Goal: Task Accomplishment & Management: Manage account settings

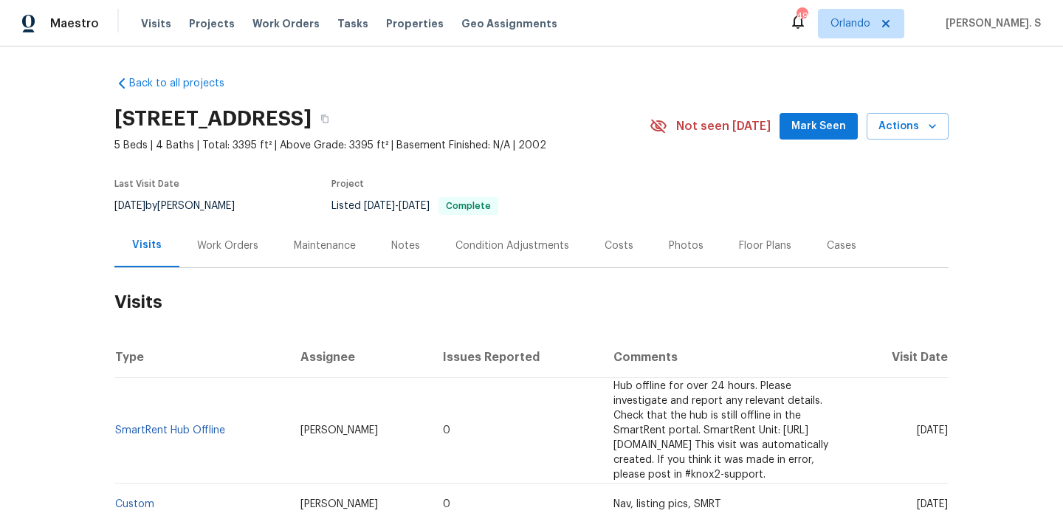
click at [204, 275] on h2 "Visits" at bounding box center [531, 302] width 834 height 69
click at [219, 249] on div "Work Orders" at bounding box center [227, 246] width 61 height 15
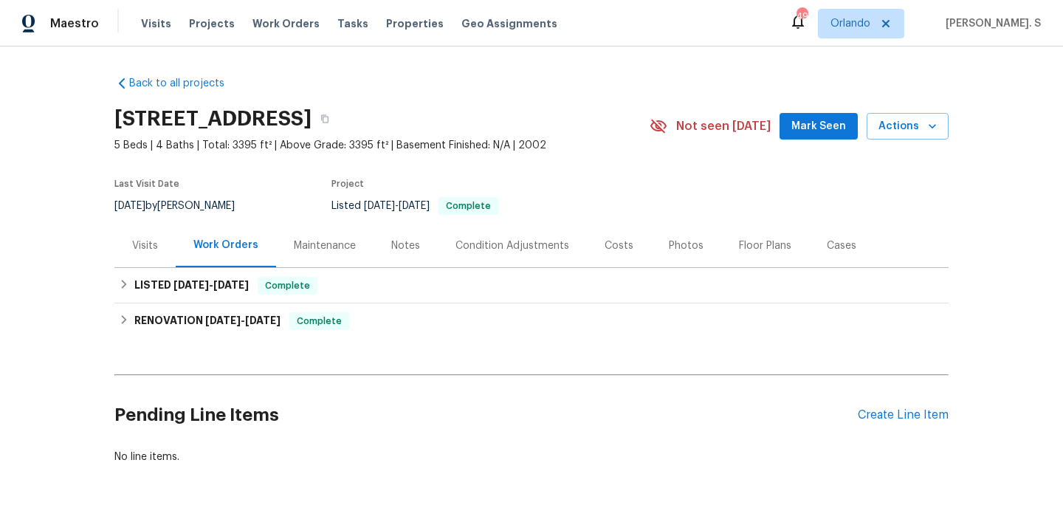
scroll to position [46, 0]
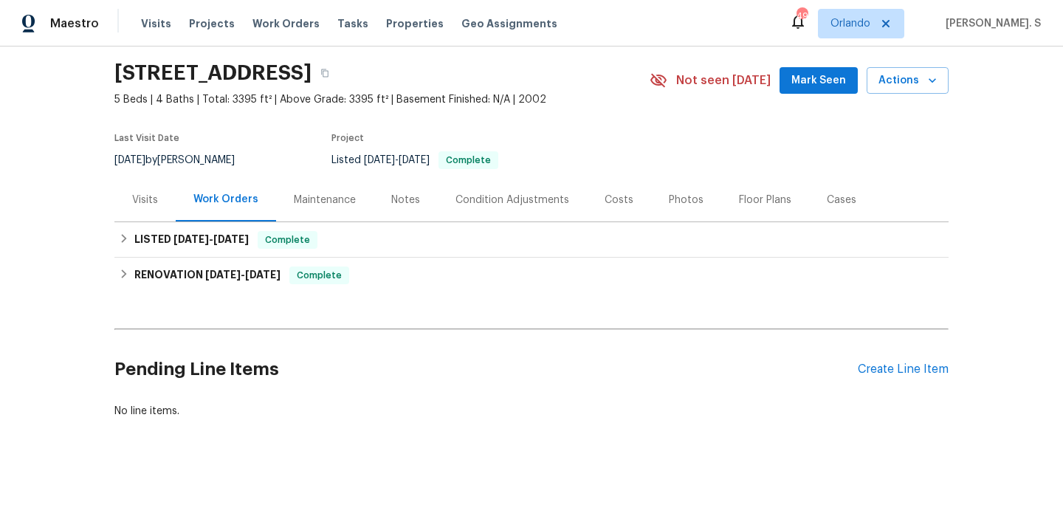
click at [871, 361] on div "Pending Line Items Create Line Item" at bounding box center [531, 369] width 834 height 69
click at [871, 372] on div "Create Line Item" at bounding box center [903, 370] width 91 height 14
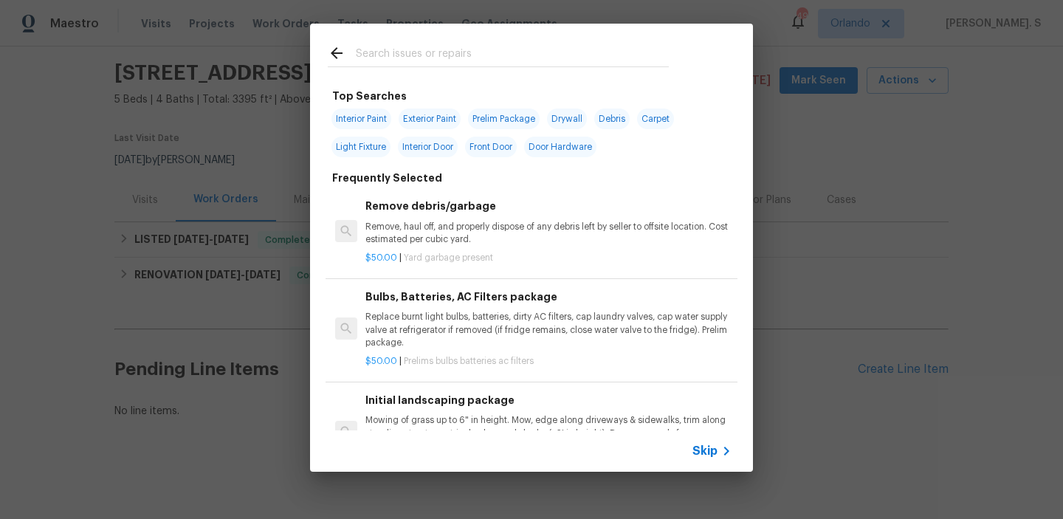
click at [503, 261] on p "$50.00 | Yard garbage present" at bounding box center [549, 258] width 366 height 13
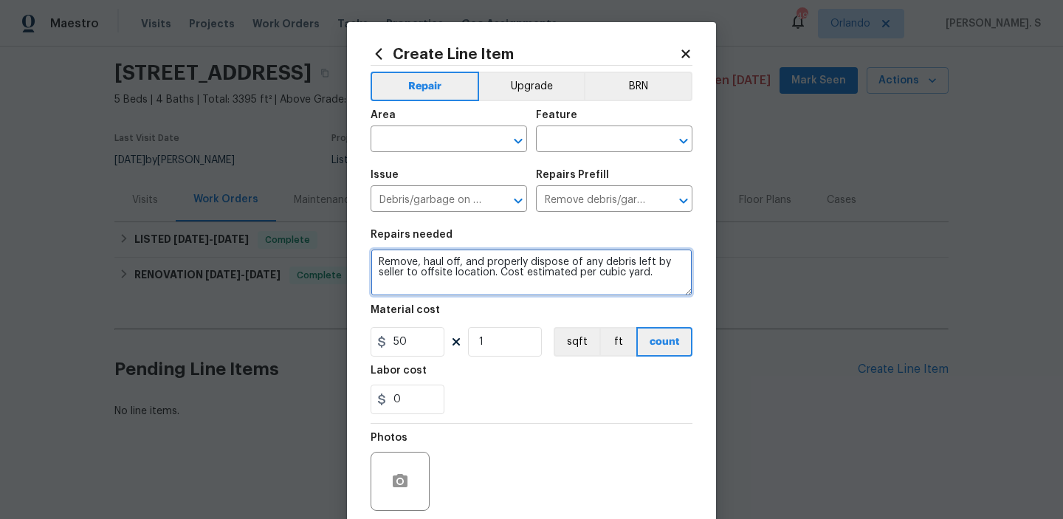
click at [493, 267] on textarea "Remove, haul off, and properly dispose of any debris left by seller to offsite …" at bounding box center [532, 272] width 322 height 47
paste textarea "The AC unit in the garage is leaking. Please inspect the unit, identify the cau…"
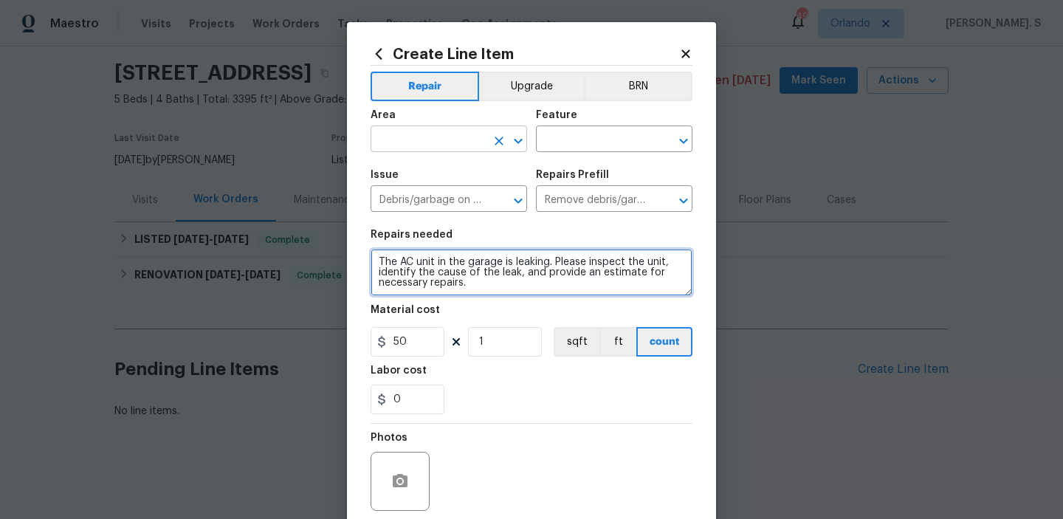
click at [526, 145] on icon "Open" at bounding box center [519, 141] width 18 height 18
type textarea "The AC unit in the garage is leaking. Please inspect the unit, identify the cau…"
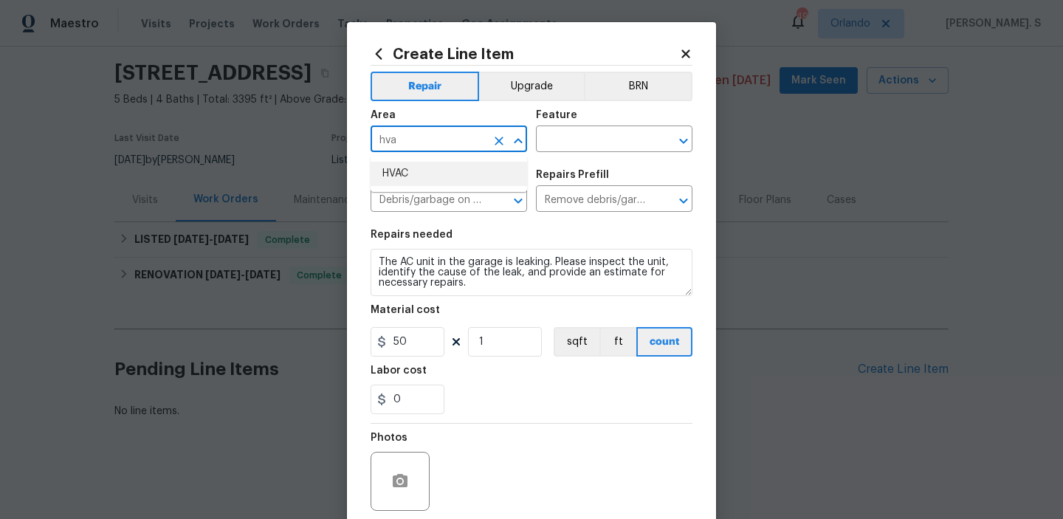
click at [476, 165] on li "HVAC" at bounding box center [449, 174] width 157 height 24
click at [687, 137] on icon "Open" at bounding box center [684, 141] width 18 height 18
type input "HVAC"
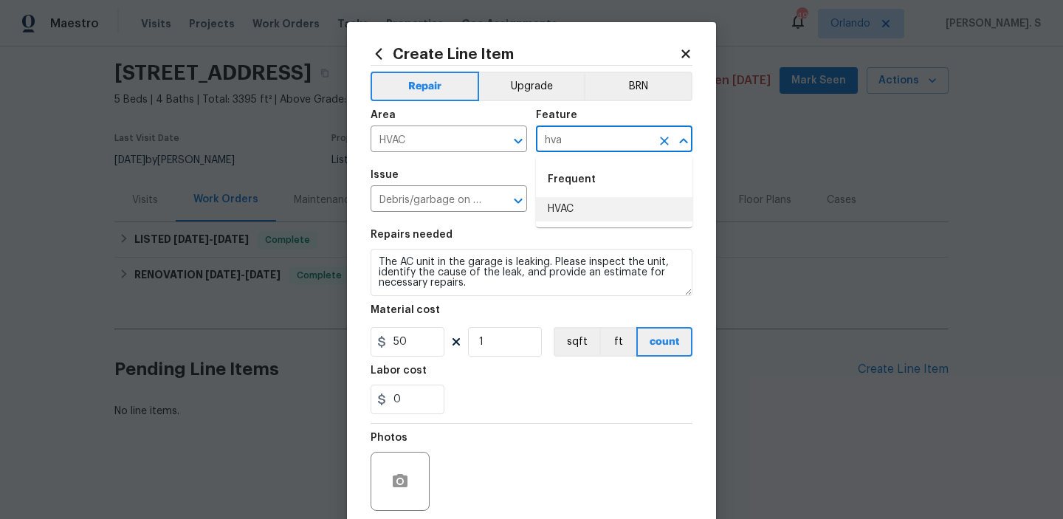
click at [646, 199] on li "HVAC" at bounding box center [614, 209] width 157 height 24
click at [526, 201] on icon "Open" at bounding box center [519, 201] width 18 height 18
type input "HVAC"
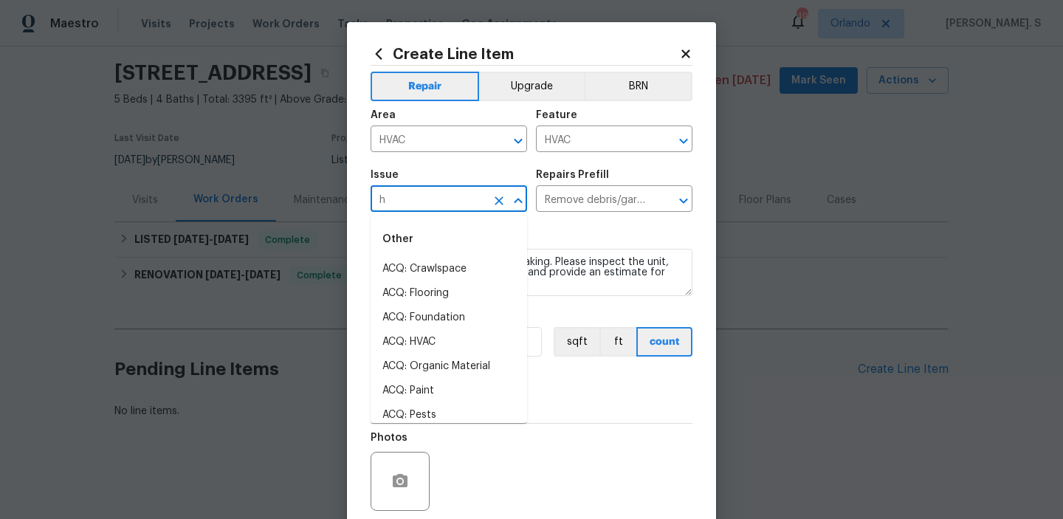
scroll to position [0, 0]
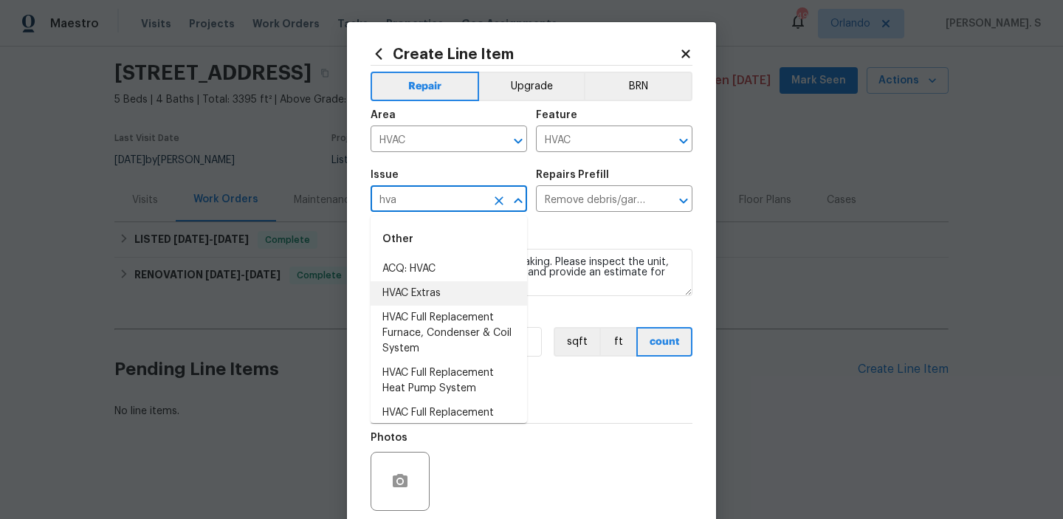
click at [467, 297] on li "HVAC Extras" at bounding box center [449, 293] width 157 height 24
type input "HVAC Extras"
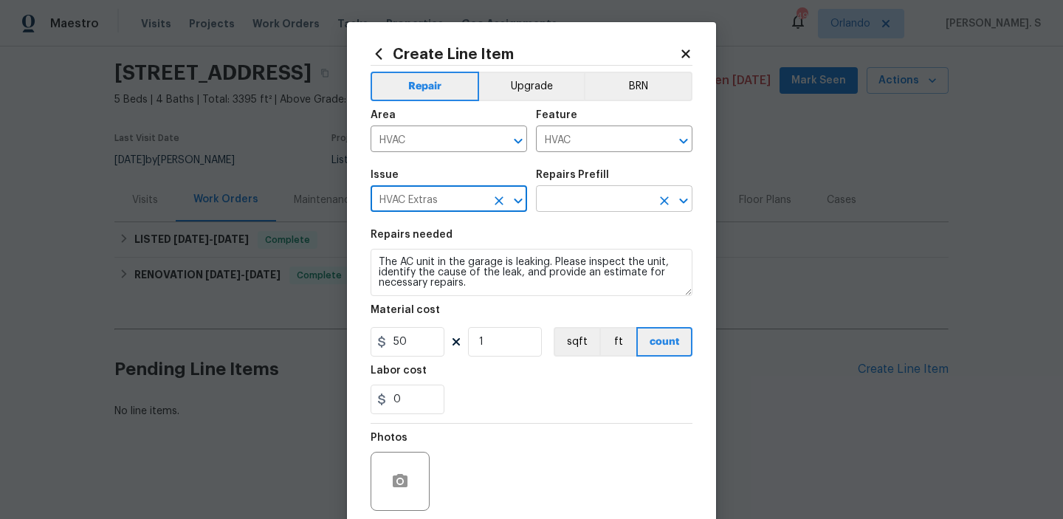
click at [679, 200] on icon "Open" at bounding box center [684, 201] width 18 height 18
type input "HVAC Extras"
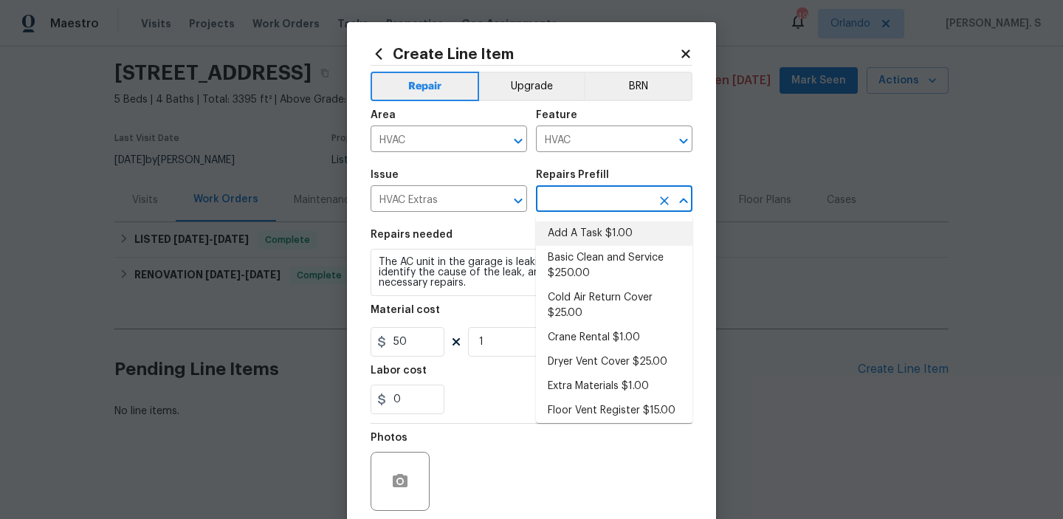
click at [617, 240] on li "Add A Task $1.00" at bounding box center [614, 234] width 157 height 24
type input "Add A Task $1.00"
type textarea "HPM to detail"
type input "1"
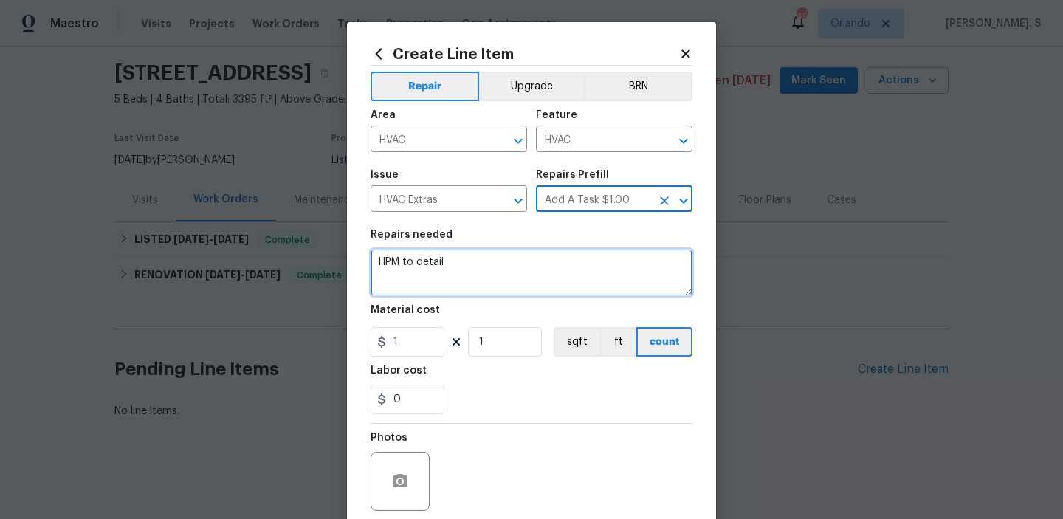
click at [491, 278] on textarea "HPM to detail" at bounding box center [532, 272] width 322 height 47
paste textarea "The AC unit in the garage is leaking. Please inspect the unit, identify the cau…"
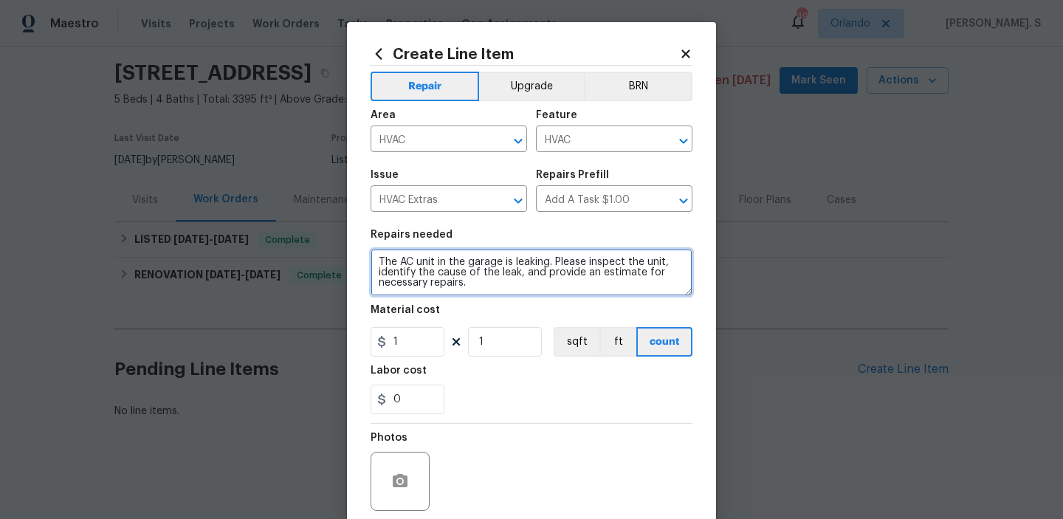
scroll to position [3, 0]
type textarea "The AC unit in the garage is leaking. Please inspect the unit, identify the cau…"
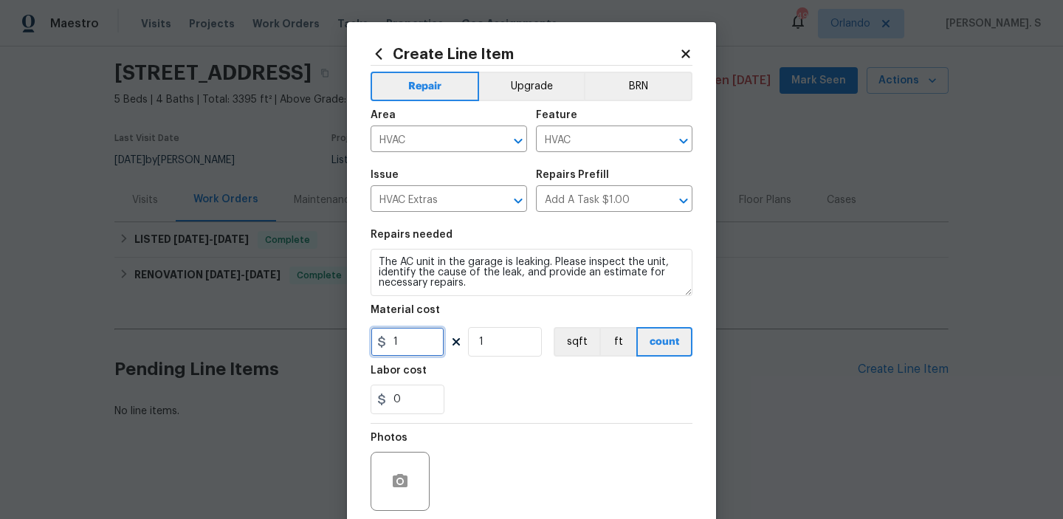
click at [404, 334] on input "1" at bounding box center [408, 342] width 74 height 30
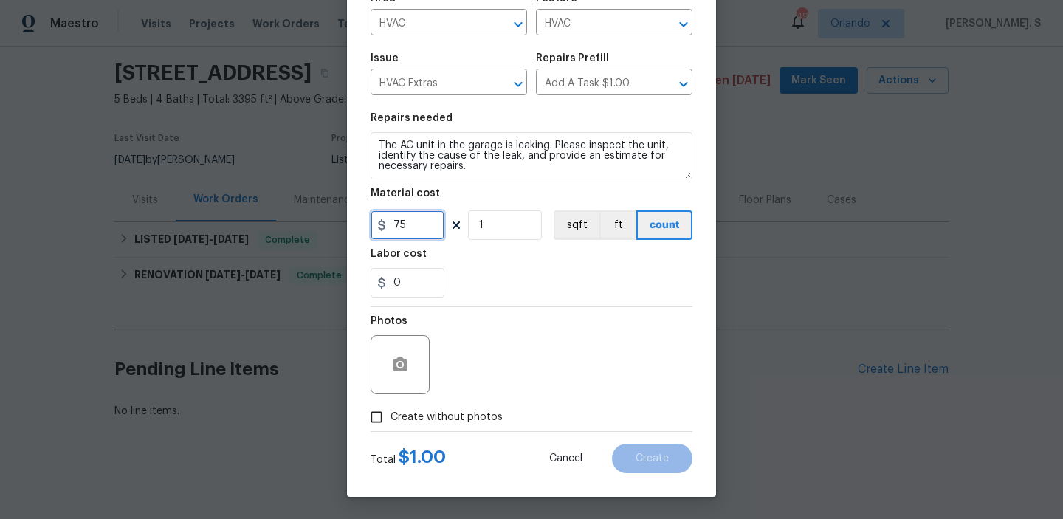
type input "75"
click at [407, 417] on div "Photos Create without photos" at bounding box center [532, 369] width 322 height 124
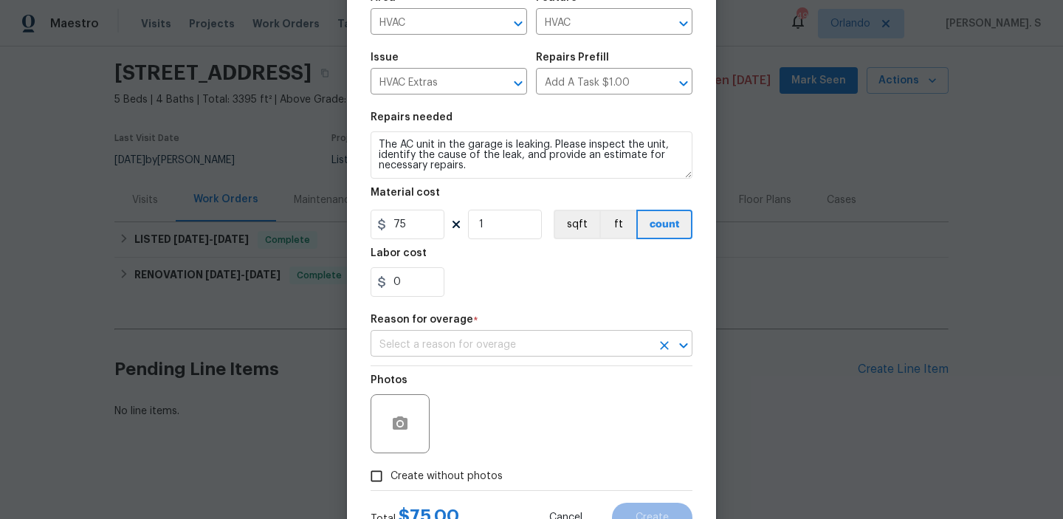
click at [534, 343] on input "text" at bounding box center [511, 345] width 281 height 23
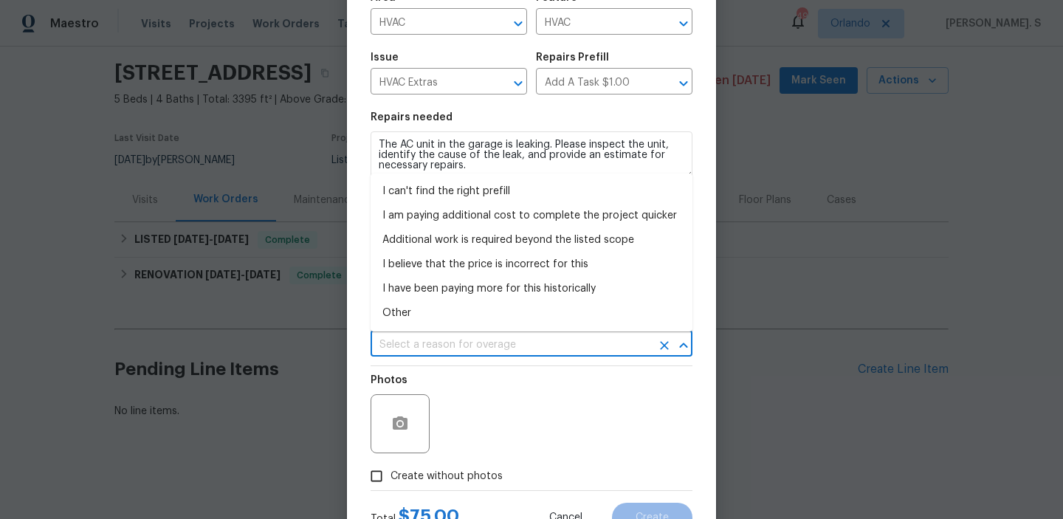
click at [534, 343] on input "text" at bounding box center [511, 345] width 281 height 23
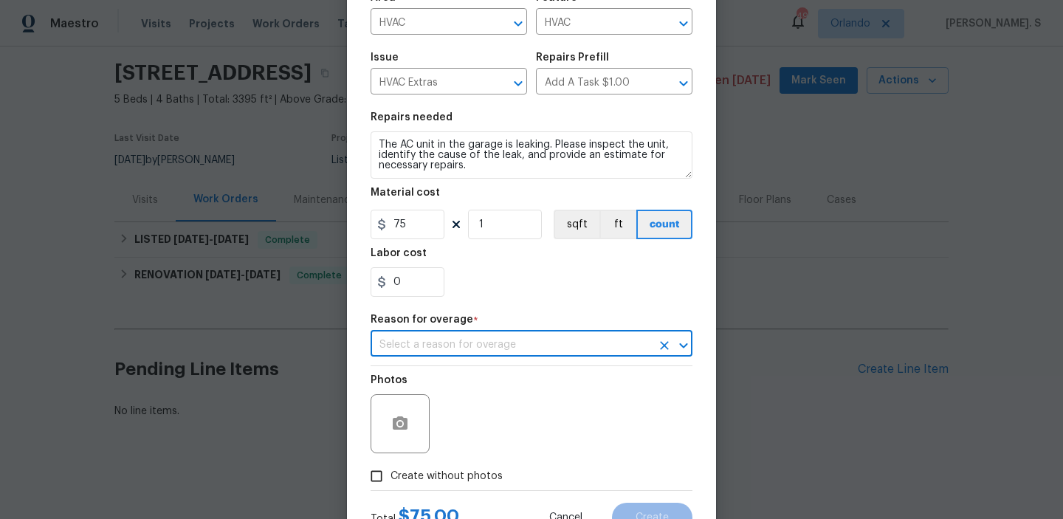
click at [513, 343] on input "text" at bounding box center [511, 345] width 281 height 23
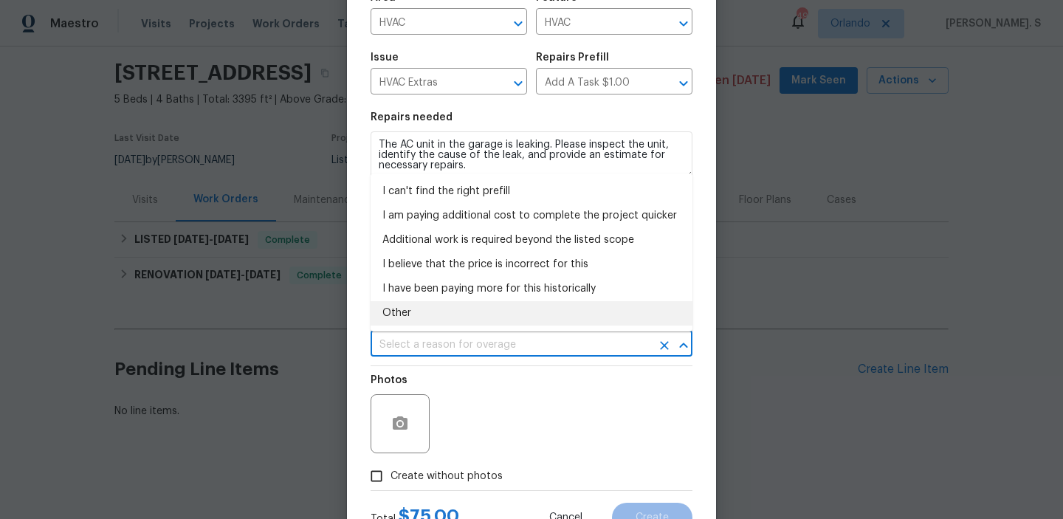
click at [504, 318] on li "Other" at bounding box center [532, 313] width 322 height 24
type input "Other"
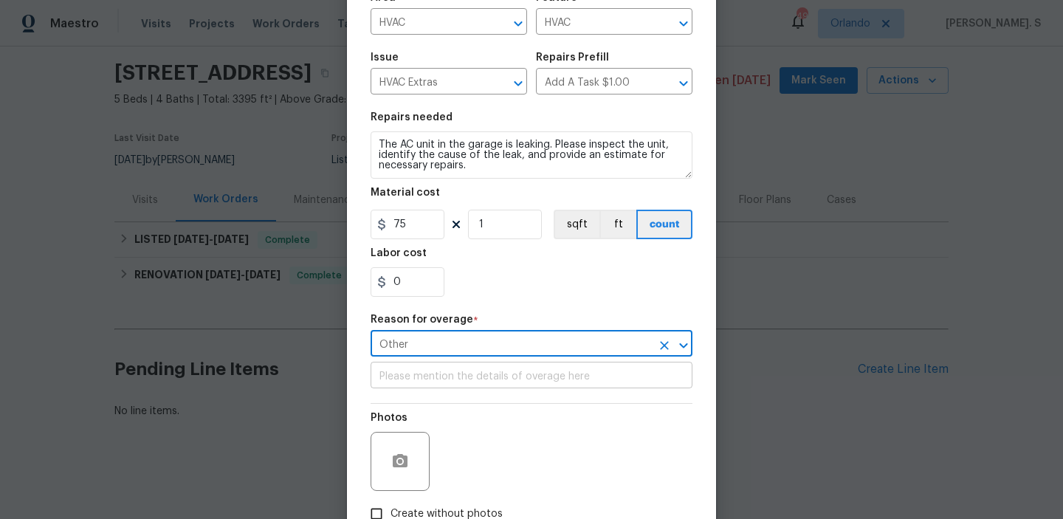
click at [487, 381] on input "text" at bounding box center [532, 377] width 322 height 23
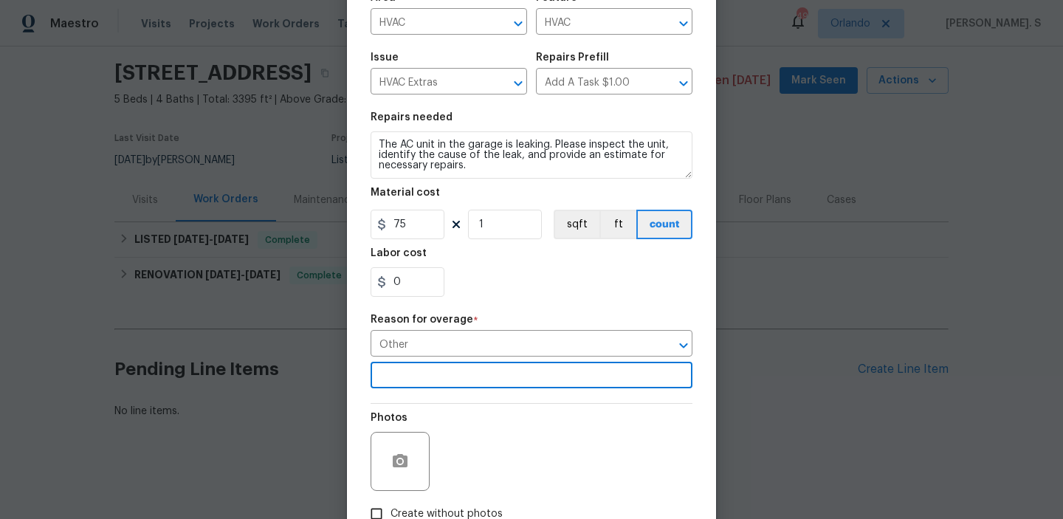
scroll to position [216, 0]
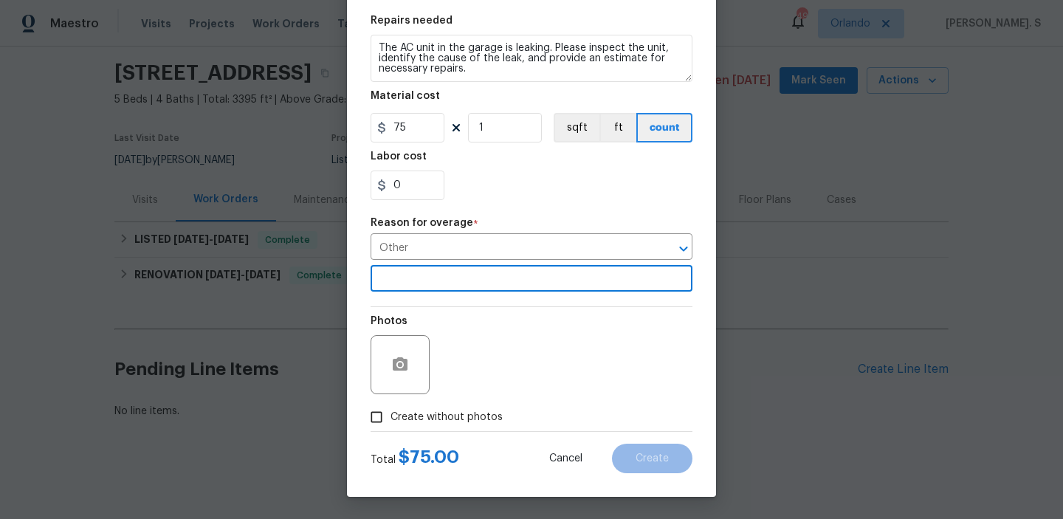
click at [405, 419] on span "Create without photos" at bounding box center [447, 418] width 112 height 16
click at [391, 419] on input "Create without photos" at bounding box center [377, 417] width 28 height 28
checkbox input "true"
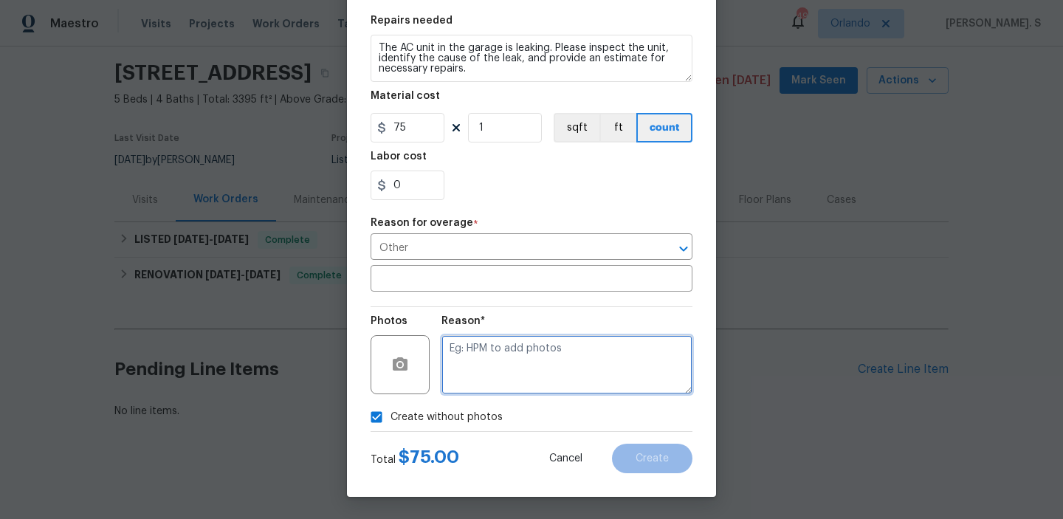
click at [558, 379] on textarea at bounding box center [567, 364] width 251 height 59
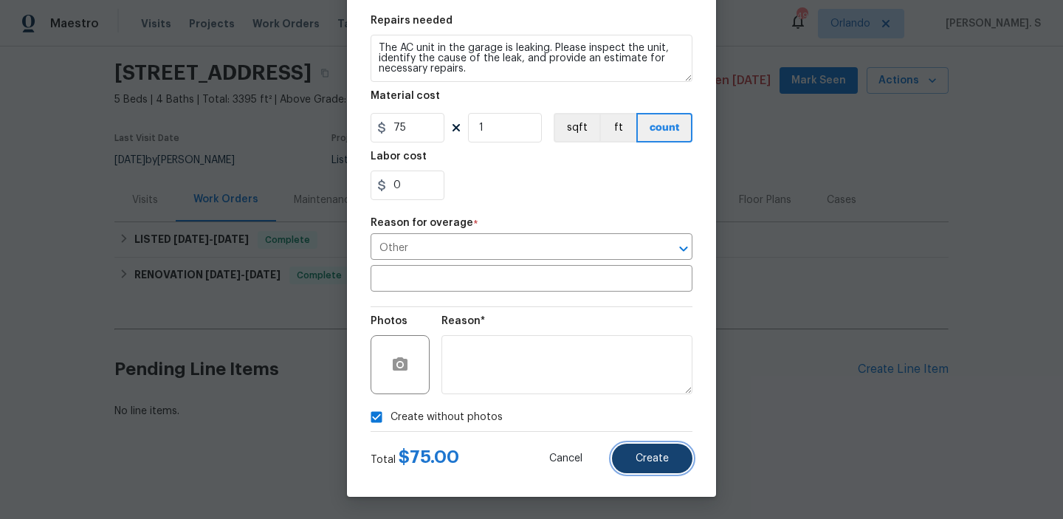
click at [637, 470] on button "Create" at bounding box center [652, 459] width 80 height 30
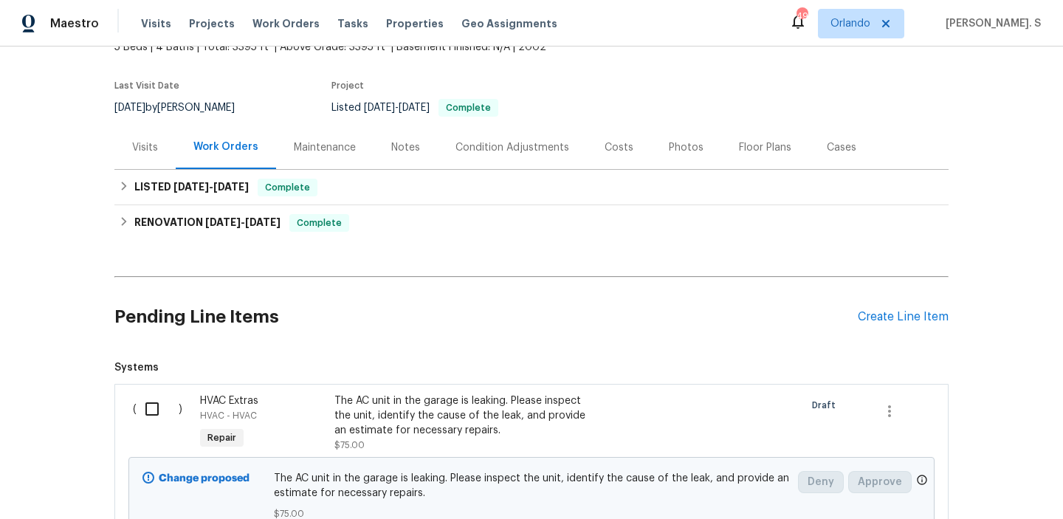
scroll to position [162, 0]
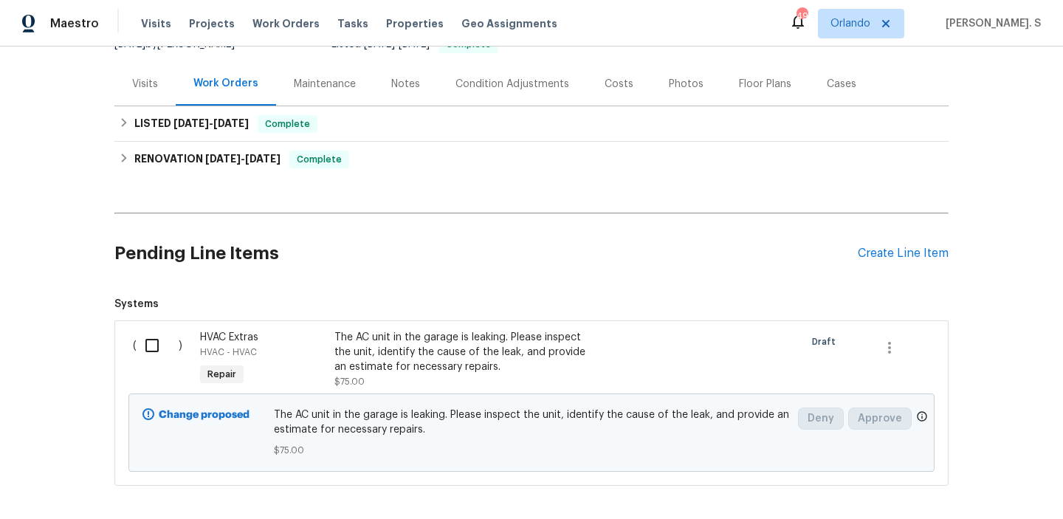
click at [139, 323] on div "( ) HVAC Extras HVAC - HVAC Repair The AC unit in the garage is leaking. Please…" at bounding box center [531, 403] width 834 height 165
click at [153, 339] on input "checkbox" at bounding box center [158, 345] width 42 height 31
checkbox input "true"
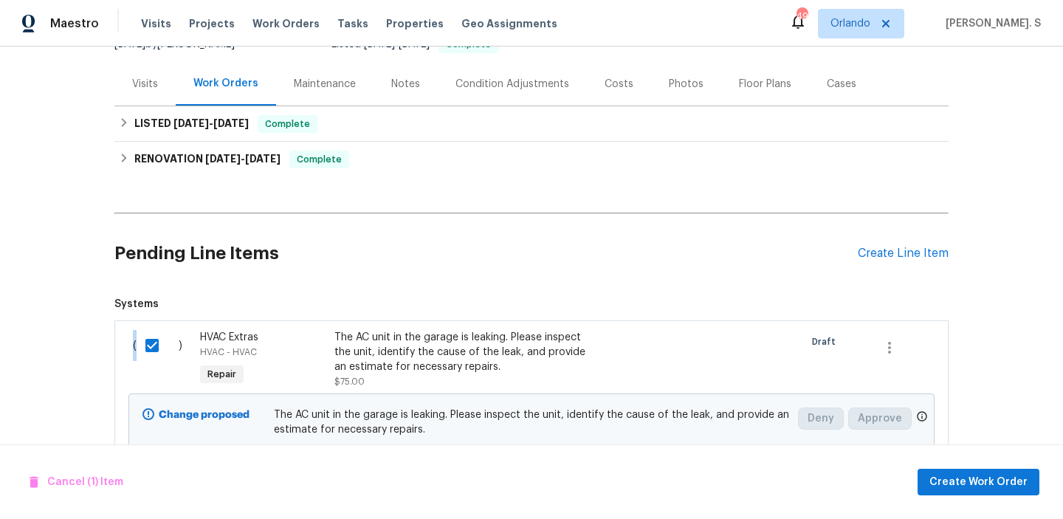
scroll to position [229, 0]
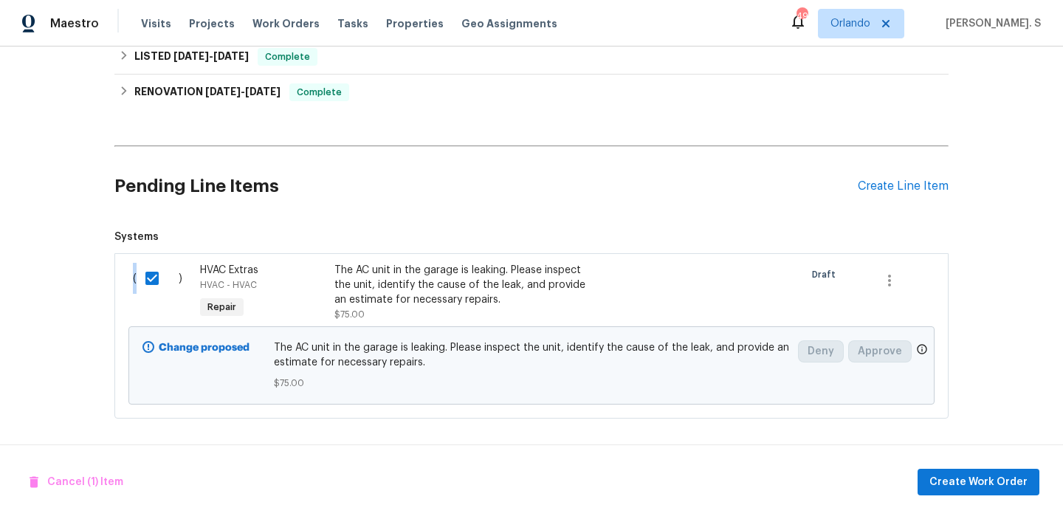
click at [950, 467] on div "Cancel (1) Item Create Work Order" at bounding box center [531, 482] width 1063 height 75
click at [931, 478] on button "Create Work Order" at bounding box center [979, 482] width 122 height 27
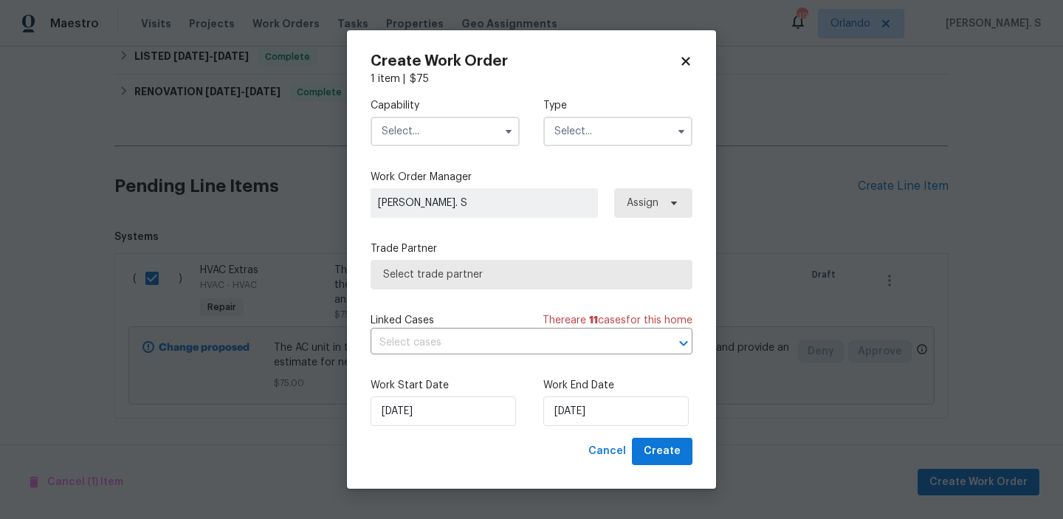
click at [436, 134] on input "text" at bounding box center [445, 132] width 149 height 30
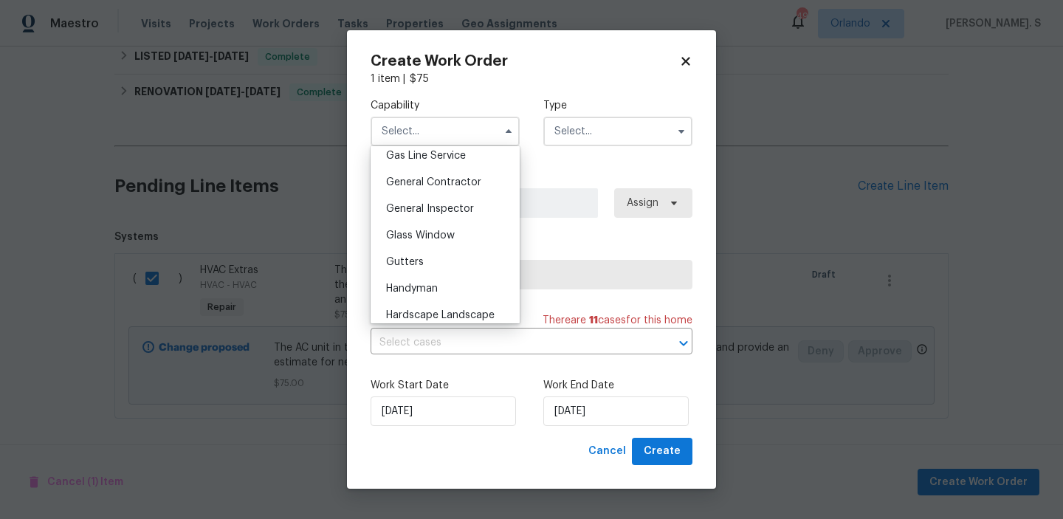
scroll to position [706, 0]
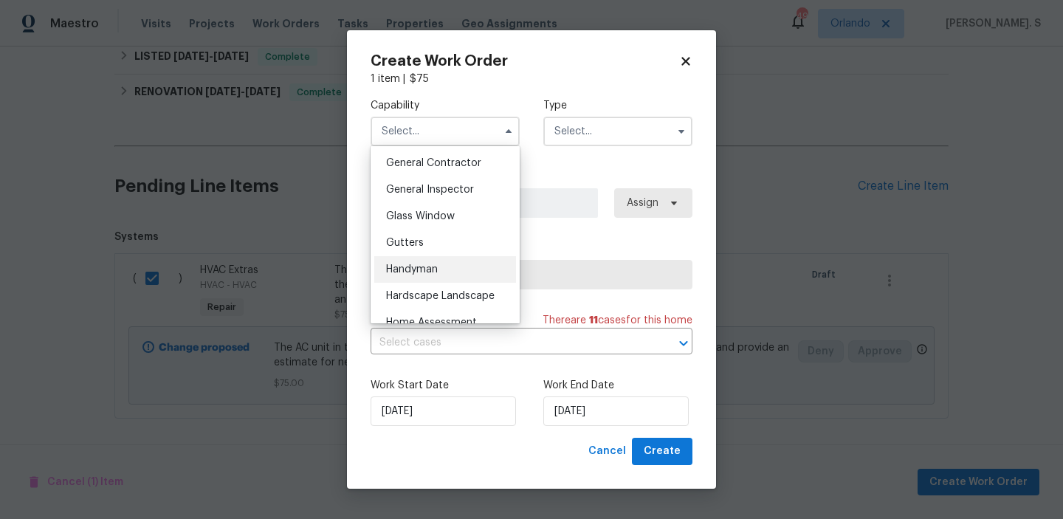
click at [433, 270] on span "Handyman" at bounding box center [412, 269] width 52 height 10
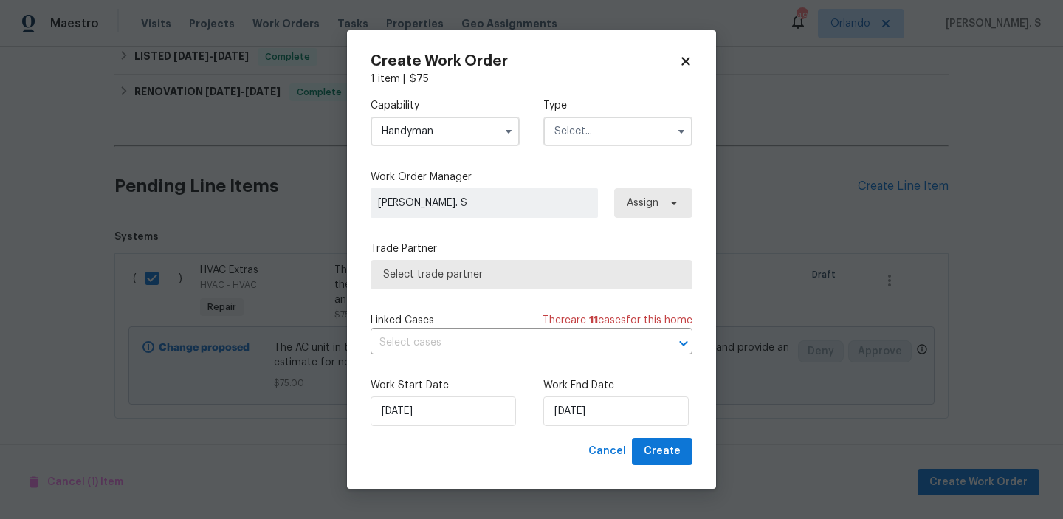
click at [457, 137] on input "Handyman" at bounding box center [445, 132] width 149 height 30
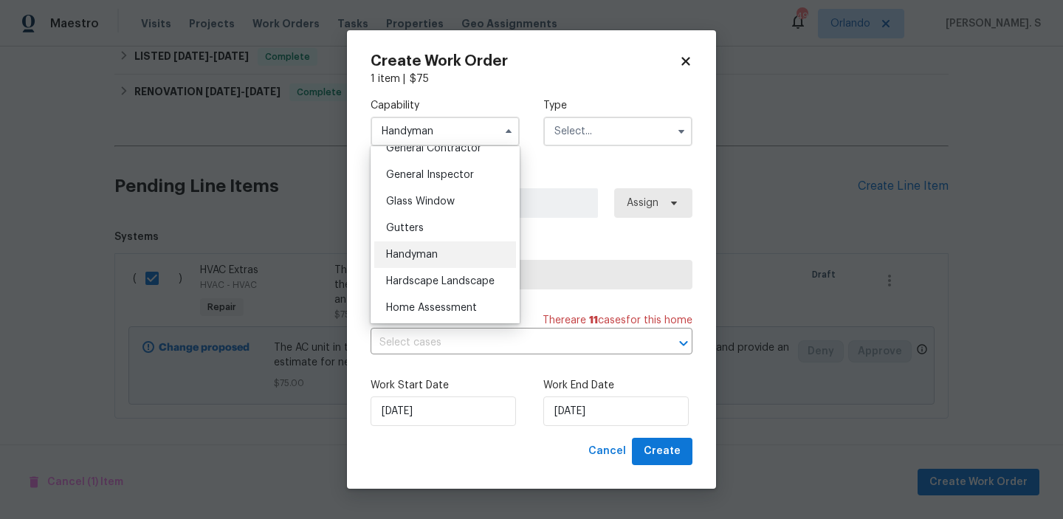
scroll to position [796, 0]
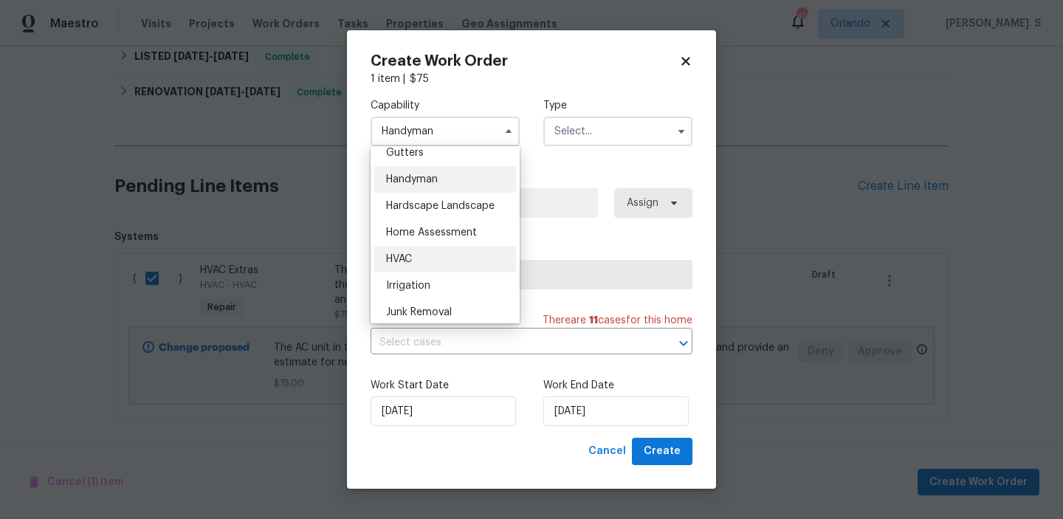
click at [437, 268] on div "HVAC" at bounding box center [445, 259] width 142 height 27
type input "HVAC"
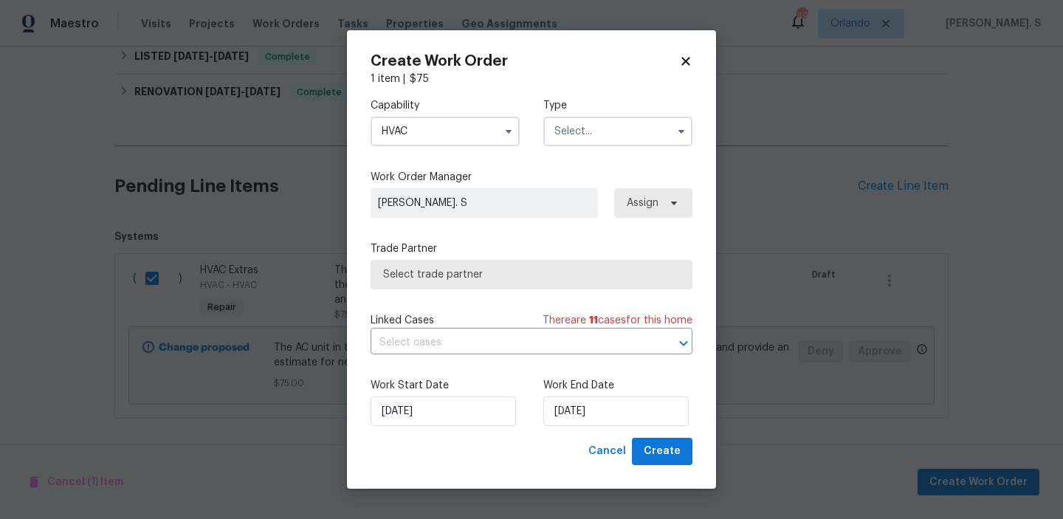
click at [616, 128] on input "text" at bounding box center [618, 132] width 149 height 30
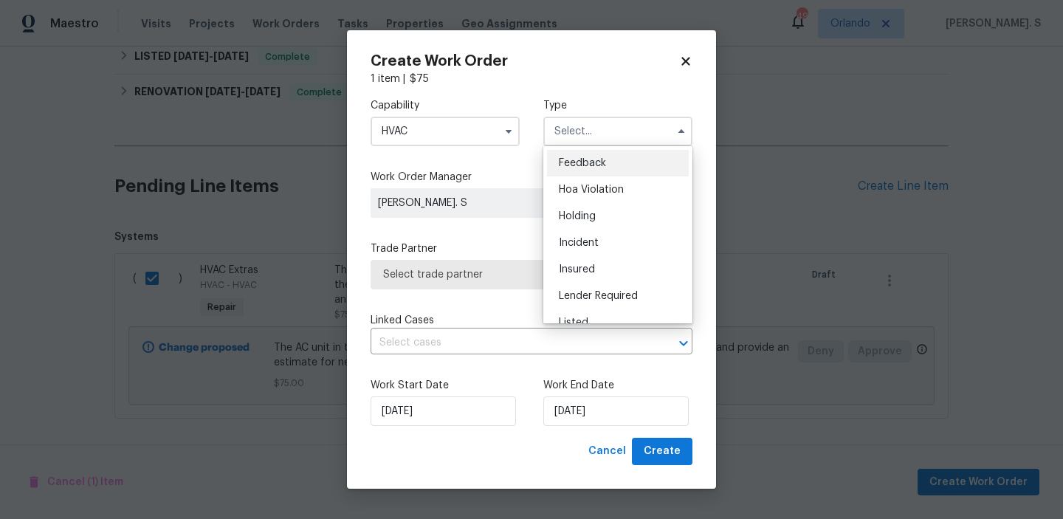
click at [590, 162] on span "Feedback" at bounding box center [582, 163] width 47 height 10
type input "Feedback"
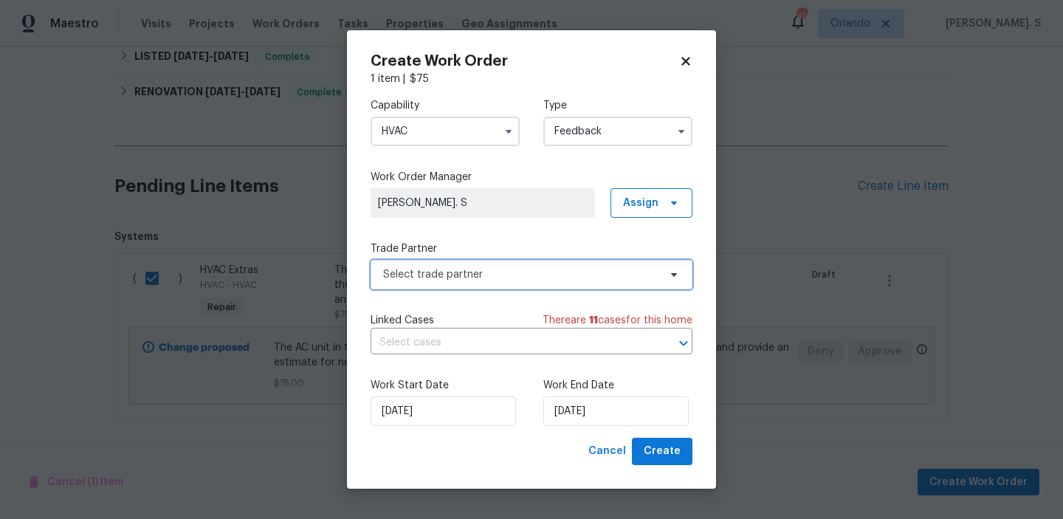
click at [498, 281] on span "Select trade partner" at bounding box center [520, 274] width 275 height 15
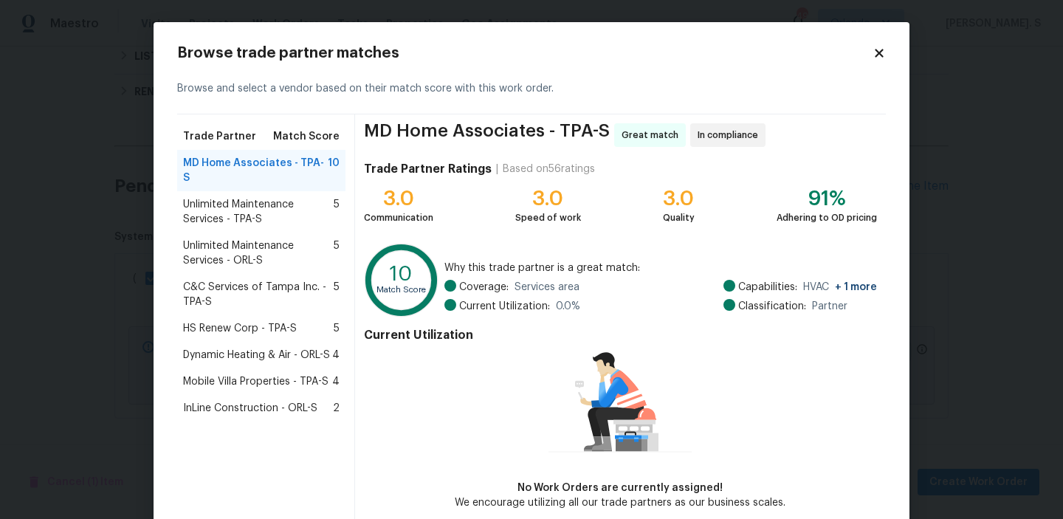
click at [264, 197] on span "Unlimited Maintenance Services - TPA-S" at bounding box center [258, 212] width 151 height 30
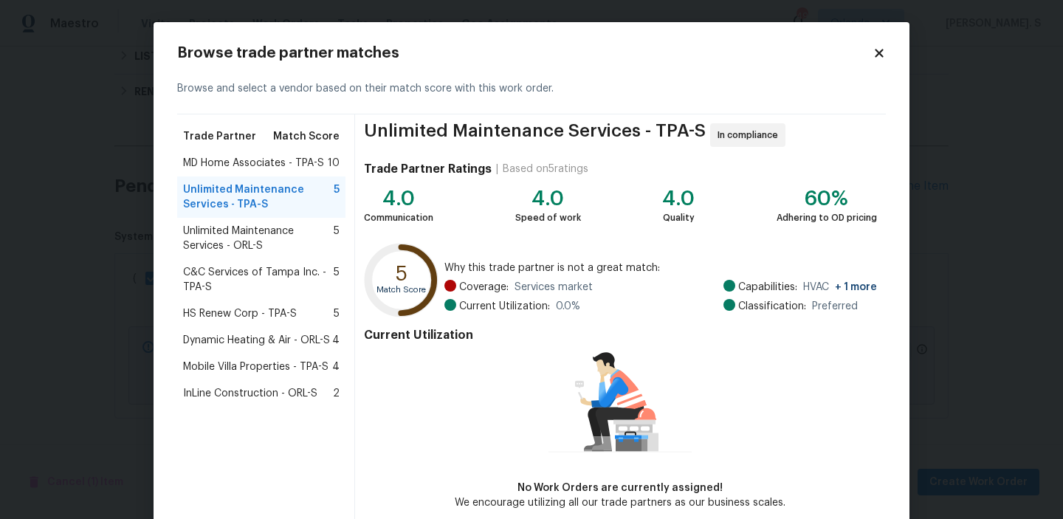
scroll to position [72, 0]
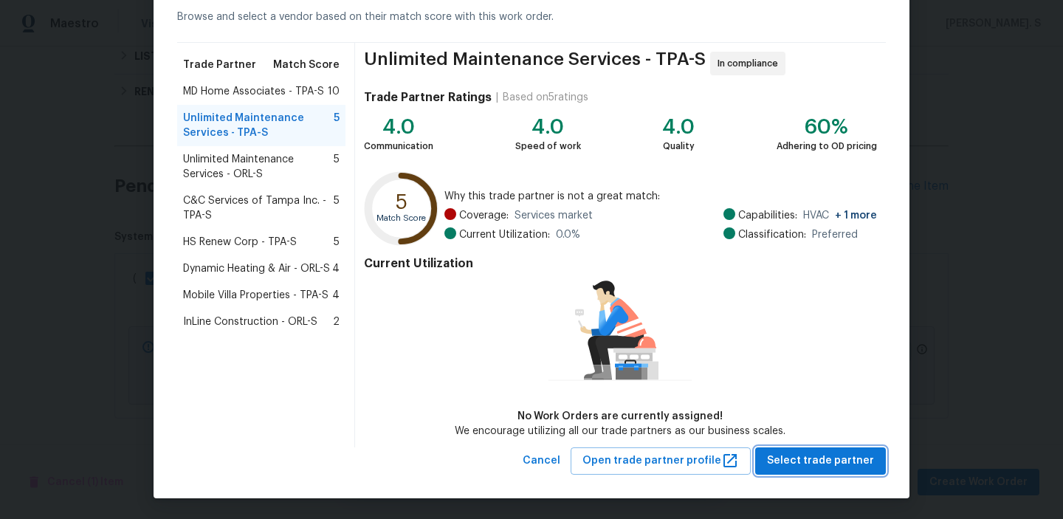
click at [792, 472] on button "Select trade partner" at bounding box center [820, 461] width 131 height 27
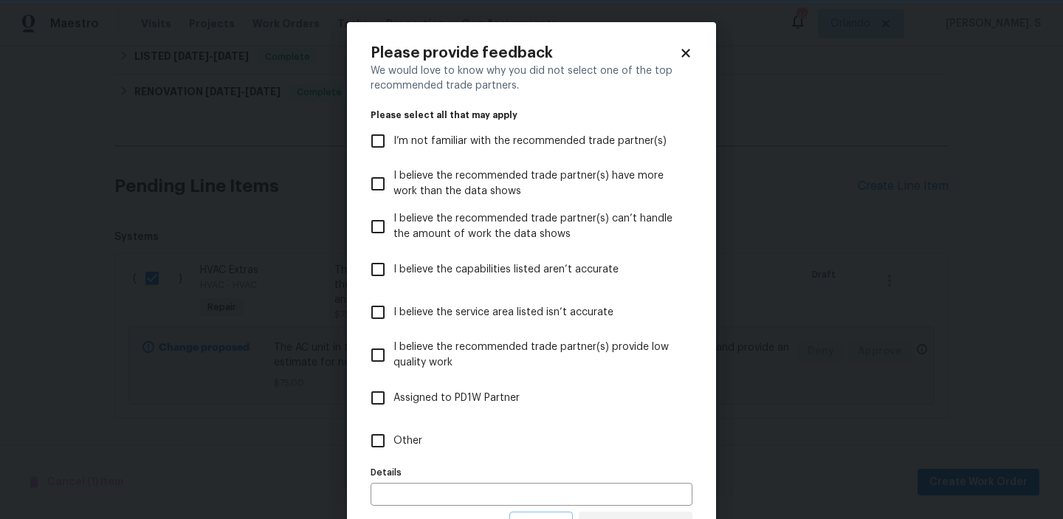
scroll to position [0, 0]
click at [450, 425] on label "Other" at bounding box center [522, 440] width 318 height 43
click at [394, 425] on input "Other" at bounding box center [378, 440] width 31 height 31
click at [450, 425] on label "Other" at bounding box center [522, 440] width 318 height 43
click at [394, 425] on input "Other" at bounding box center [378, 440] width 31 height 31
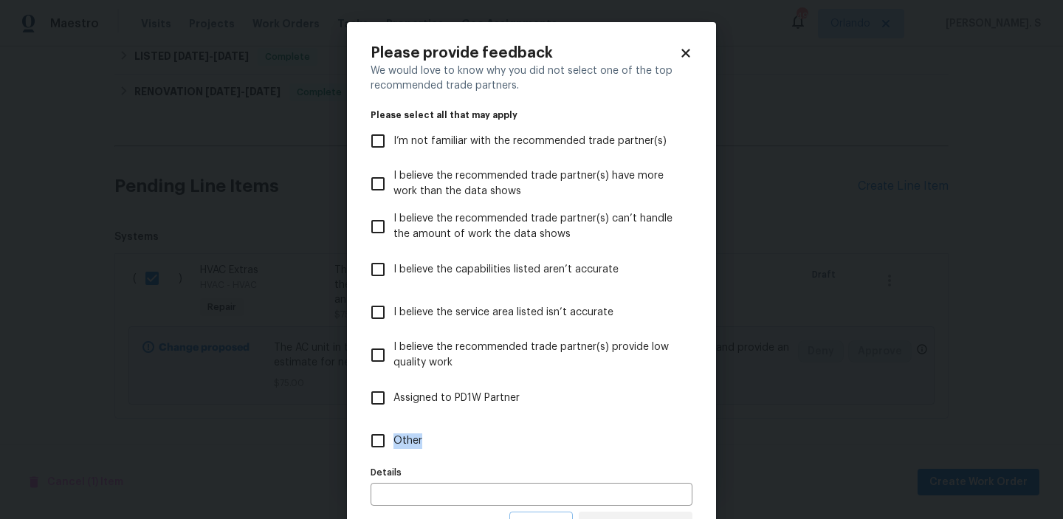
click at [450, 425] on label "Other" at bounding box center [522, 440] width 318 height 43
click at [394, 425] on input "Other" at bounding box center [378, 440] width 31 height 31
click at [450, 425] on label "Other" at bounding box center [522, 440] width 318 height 43
click at [394, 425] on input "Other" at bounding box center [378, 440] width 31 height 31
click at [450, 425] on label "Other" at bounding box center [522, 440] width 318 height 43
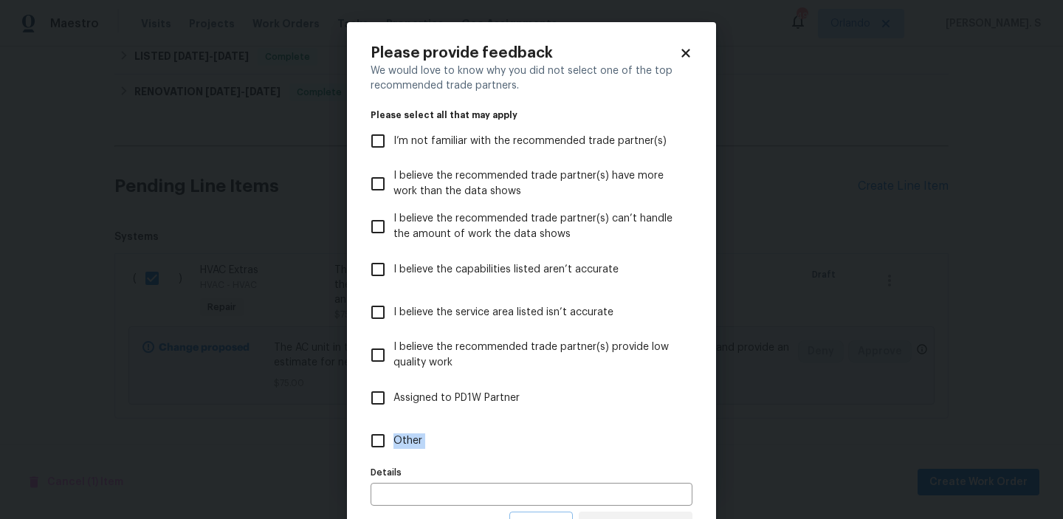
click at [394, 425] on input "Other" at bounding box center [378, 440] width 31 height 31
checkbox input "true"
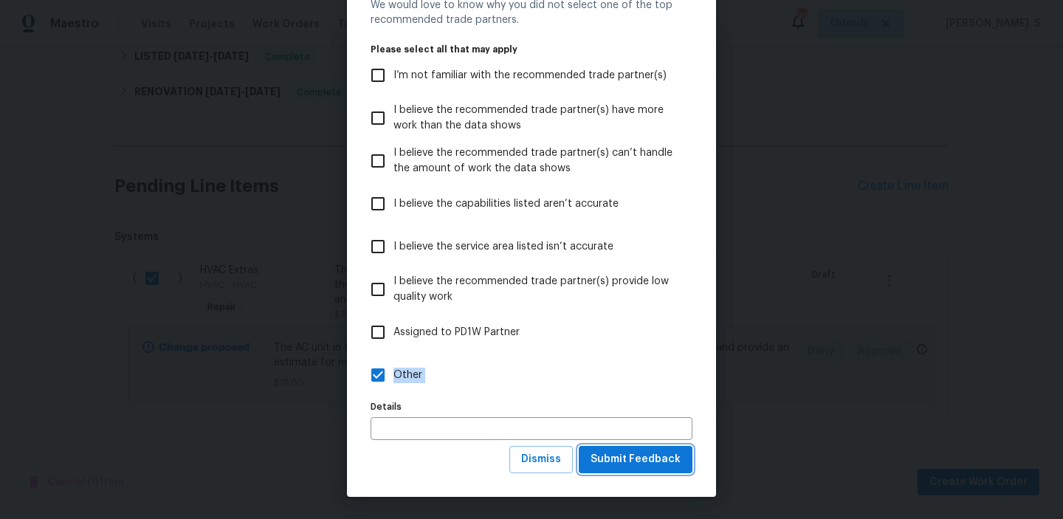
click at [652, 454] on span "Submit Feedback" at bounding box center [636, 459] width 90 height 18
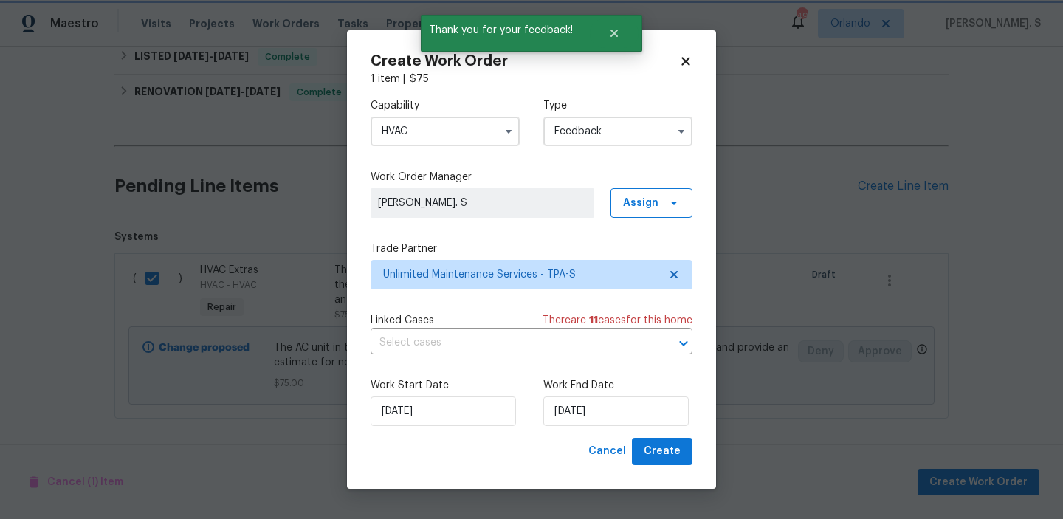
scroll to position [0, 0]
click at [461, 334] on input "text" at bounding box center [511, 343] width 281 height 23
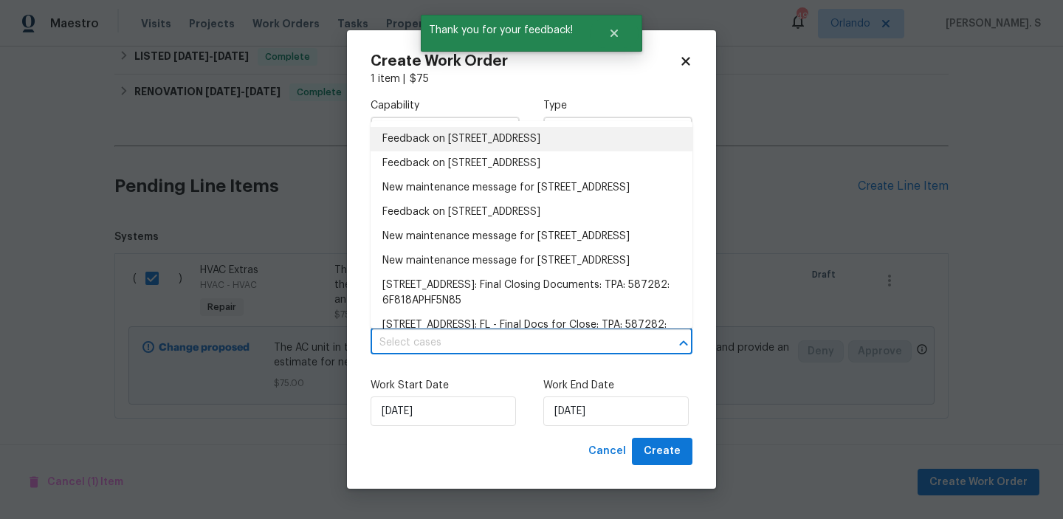
click at [448, 139] on li "Feedback on 851 Placid Lake Dr, Osprey, FL 34229" at bounding box center [532, 139] width 322 height 24
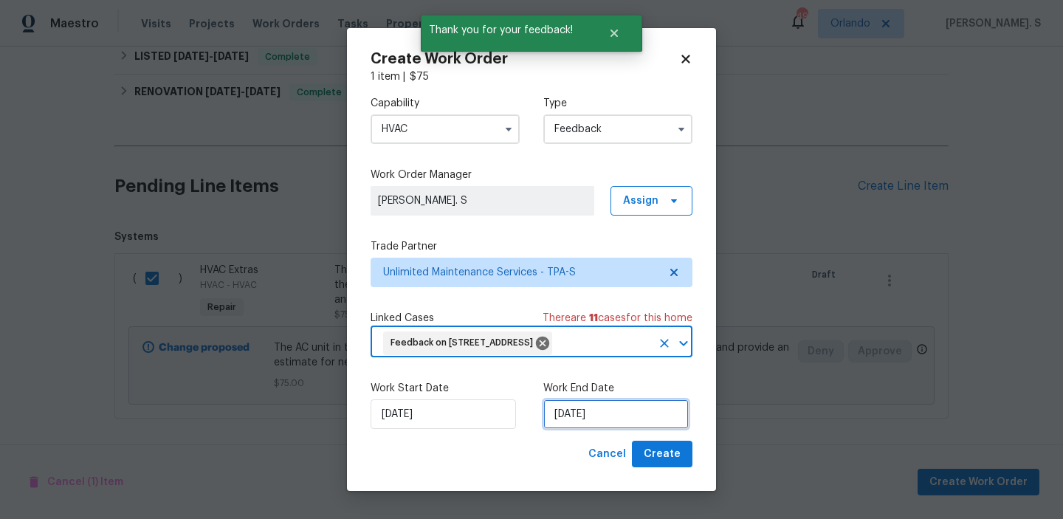
click at [575, 426] on input "[DATE]" at bounding box center [616, 415] width 145 height 30
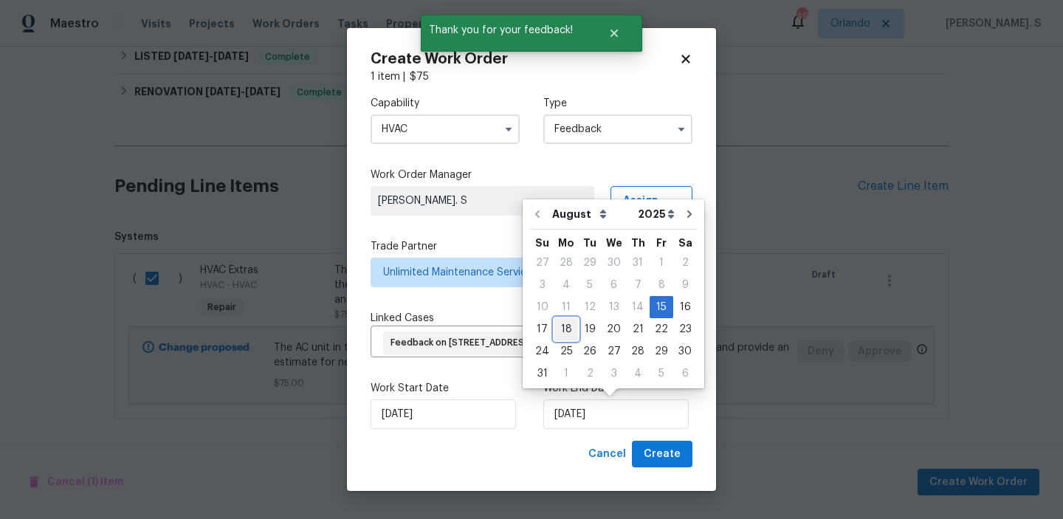
click at [561, 337] on div "18" at bounding box center [567, 329] width 24 height 21
type input "[DATE]"
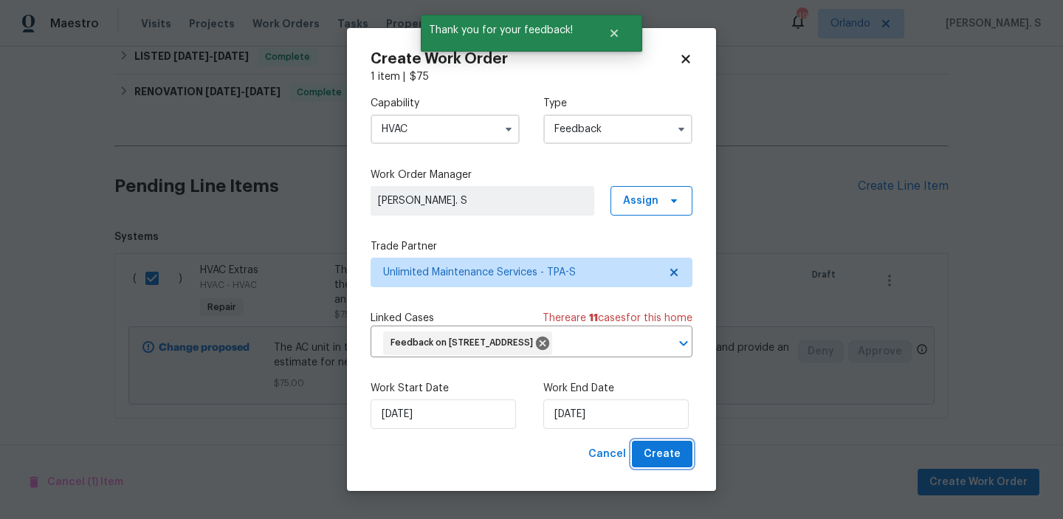
click at [651, 453] on span "Create" at bounding box center [662, 454] width 37 height 18
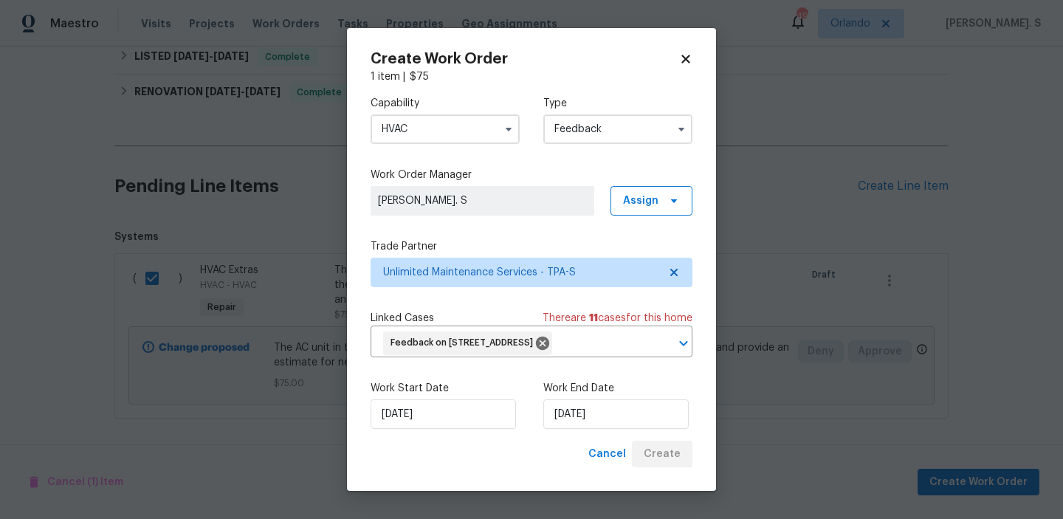
checkbox input "false"
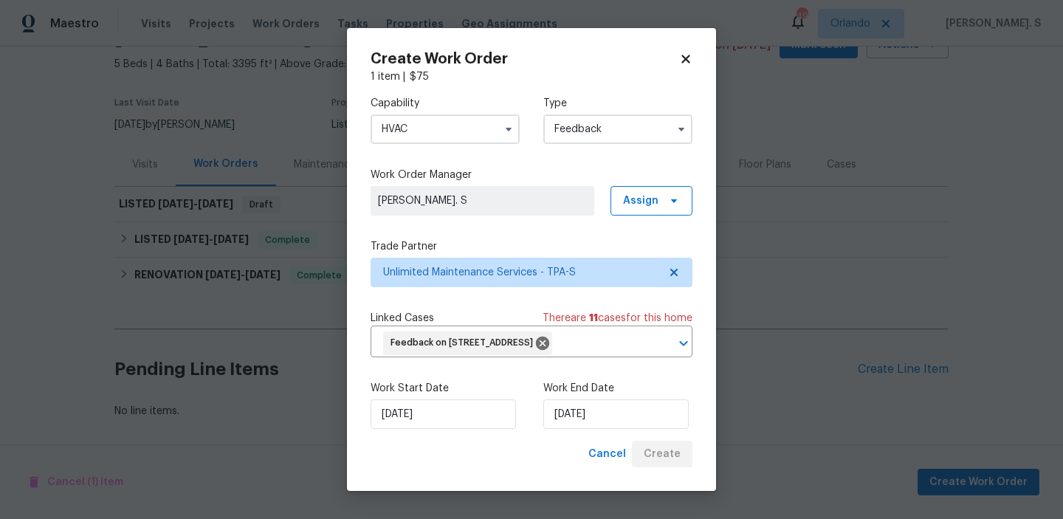
scroll to position [81, 0]
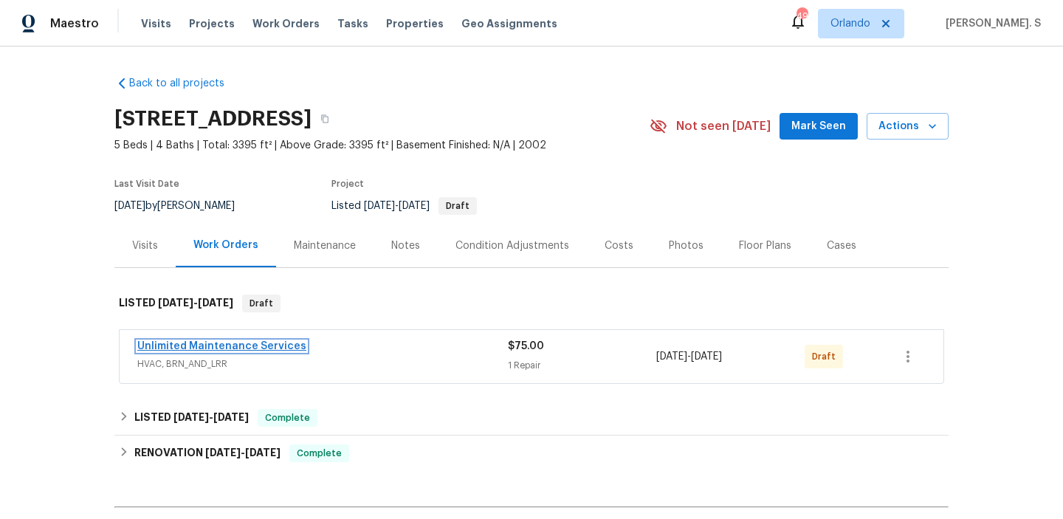
click at [253, 343] on link "Unlimited Maintenance Services" at bounding box center [221, 346] width 169 height 10
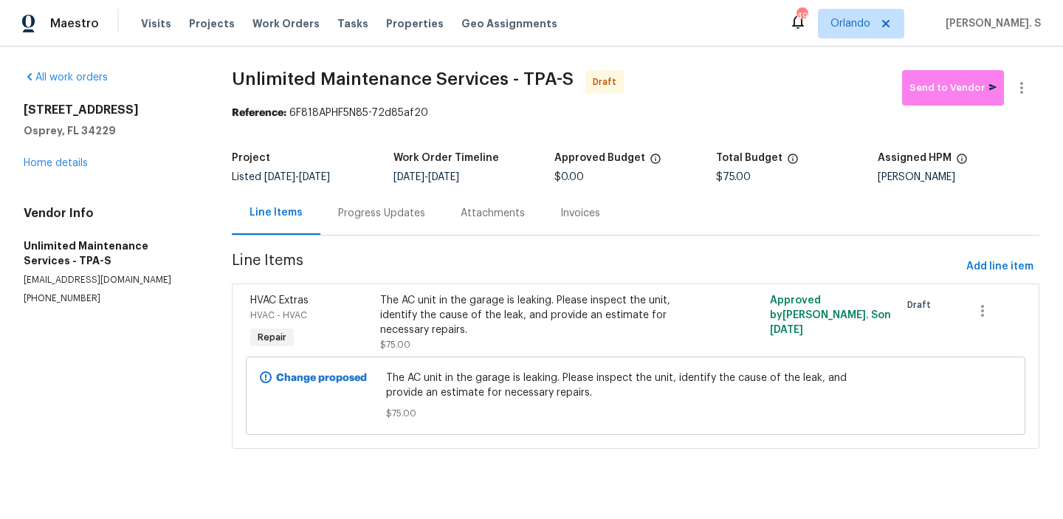
click at [399, 220] on div "Progress Updates" at bounding box center [381, 213] width 87 height 15
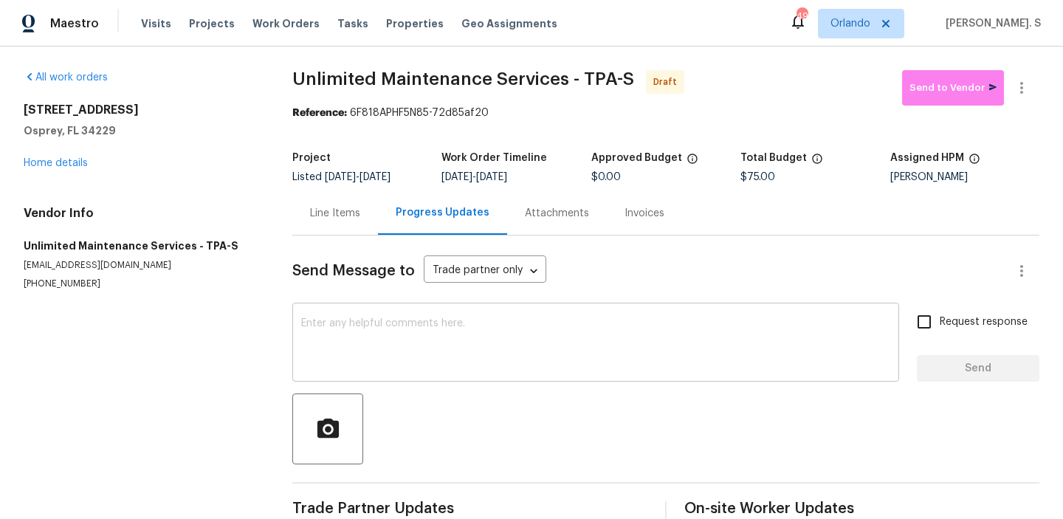
click at [417, 355] on textarea at bounding box center [595, 344] width 589 height 52
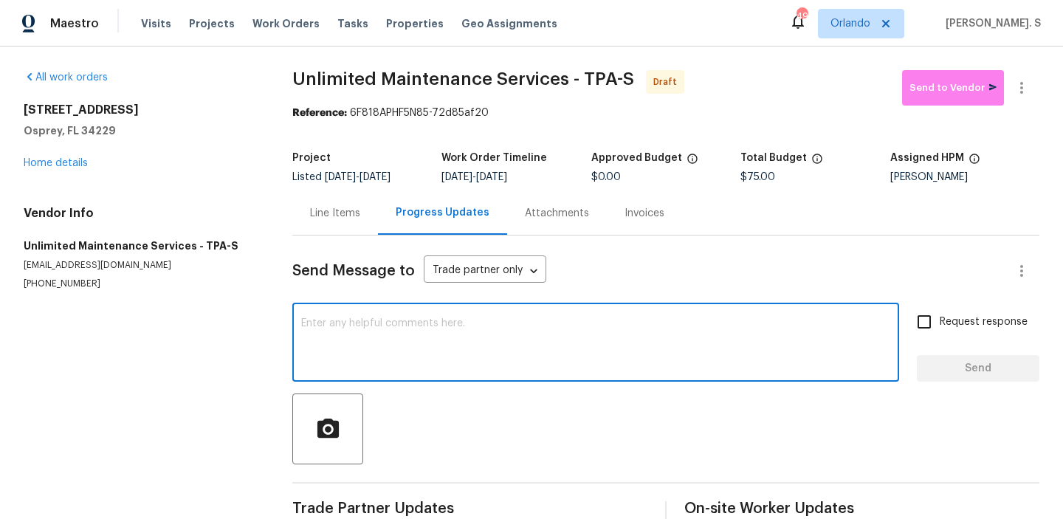
paste textarea "Hi, this is Glory with Opendoor. I’m confirming you received the WO for the pro…"
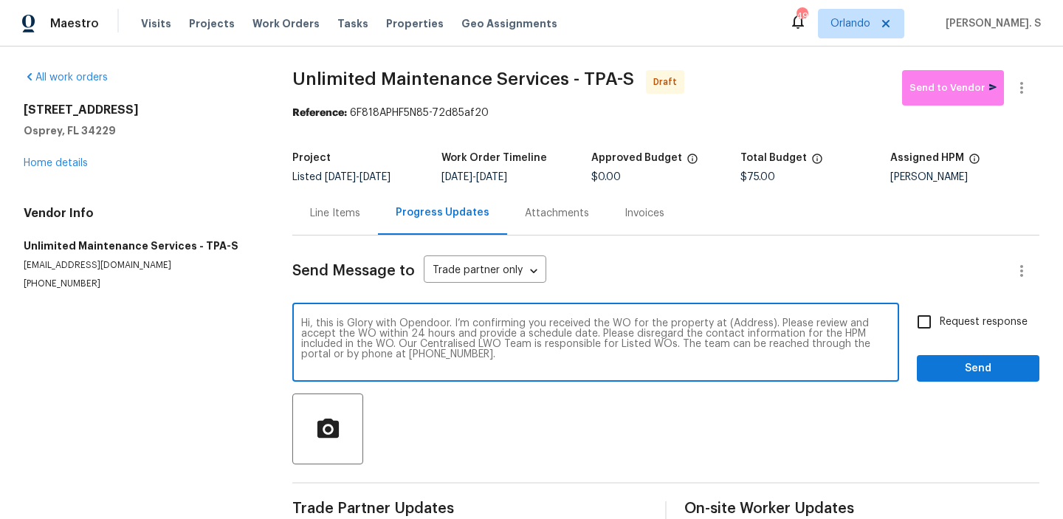
click at [747, 325] on textarea "Hi, this is Glory with Opendoor. I’m confirming you received the WO for the pro…" at bounding box center [595, 344] width 589 height 52
paste textarea "851 Placid Lake Dr, Osprey, FL 34229"
type textarea "Hi, this is Glory with Opendoor. I’m confirming you received the WO for the pro…"
click at [1035, 85] on button "button" at bounding box center [1021, 87] width 35 height 35
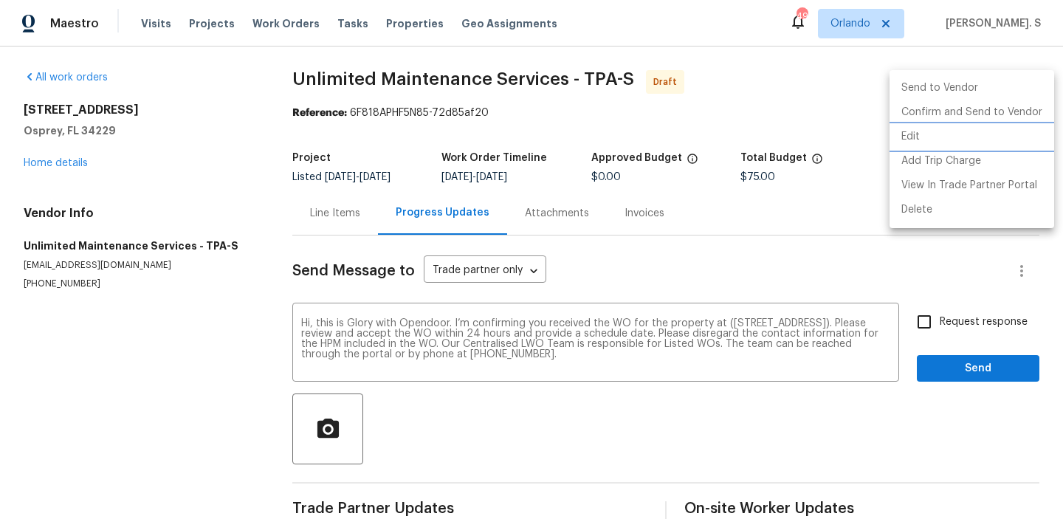
click at [922, 136] on li "Edit" at bounding box center [972, 137] width 165 height 24
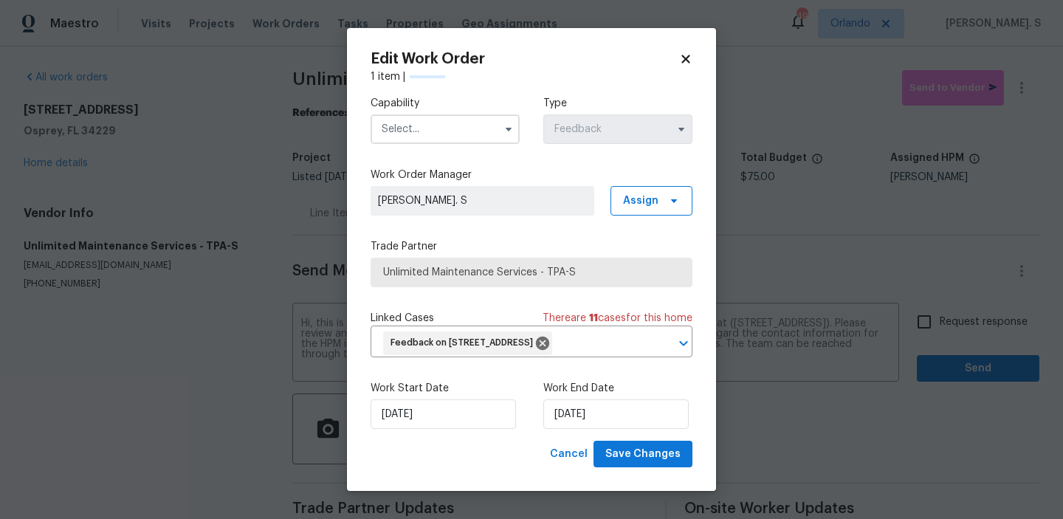
click at [423, 133] on input "text" at bounding box center [445, 129] width 149 height 30
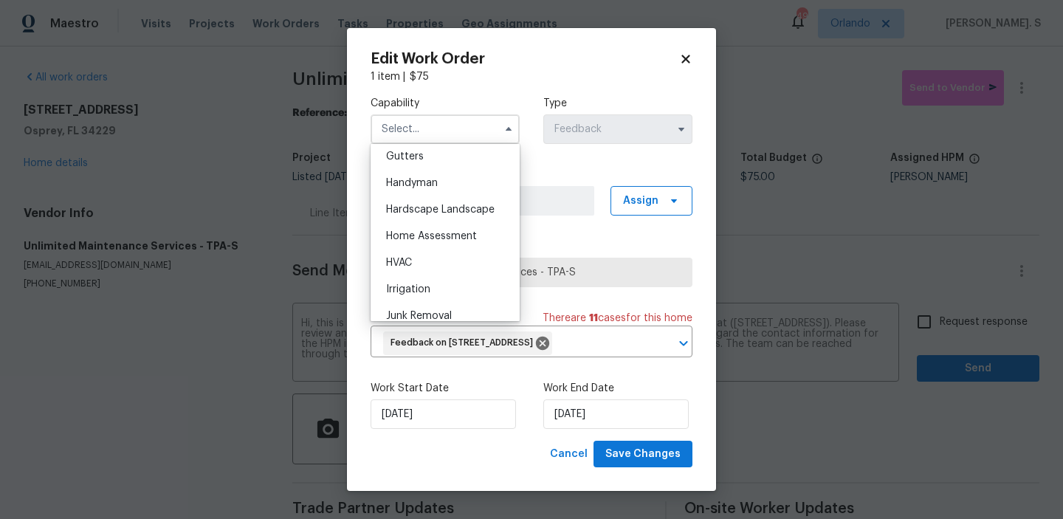
scroll to position [769, 0]
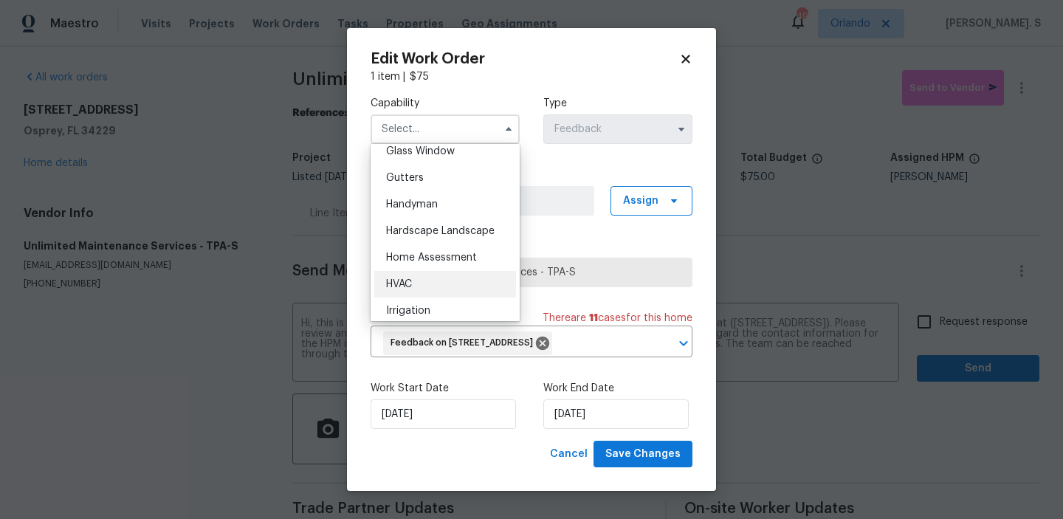
click at [423, 287] on div "HVAC" at bounding box center [445, 284] width 142 height 27
type input "HVAC"
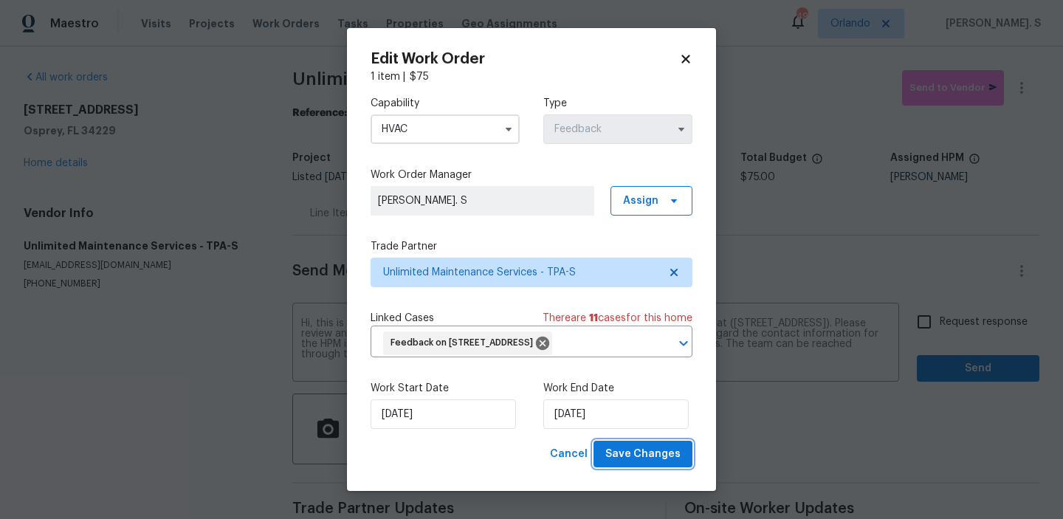
click at [653, 448] on span "Save Changes" at bounding box center [643, 454] width 75 height 18
click at [933, 313] on body "Maestro Visits Projects Work Orders Tasks Properties Geo Assignments 49 Orlando…" at bounding box center [531, 259] width 1063 height 519
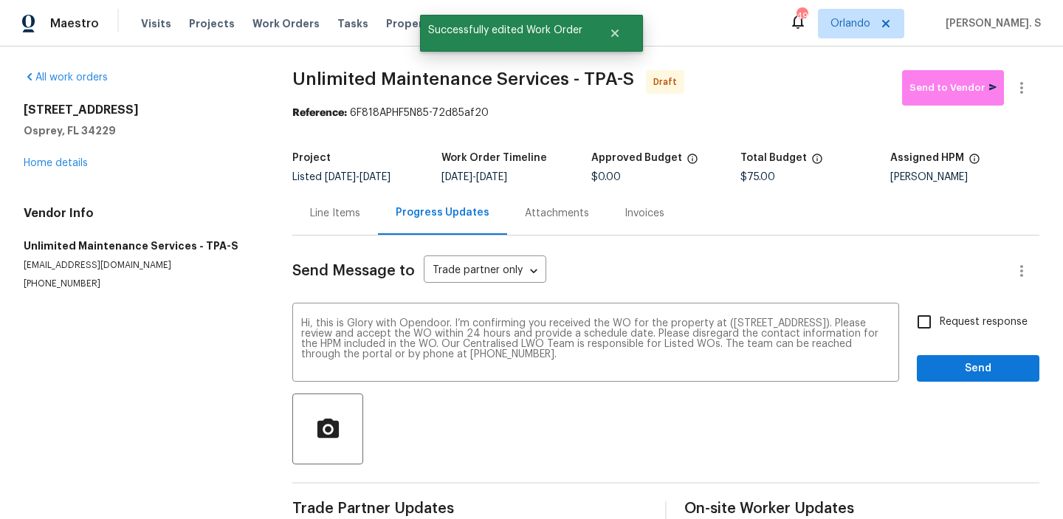
click at [933, 313] on input "Request response" at bounding box center [924, 321] width 31 height 31
checkbox input "true"
click at [939, 350] on div "Request response Send" at bounding box center [978, 343] width 123 height 75
click at [939, 369] on span "Send" at bounding box center [978, 369] width 99 height 18
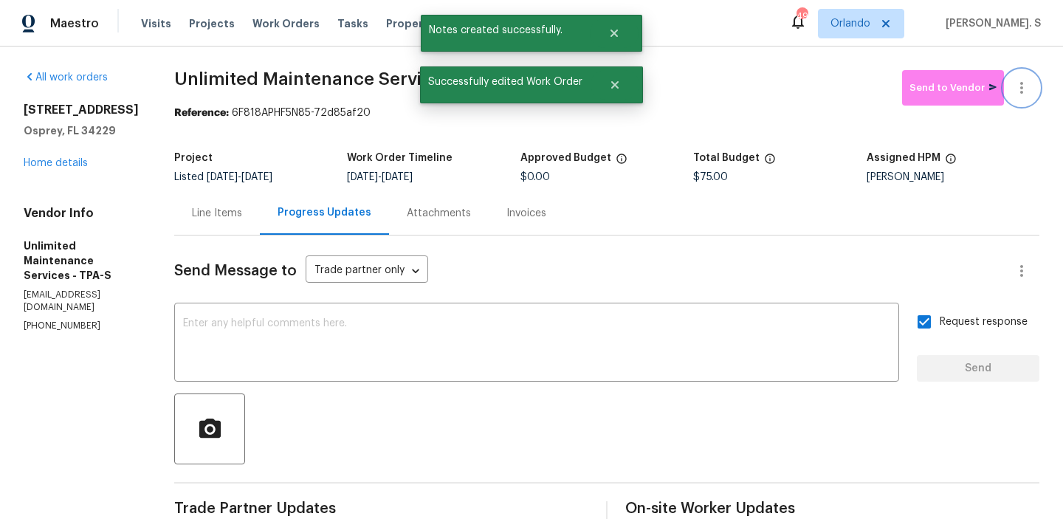
click at [1015, 91] on icon "button" at bounding box center [1022, 88] width 18 height 18
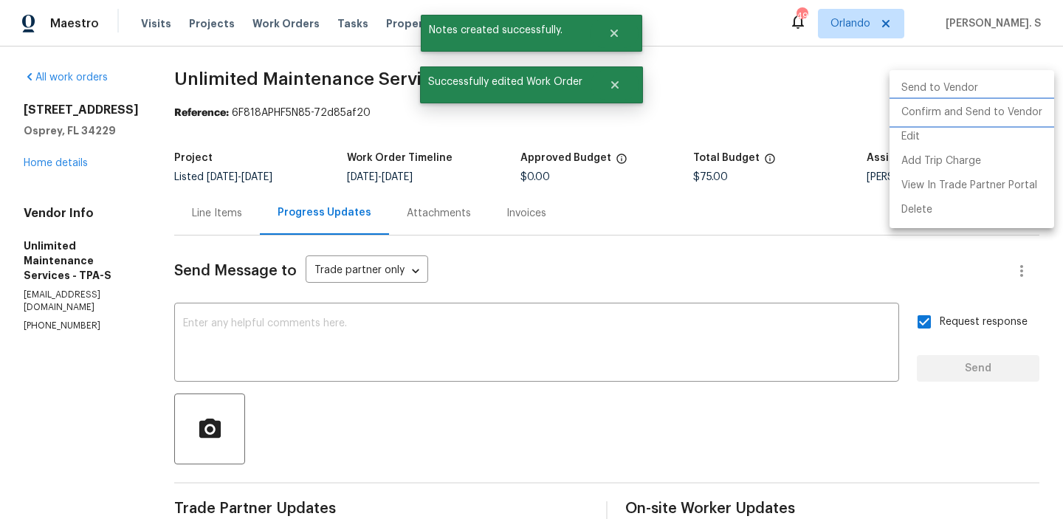
click at [966, 114] on li "Confirm and Send to Vendor" at bounding box center [972, 112] width 165 height 24
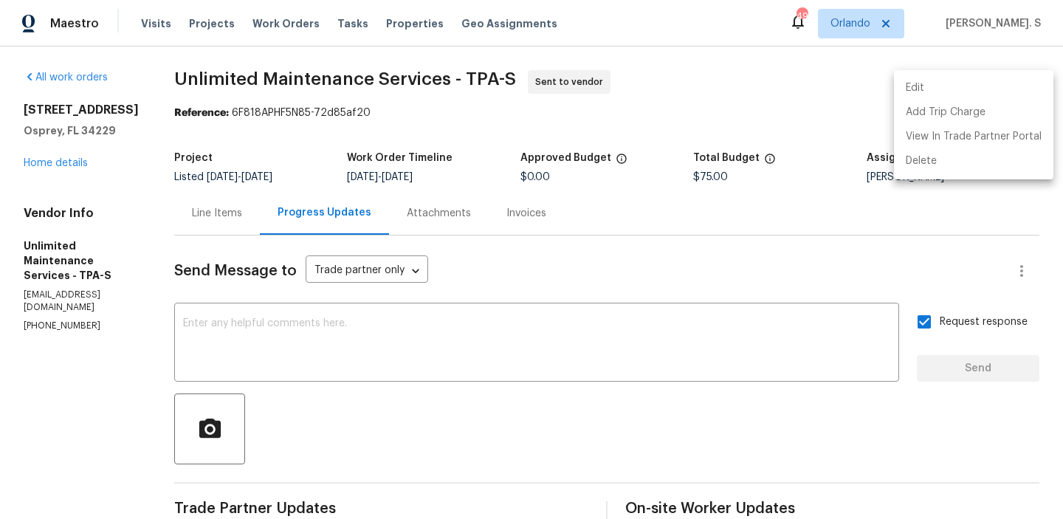
click at [419, 72] on div at bounding box center [531, 259] width 1063 height 519
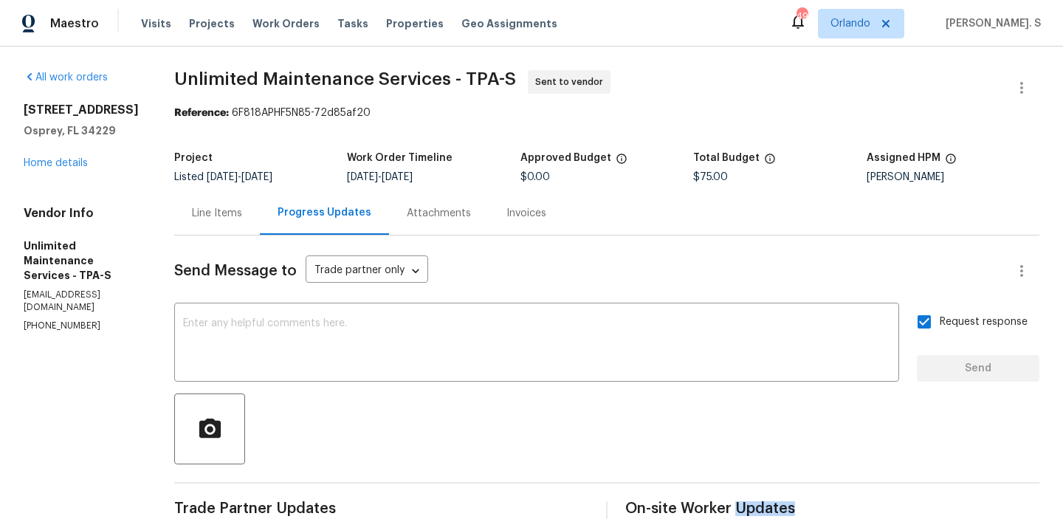
click at [419, 72] on div "Edit Add Trip Charge View In Trade Partner Portal Delete" at bounding box center [531, 259] width 1063 height 519
click at [419, 72] on span "Unlimited Maintenance Services - TPA-S" at bounding box center [345, 79] width 342 height 18
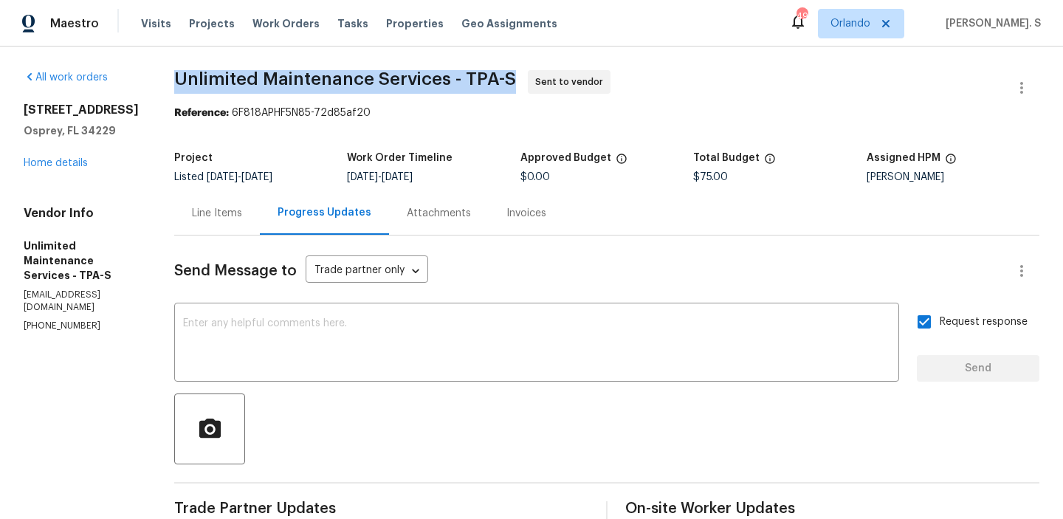
copy span "Unlimited Maintenance Services - TPA-S"
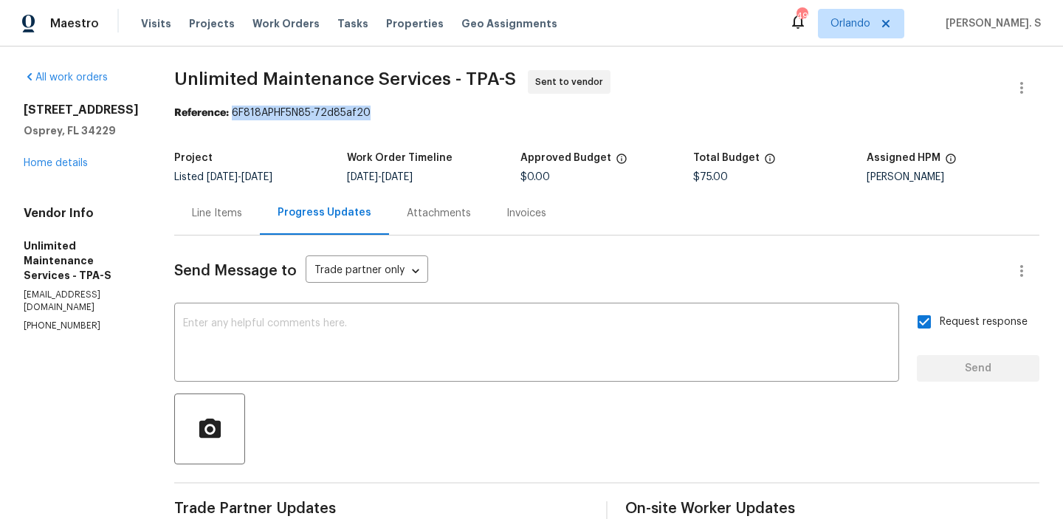
drag, startPoint x: 213, startPoint y: 112, endPoint x: 358, endPoint y: 112, distance: 145.5
click at [358, 112] on div "Reference: 6F818APHF5N85-72d85af20" at bounding box center [607, 113] width 866 height 15
copy div "6F818APHF5N85-72d85af20"
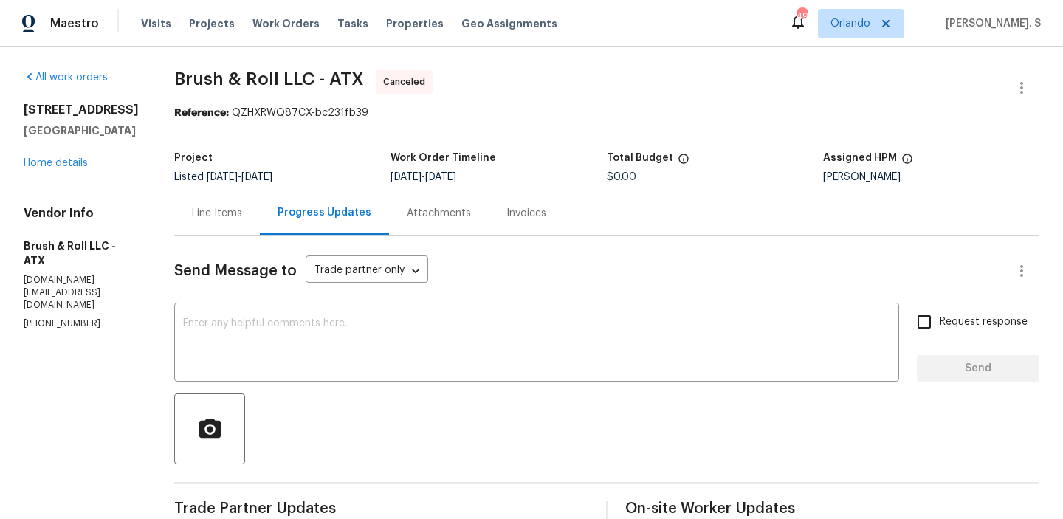
click at [54, 171] on div "540 Fieldwood Dr Unit A Buda, TX 78610 Home details" at bounding box center [81, 137] width 115 height 68
click at [54, 168] on link "Home details" at bounding box center [56, 163] width 64 height 10
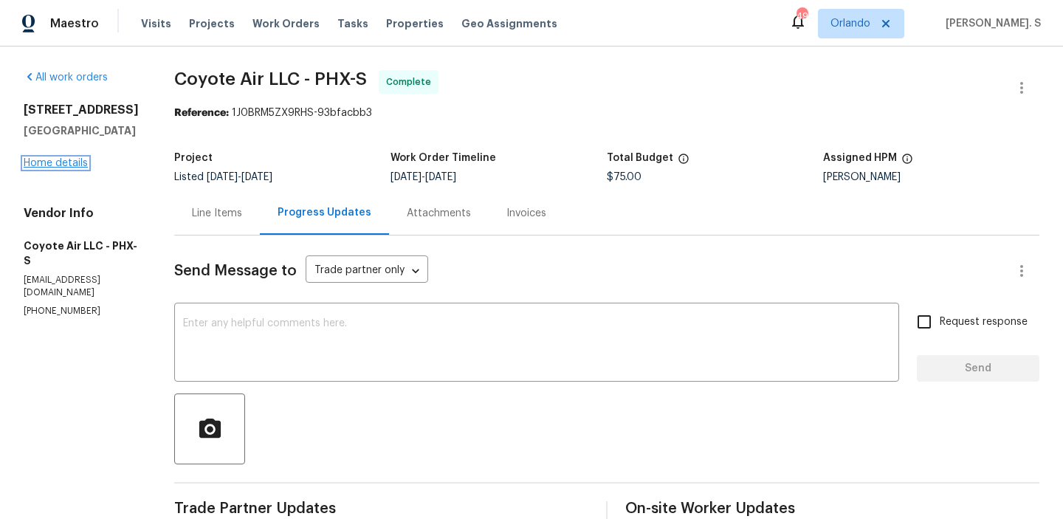
click at [60, 160] on link "Home details" at bounding box center [56, 163] width 64 height 10
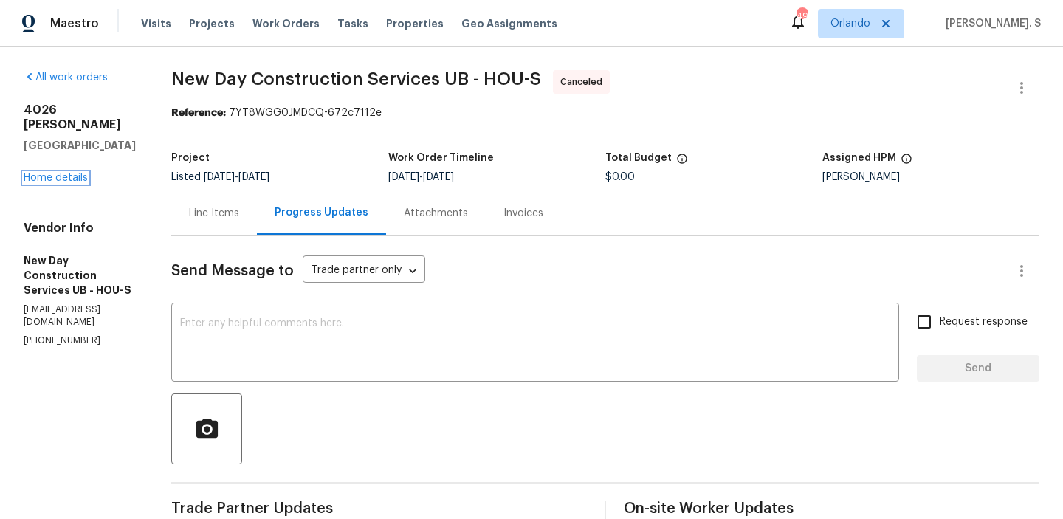
click at [31, 173] on link "Home details" at bounding box center [56, 178] width 64 height 10
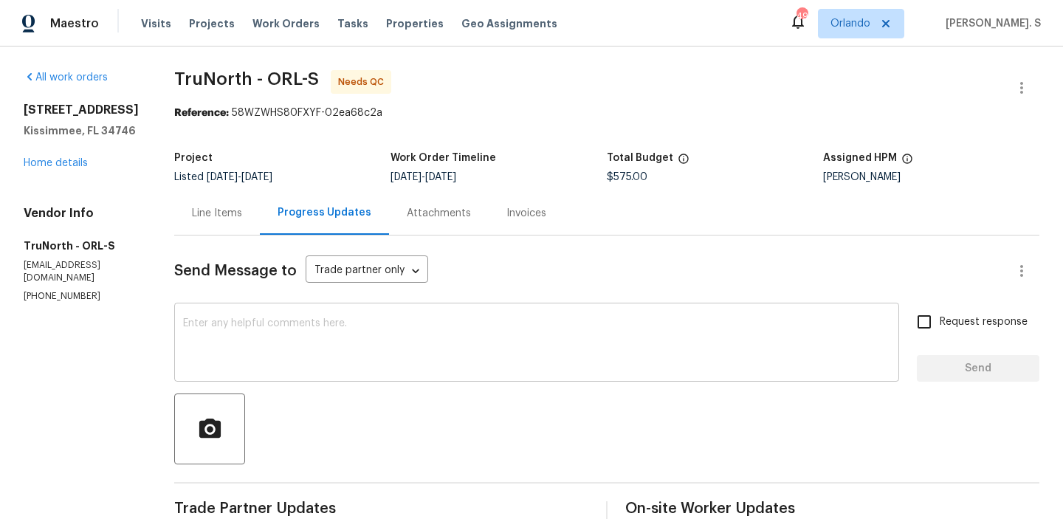
click at [288, 328] on textarea at bounding box center [536, 344] width 707 height 52
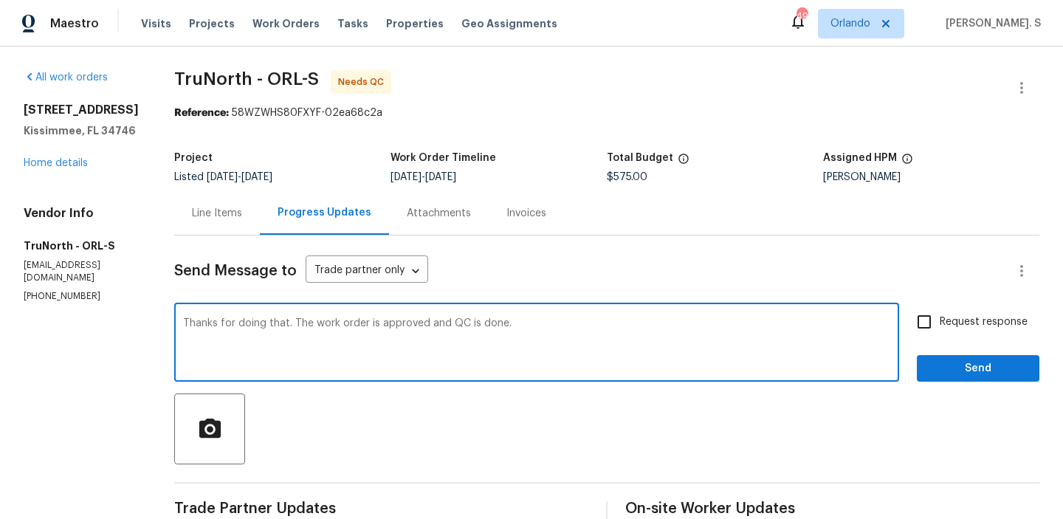
scroll to position [199, 0]
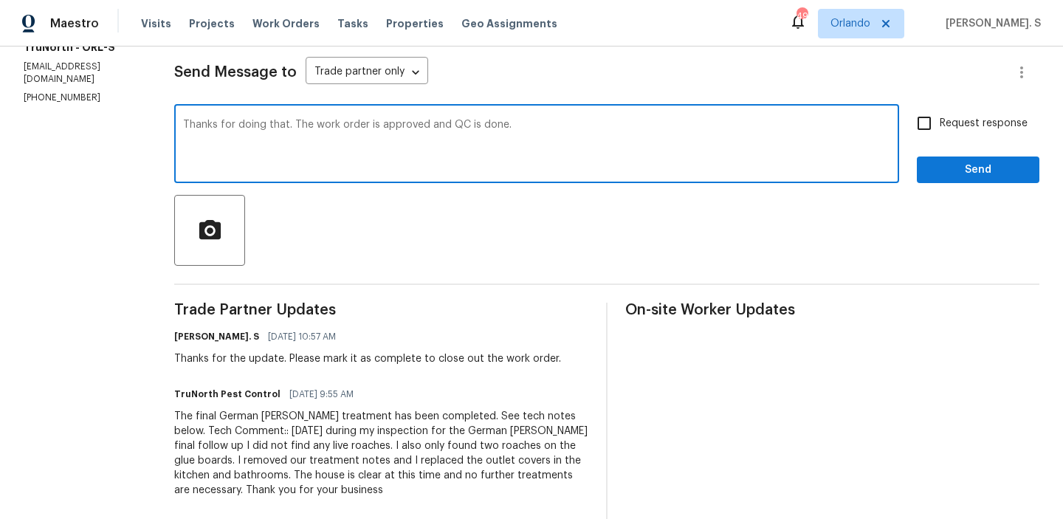
type textarea "Thanks for doing that. The work order is approved and QC is done."
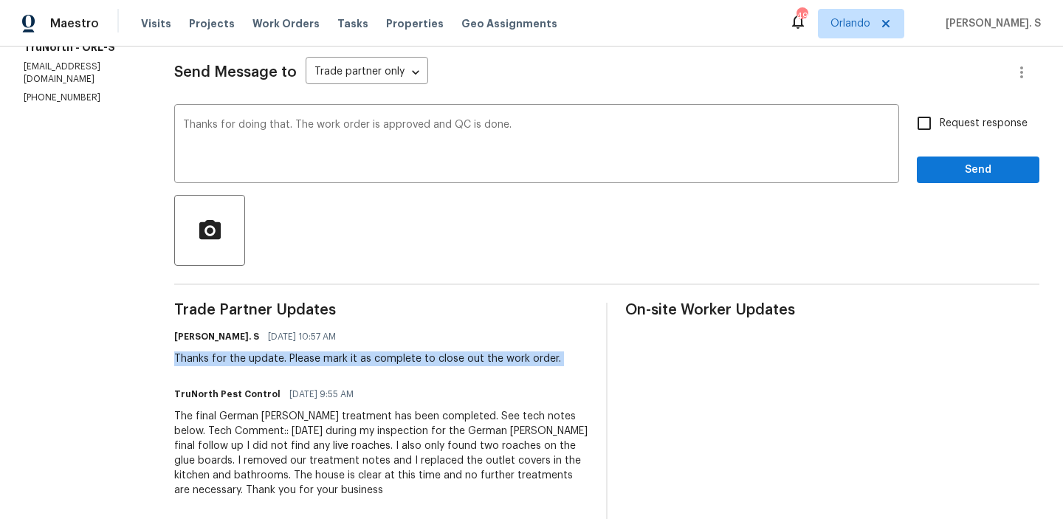
click at [931, 114] on input "Request response" at bounding box center [924, 123] width 31 height 31
checkbox input "true"
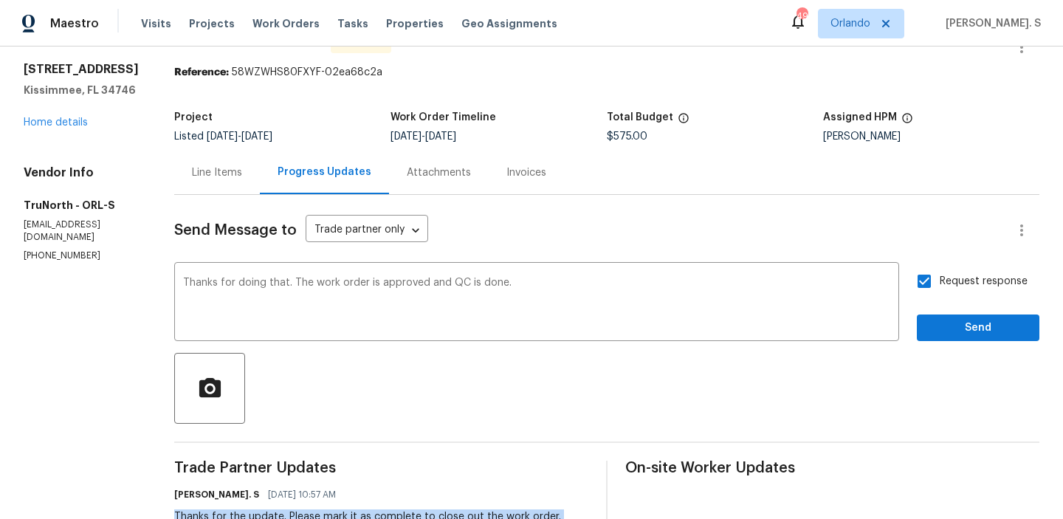
scroll to position [15, 0]
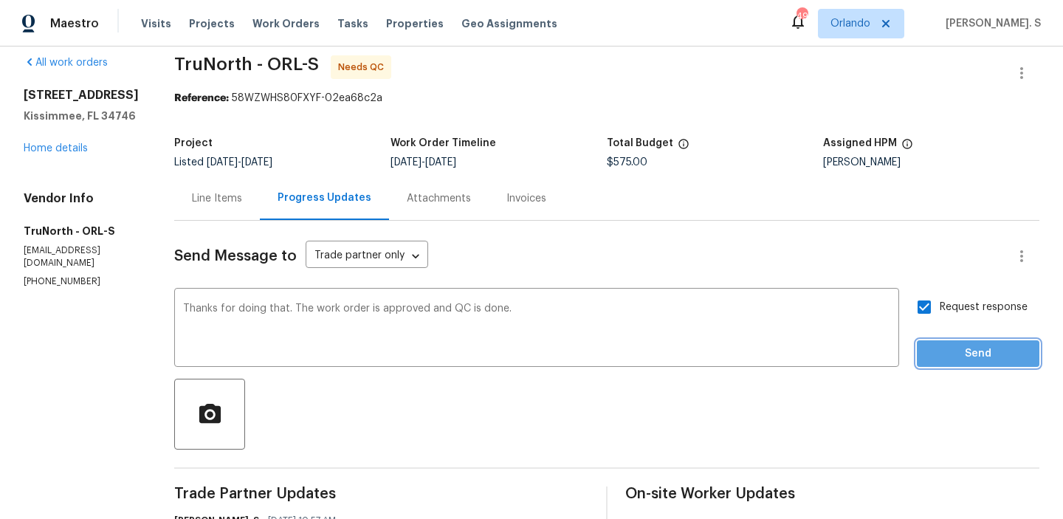
click at [1008, 354] on span "Send" at bounding box center [978, 354] width 99 height 18
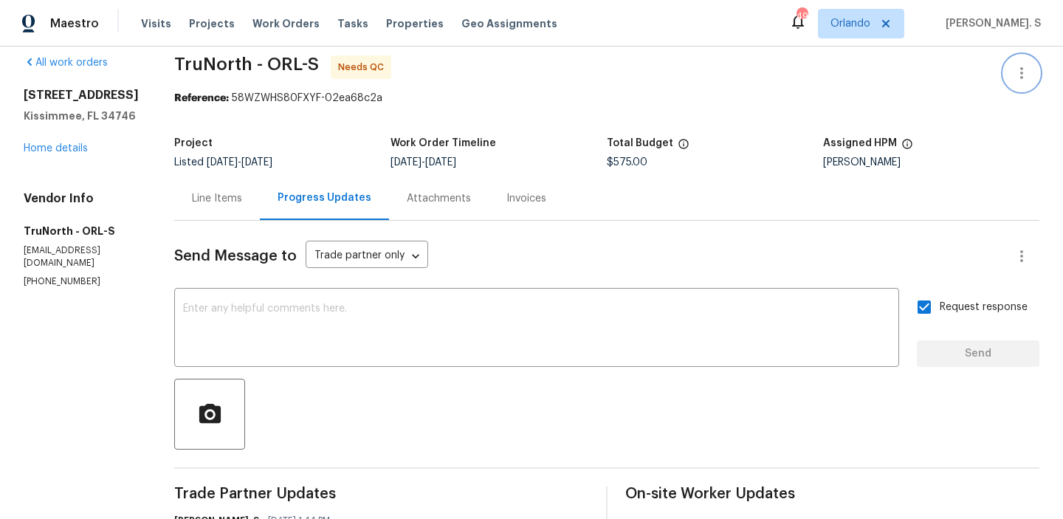
click at [1035, 84] on button "button" at bounding box center [1021, 72] width 35 height 35
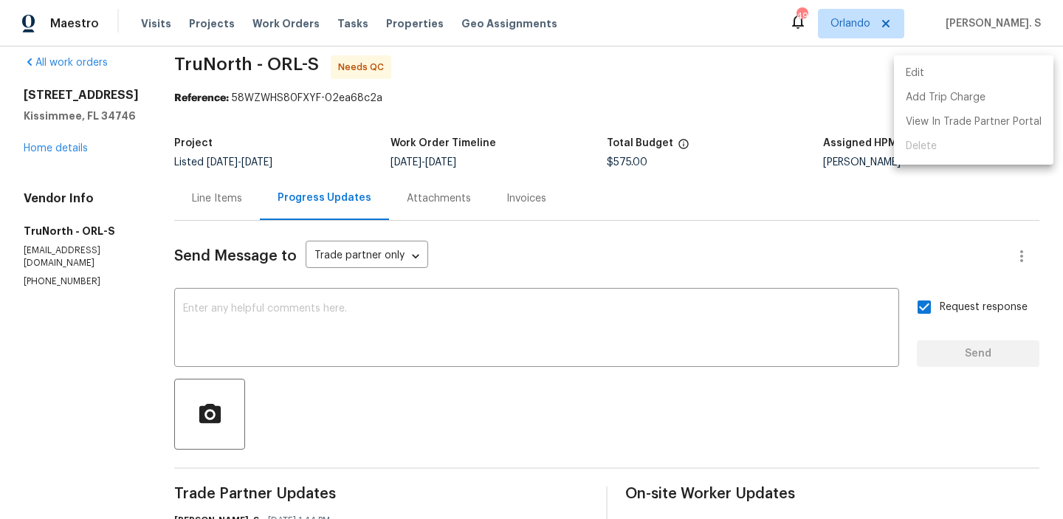
click at [937, 72] on li "Edit" at bounding box center [974, 73] width 160 height 24
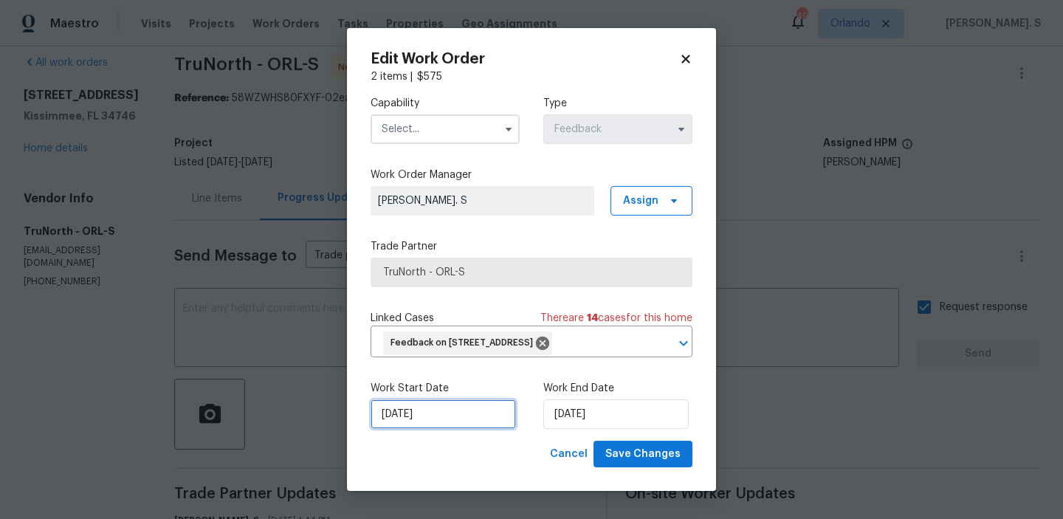
click at [420, 429] on input "7/30/2025" at bounding box center [443, 415] width 145 height 30
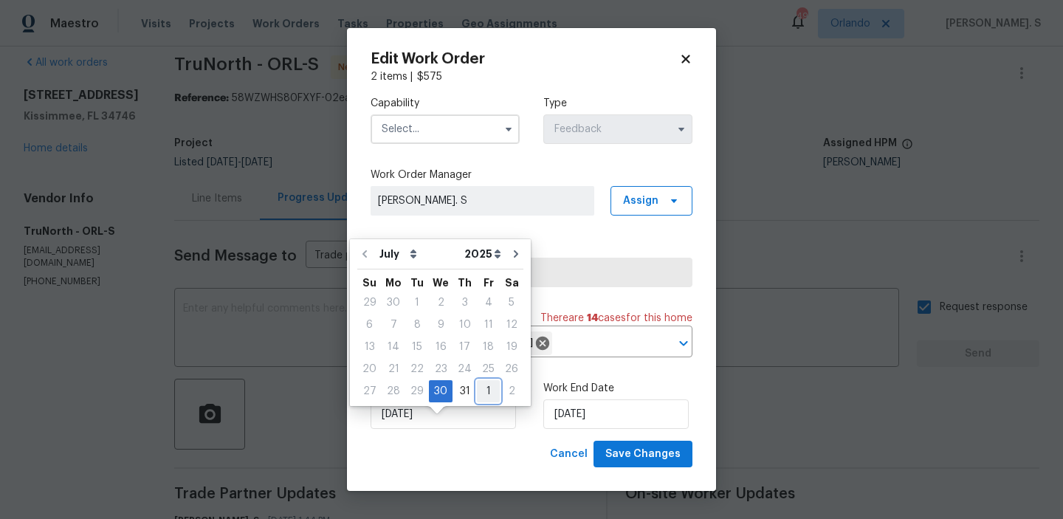
click at [480, 388] on div "1" at bounding box center [488, 391] width 23 height 21
type input "8/1/2025"
select select "7"
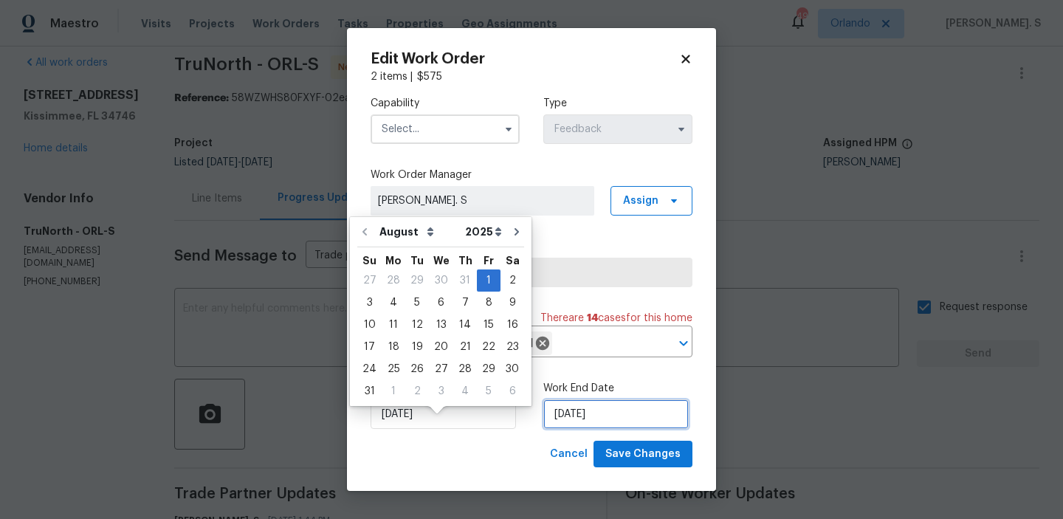
click at [603, 429] on input "8/1/2025" at bounding box center [616, 415] width 145 height 30
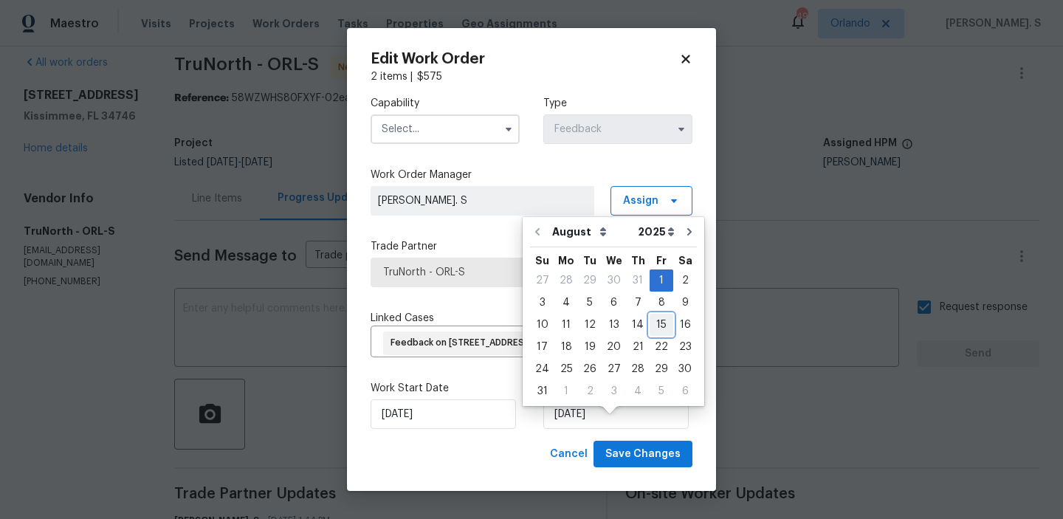
click at [657, 332] on div "15" at bounding box center [662, 325] width 24 height 21
type input "[DATE]"
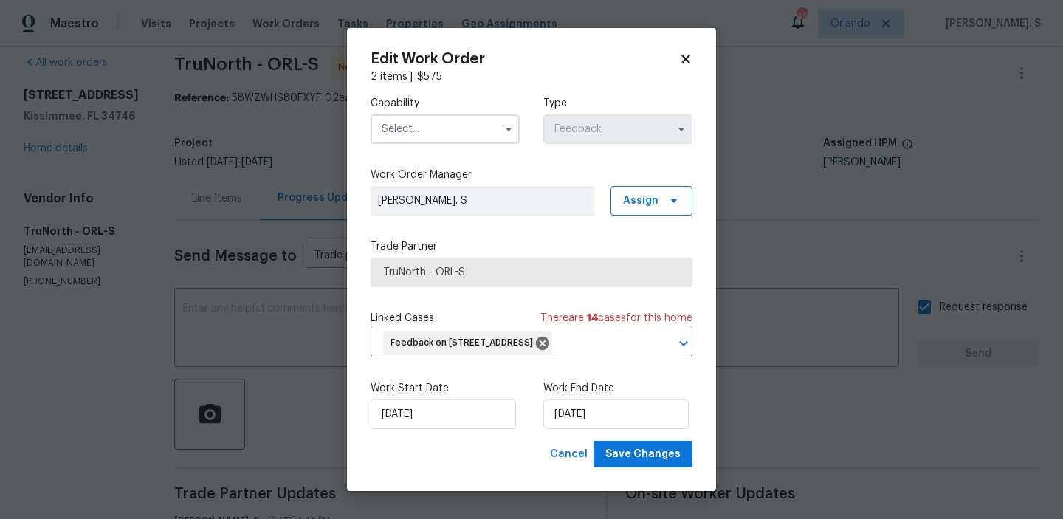
click at [447, 128] on input "text" at bounding box center [445, 129] width 149 height 30
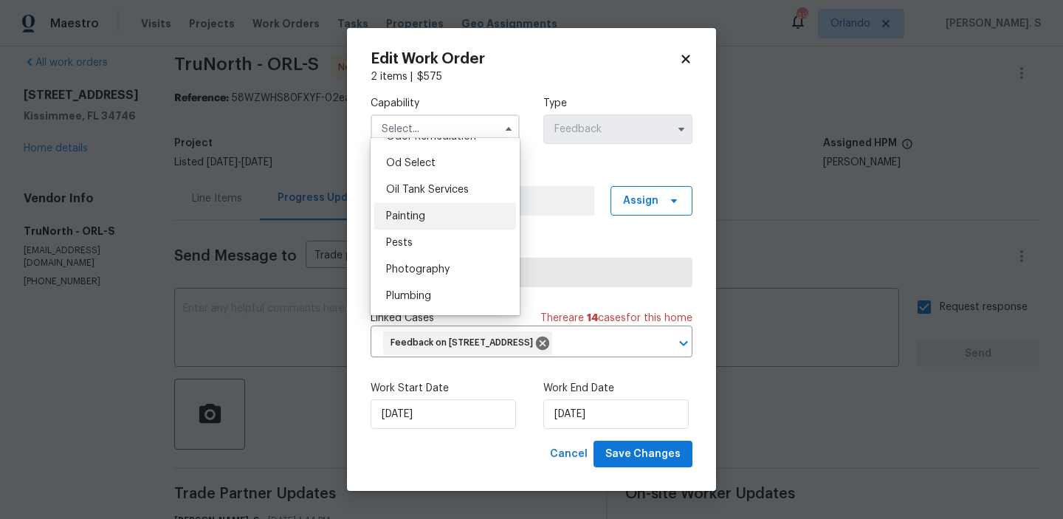
scroll to position [1179, 0]
click at [433, 251] on div "Pests" at bounding box center [445, 243] width 142 height 27
type input "Pests"
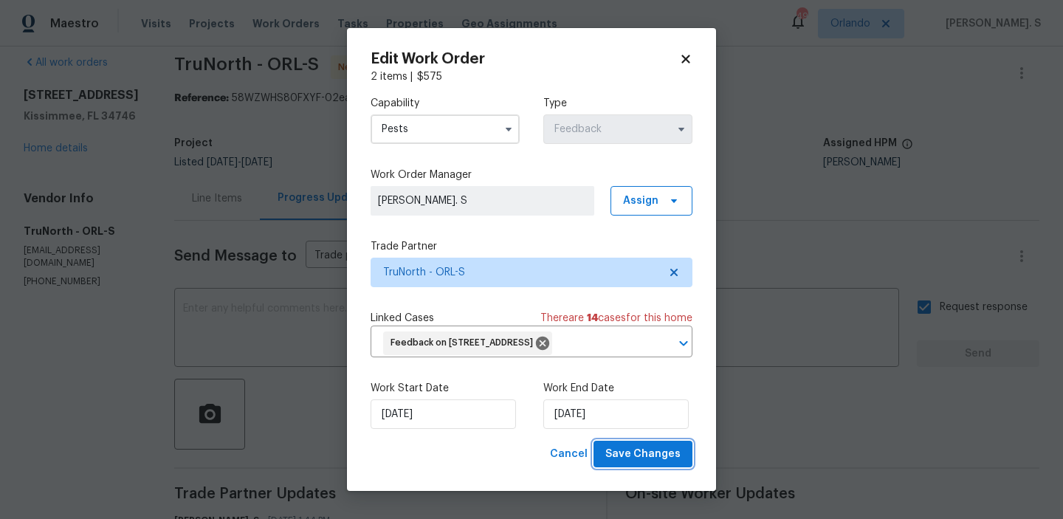
click at [634, 464] on span "Save Changes" at bounding box center [643, 454] width 75 height 18
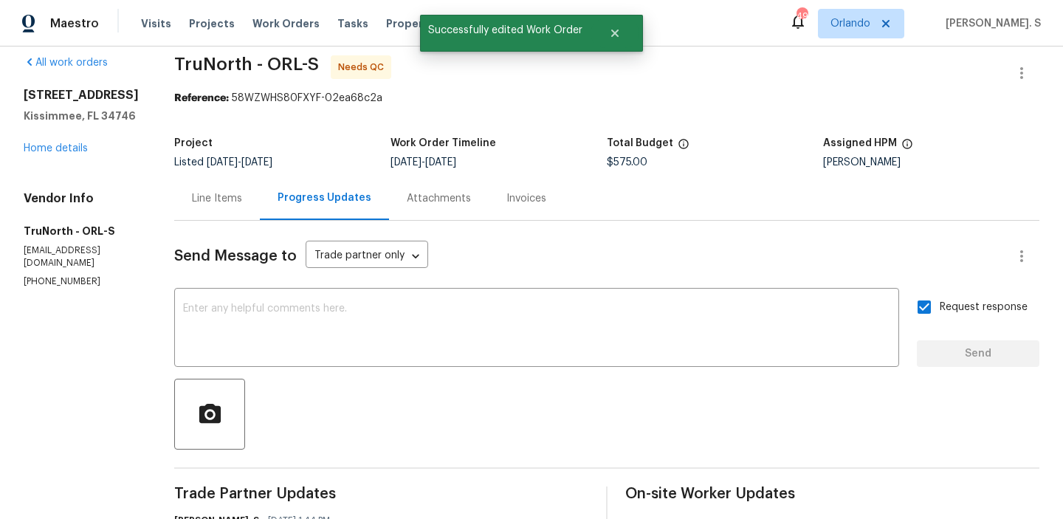
click at [228, 215] on div "Line Items" at bounding box center [217, 198] width 86 height 44
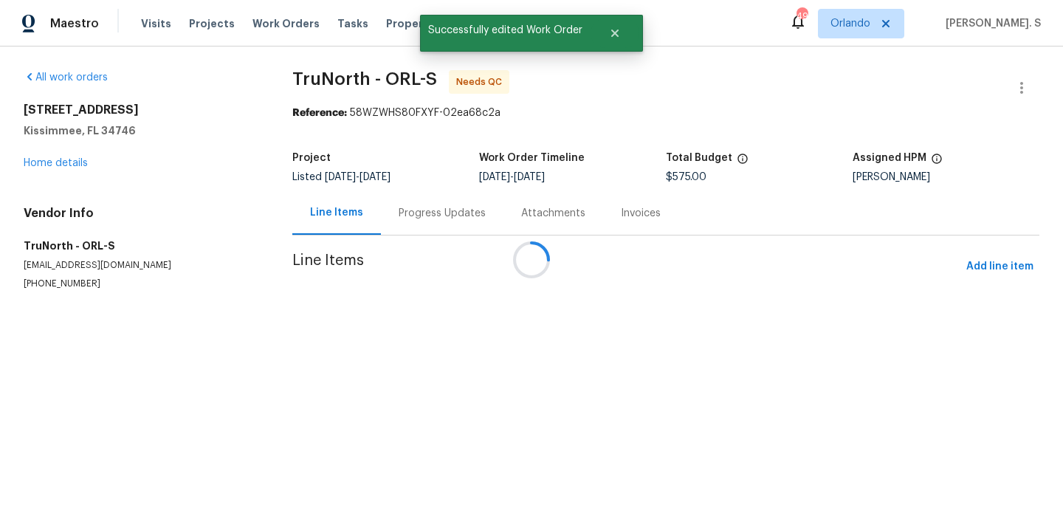
click at [390, 306] on div at bounding box center [531, 259] width 1063 height 519
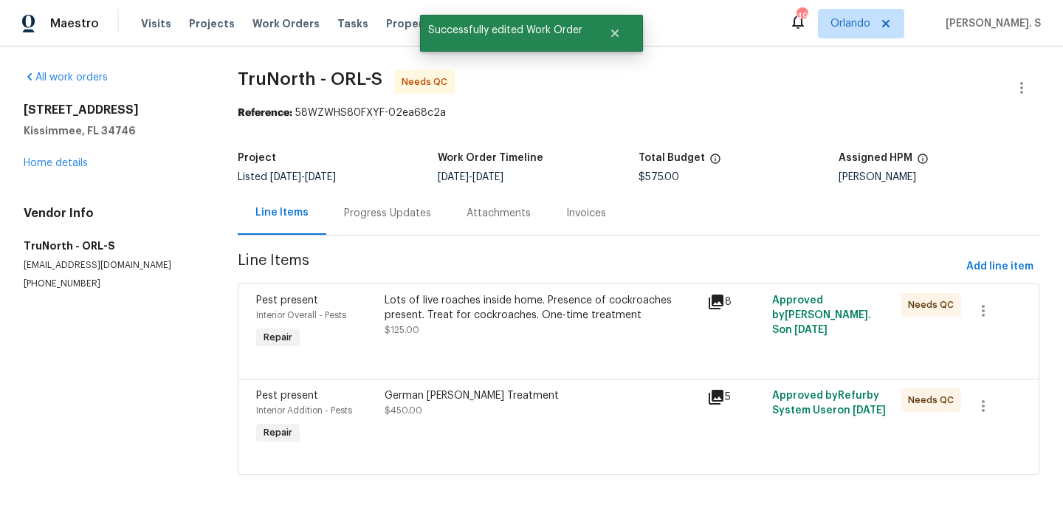
click at [448, 328] on div "Lots of live roaches inside home. Presence of cockroaches present. Treat for co…" at bounding box center [542, 315] width 314 height 44
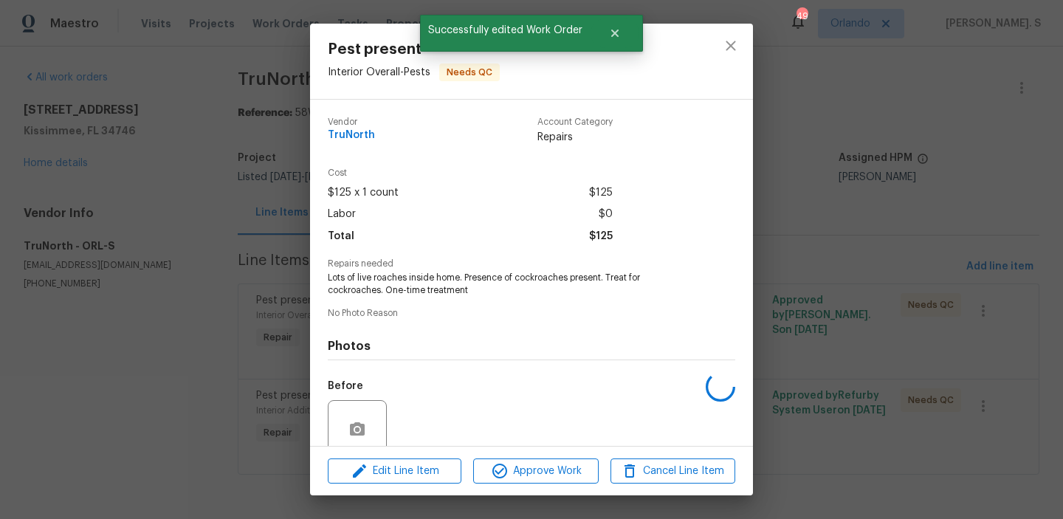
scroll to position [123, 0]
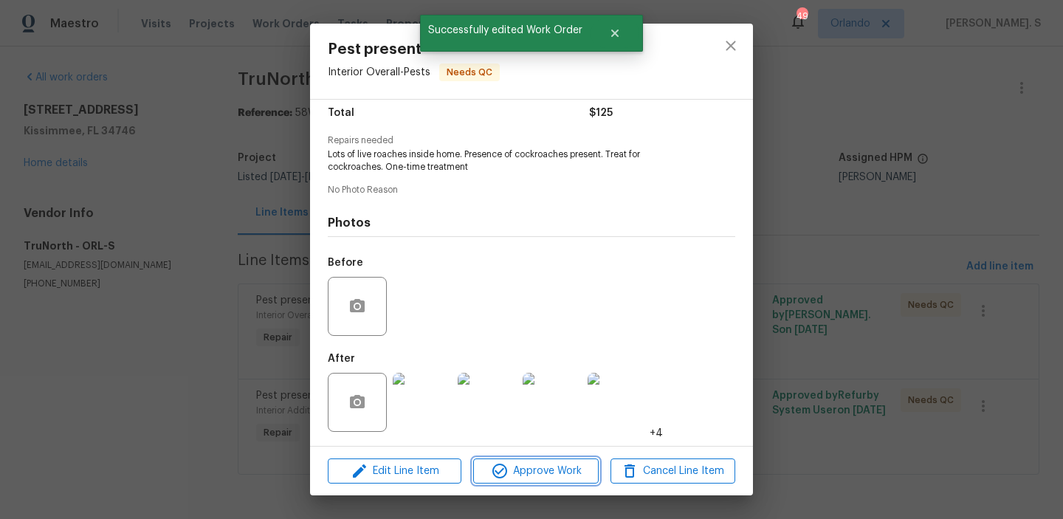
click at [508, 475] on icon "button" at bounding box center [500, 471] width 18 height 18
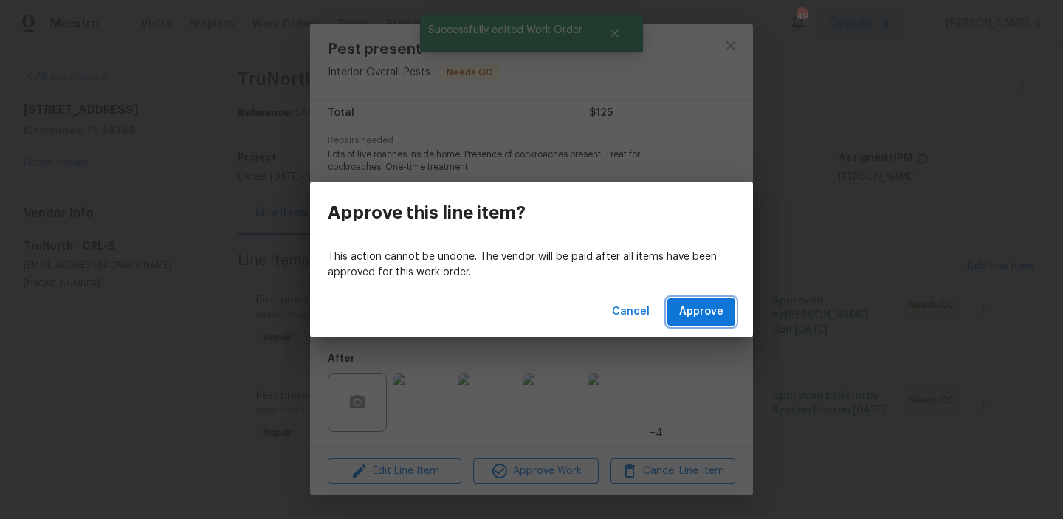
click at [679, 323] on button "Approve" at bounding box center [702, 311] width 68 height 27
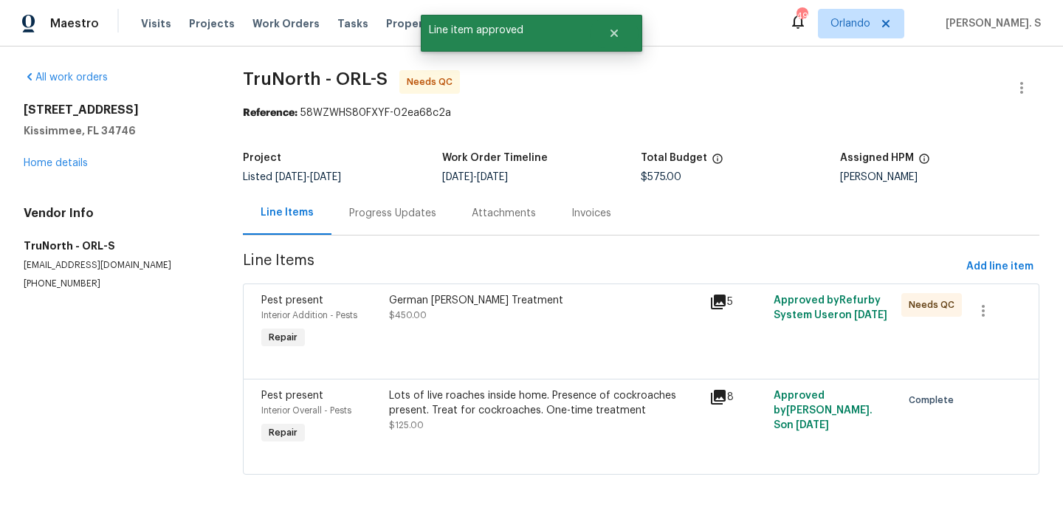
click at [505, 326] on div "German Roach Treatment $450.00" at bounding box center [545, 323] width 321 height 68
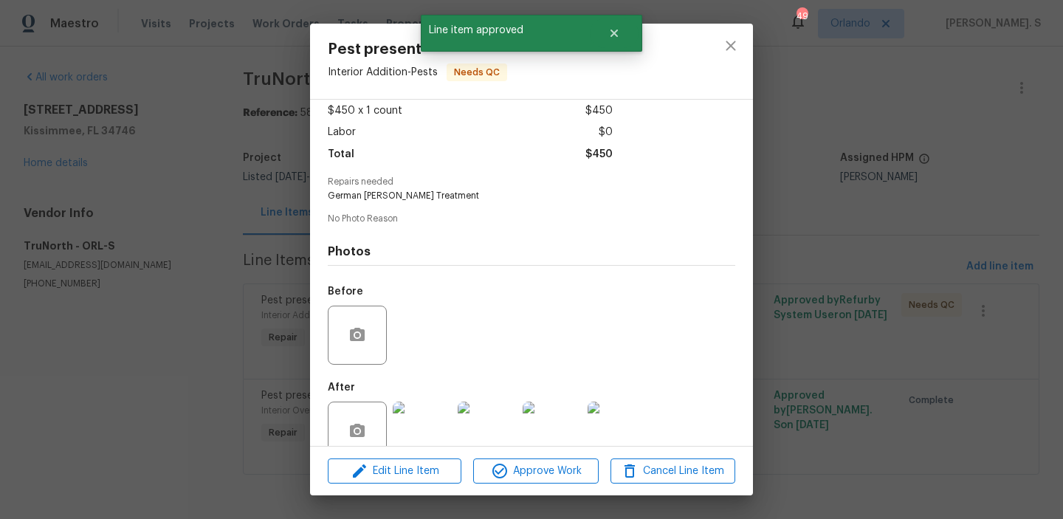
scroll to position [111, 0]
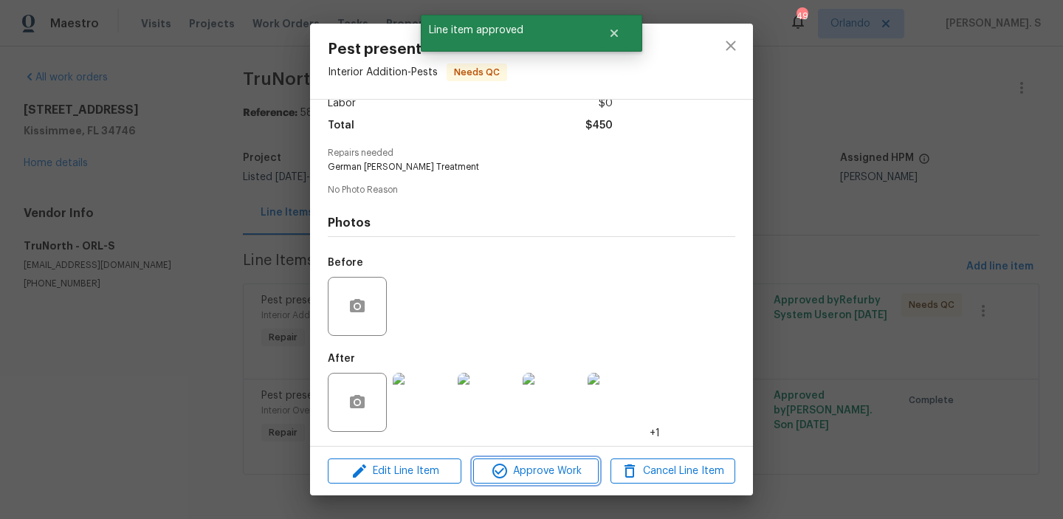
click at [551, 459] on button "Approve Work" at bounding box center [535, 472] width 125 height 26
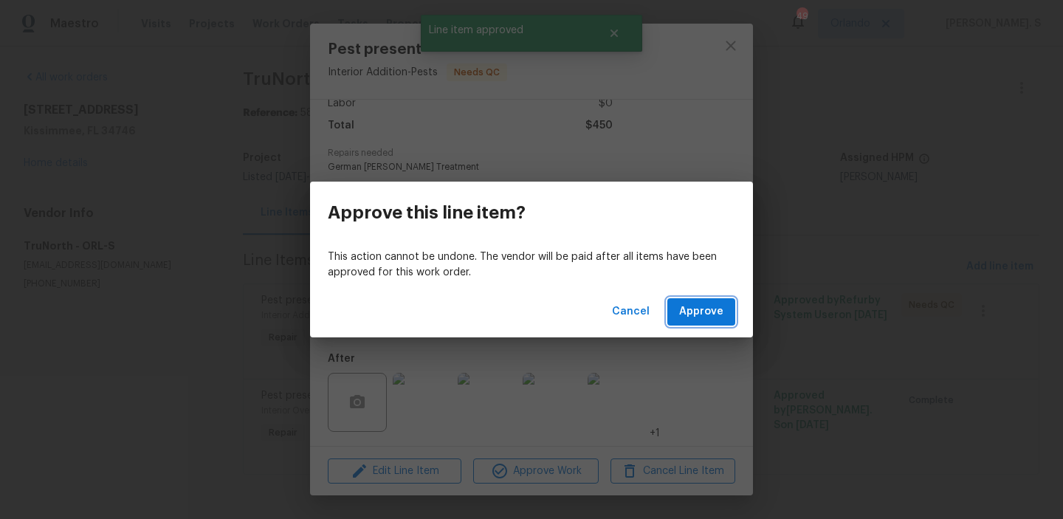
click at [702, 303] on span "Approve" at bounding box center [701, 312] width 44 height 18
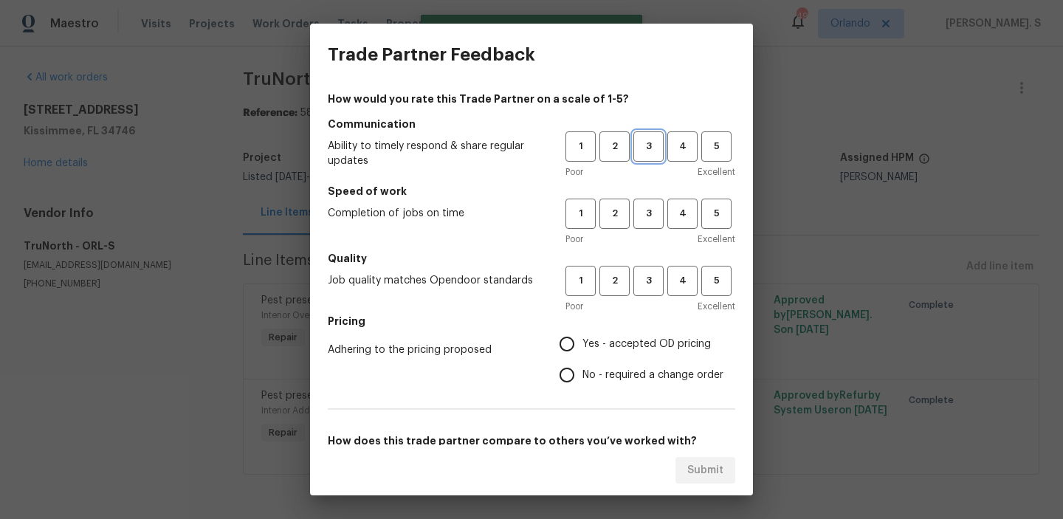
click at [642, 142] on span "3" at bounding box center [648, 146] width 27 height 17
click at [656, 220] on span "3" at bounding box center [648, 213] width 27 height 17
click at [657, 287] on span "3" at bounding box center [648, 281] width 27 height 17
click at [639, 389] on label "No - required a change order" at bounding box center [638, 375] width 172 height 31
click at [583, 389] on input "No - required a change order" at bounding box center [567, 375] width 31 height 31
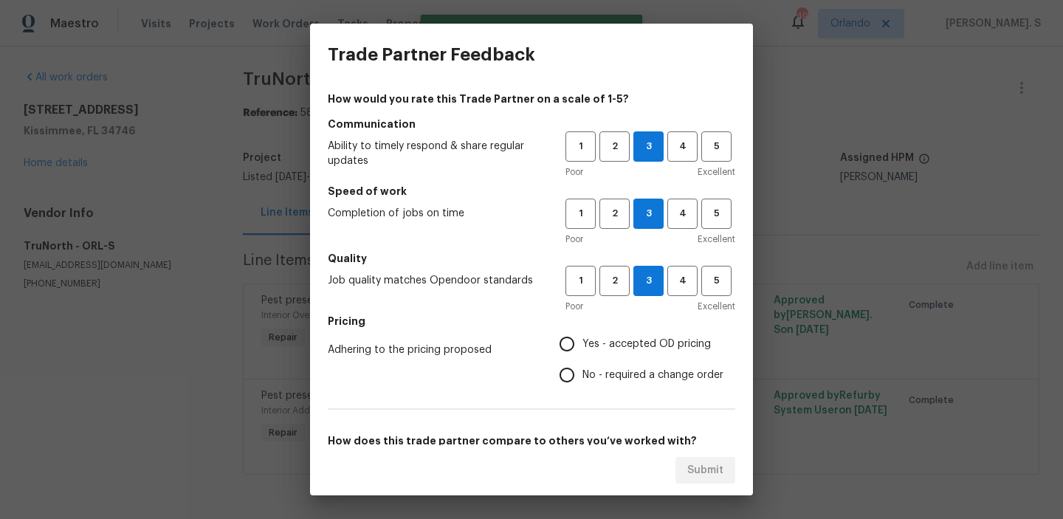
radio input "true"
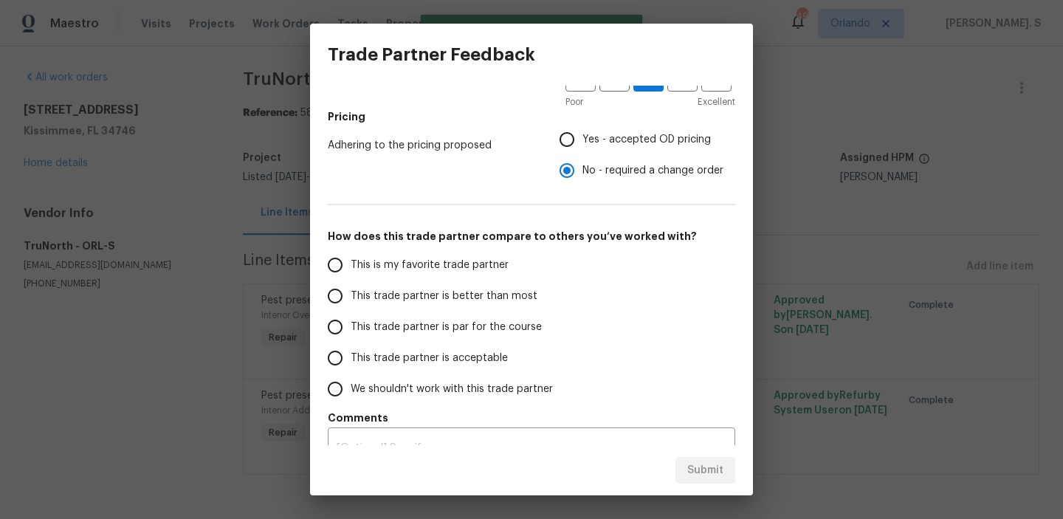
scroll to position [221, 0]
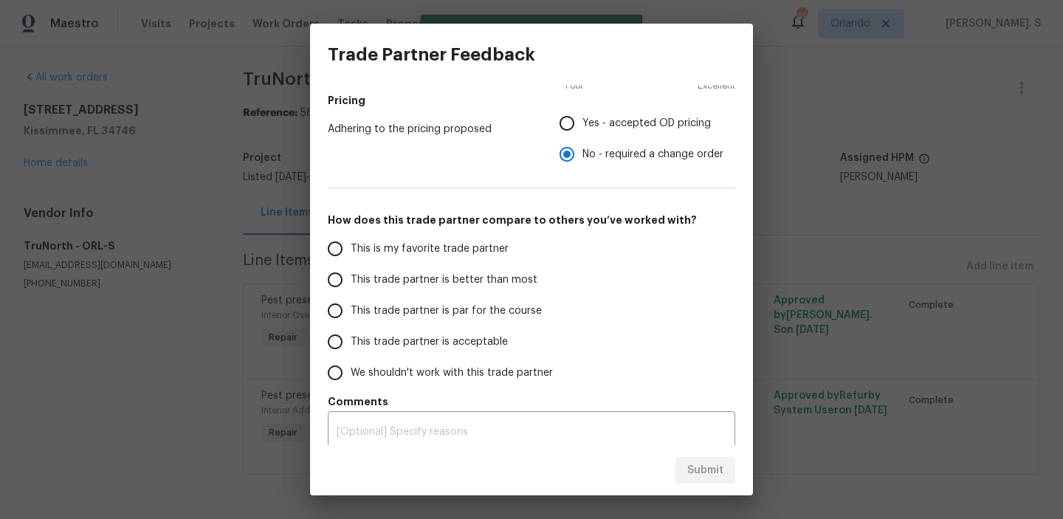
click at [471, 296] on label "This trade partner is par for the course" at bounding box center [436, 310] width 233 height 31
click at [351, 296] on input "This trade partner is par for the course" at bounding box center [335, 310] width 31 height 31
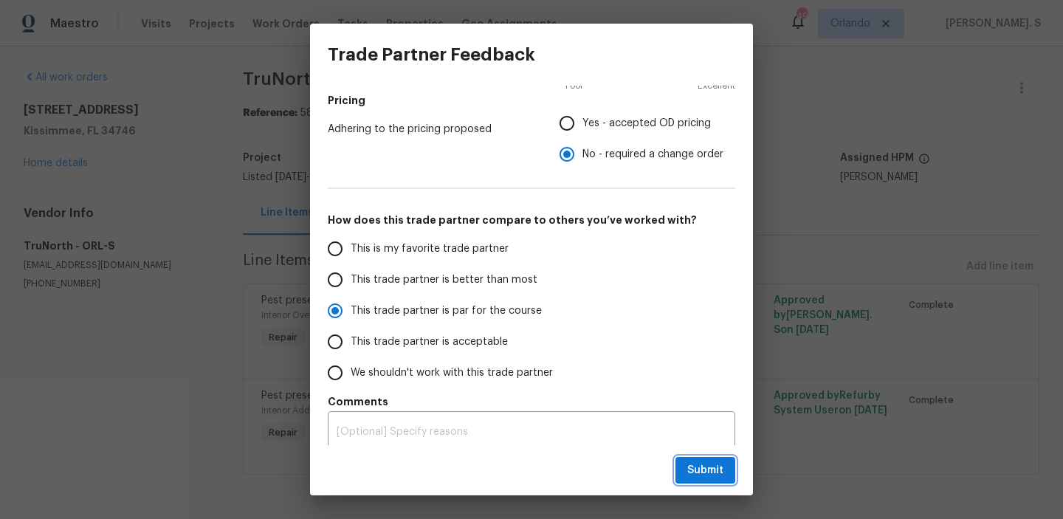
click at [705, 457] on button "Submit" at bounding box center [706, 470] width 60 height 27
radio input "true"
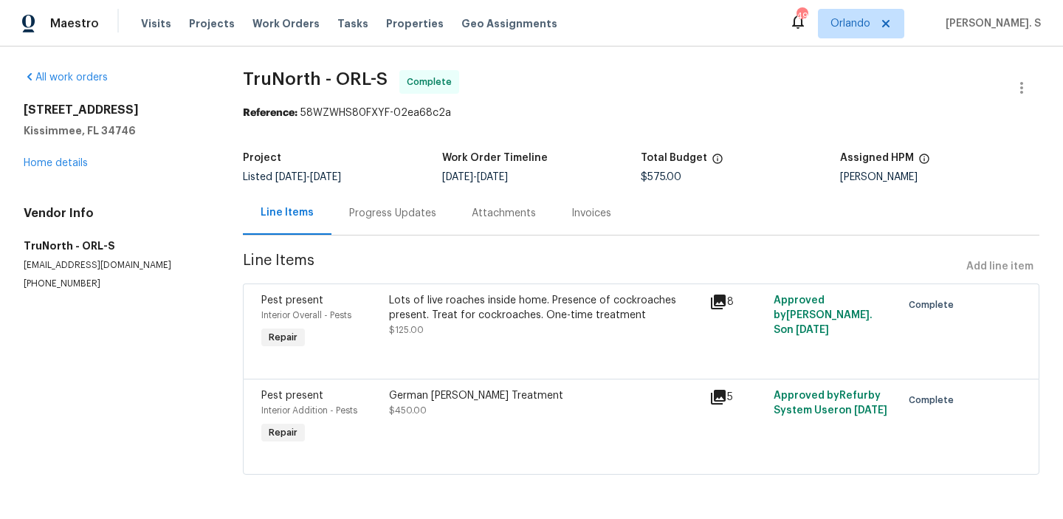
click at [411, 165] on div "Project" at bounding box center [342, 162] width 199 height 19
click at [411, 198] on div "Progress Updates" at bounding box center [393, 213] width 123 height 44
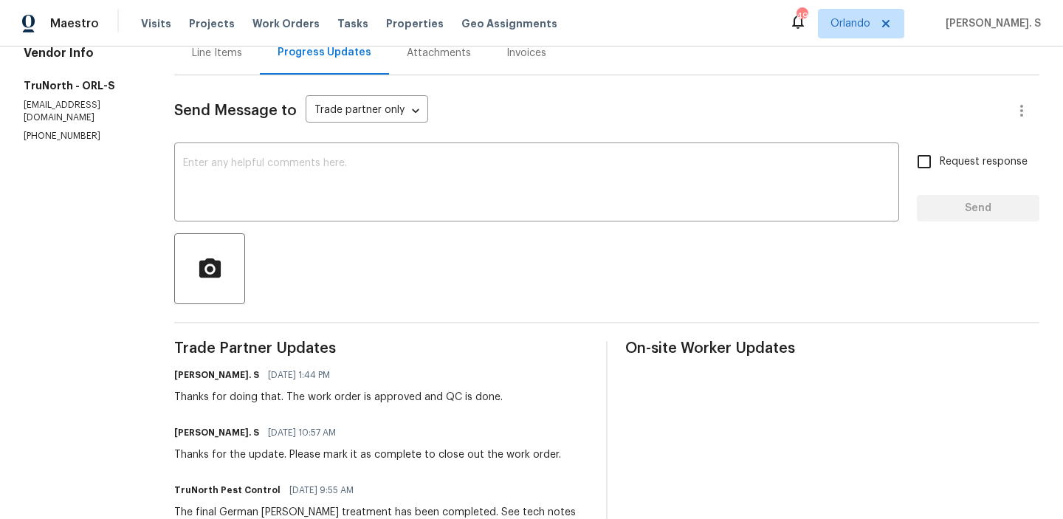
scroll to position [193, 0]
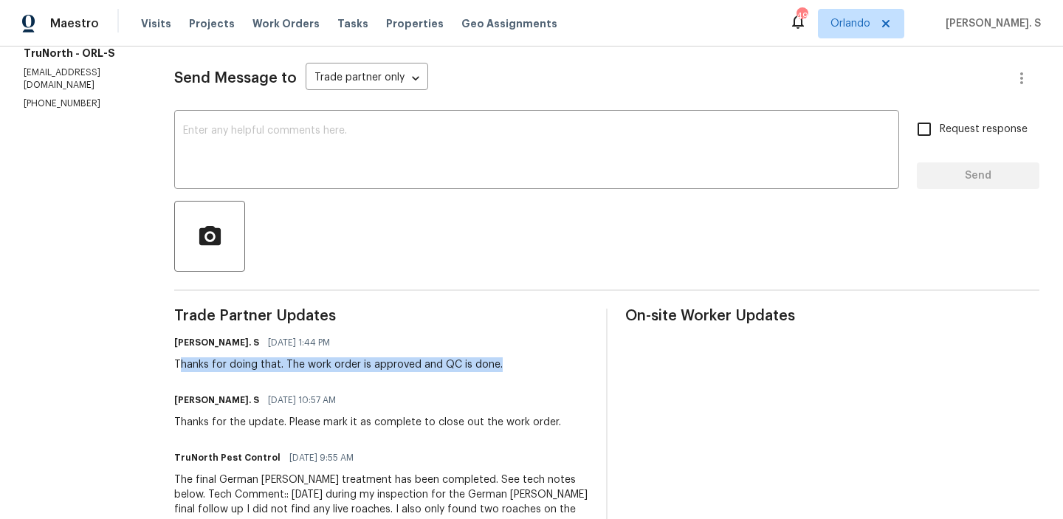
drag, startPoint x: 169, startPoint y: 363, endPoint x: 529, endPoint y: 366, distance: 359.7
click at [529, 366] on div "Glory Joyce. S 08/15/2025 1:44 PM Thanks for doing that. The work order is appr…" at bounding box center [381, 352] width 414 height 40
copy div "hanks for doing that. The work order is approved and QC is done."
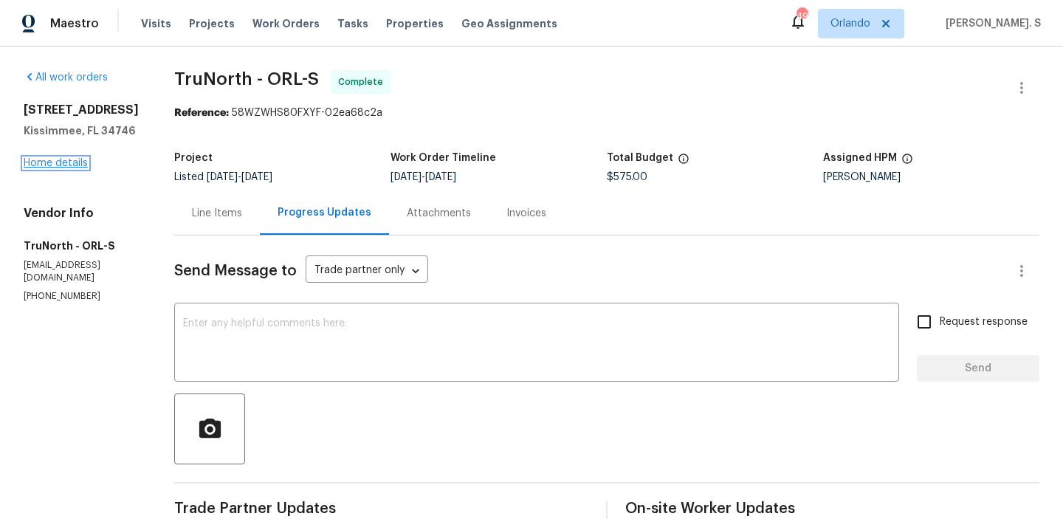
click at [69, 168] on link "Home details" at bounding box center [56, 163] width 64 height 10
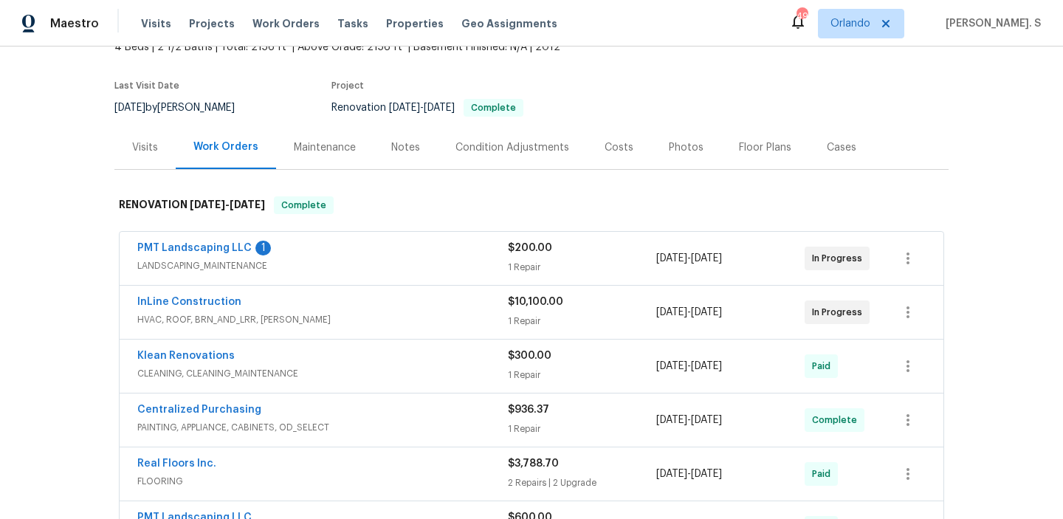
scroll to position [117, 0]
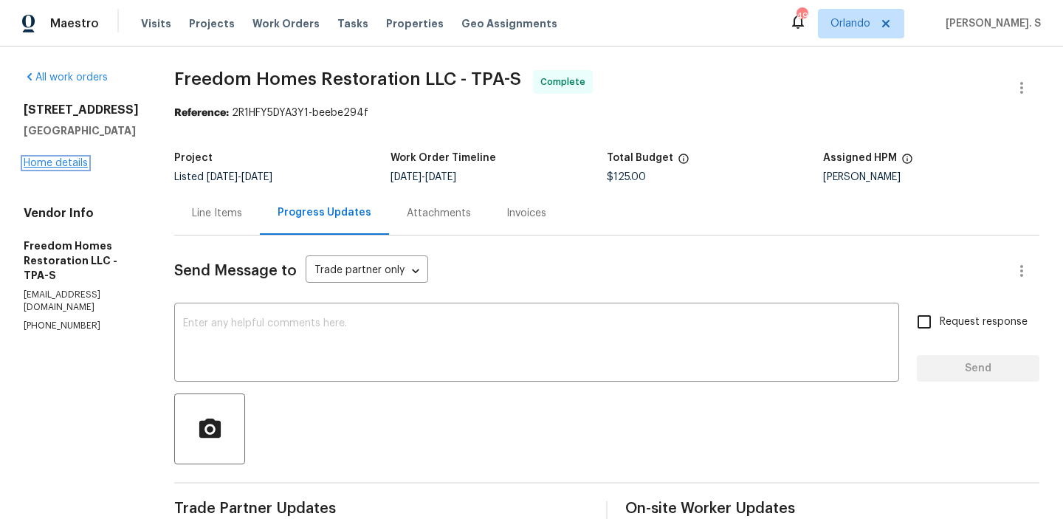
click at [76, 168] on link "Home details" at bounding box center [56, 163] width 64 height 10
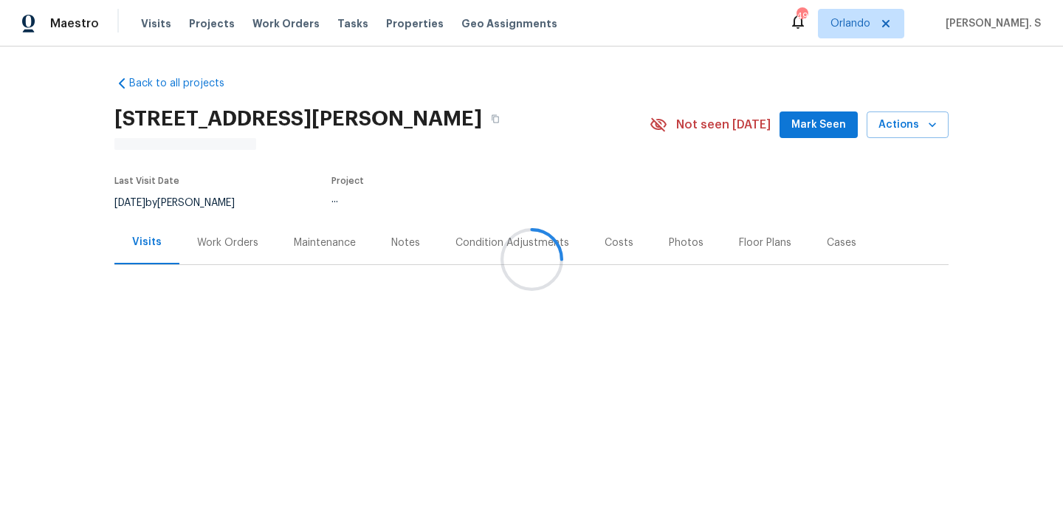
click at [188, 230] on div at bounding box center [531, 259] width 1063 height 519
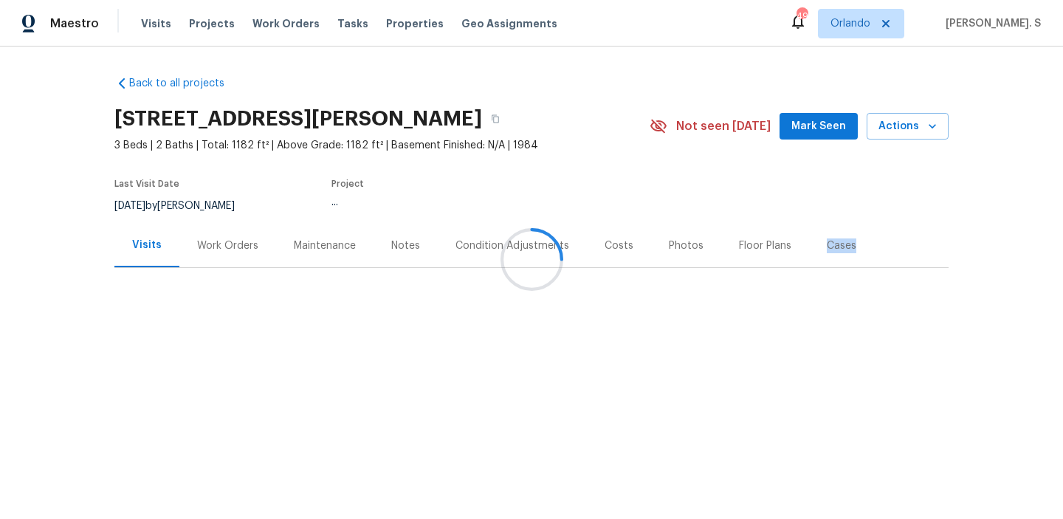
click at [188, 230] on div at bounding box center [531, 259] width 1063 height 519
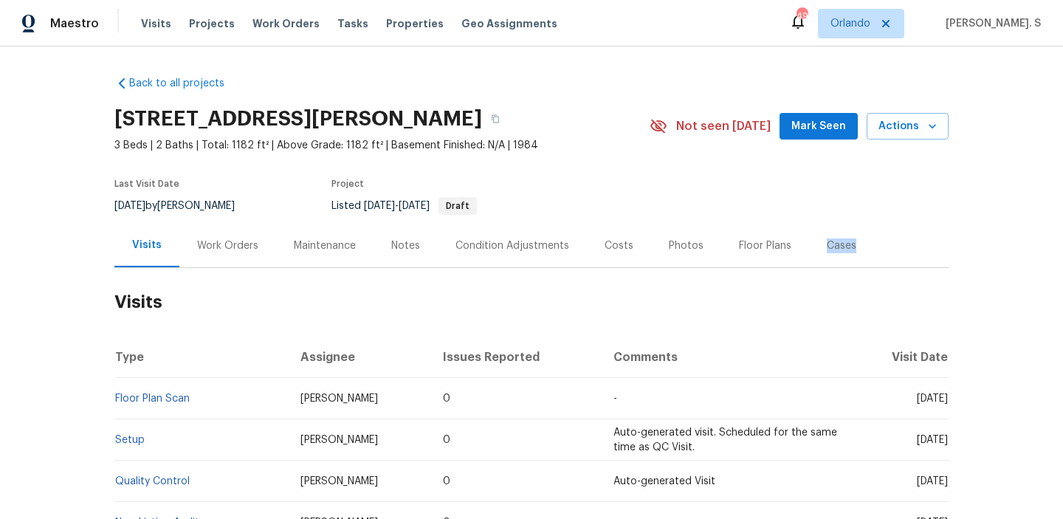
click at [205, 236] on div "Work Orders" at bounding box center [227, 246] width 97 height 44
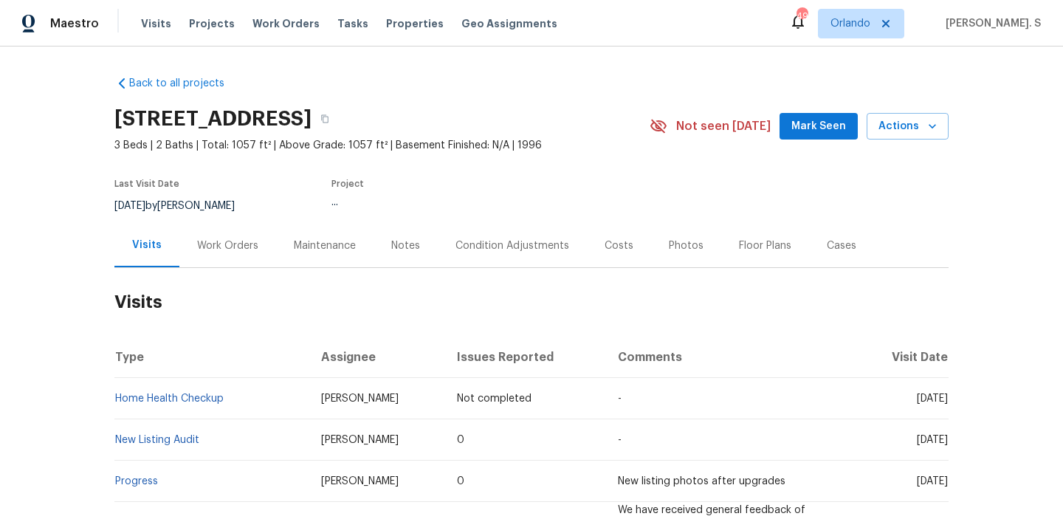
click at [203, 262] on div "Work Orders" at bounding box center [227, 246] width 97 height 44
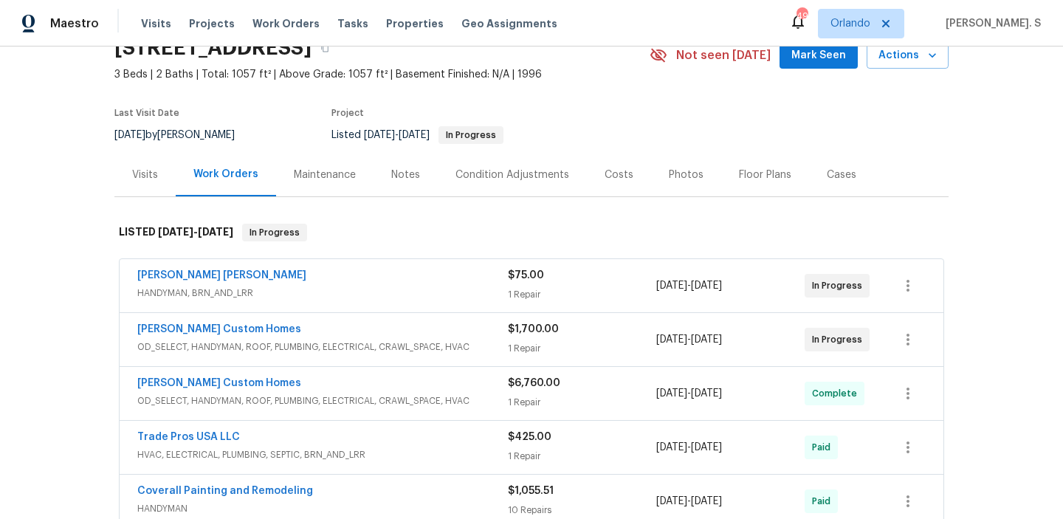
scroll to position [103, 0]
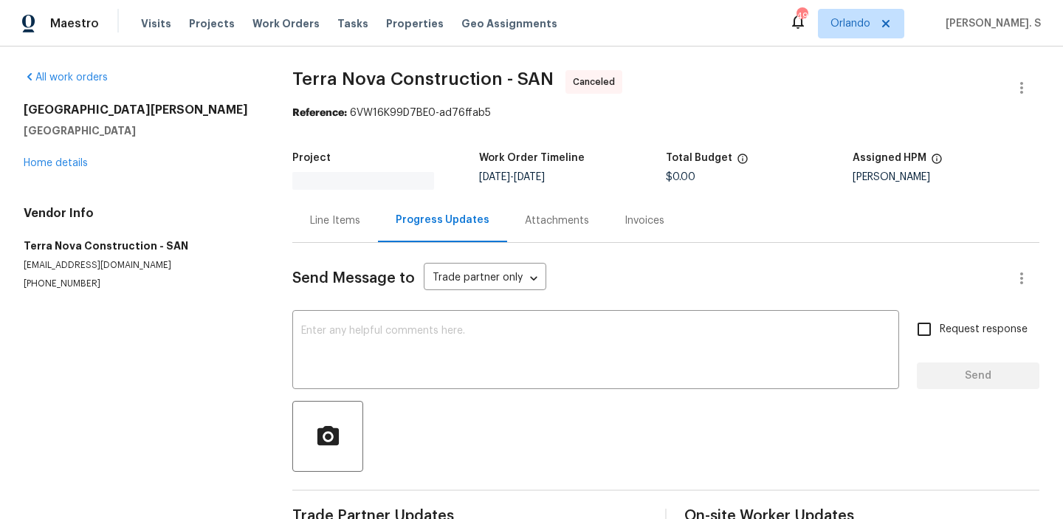
click at [86, 156] on div "[STREET_ADDRESS][PERSON_NAME] Home details" at bounding box center [140, 137] width 233 height 68
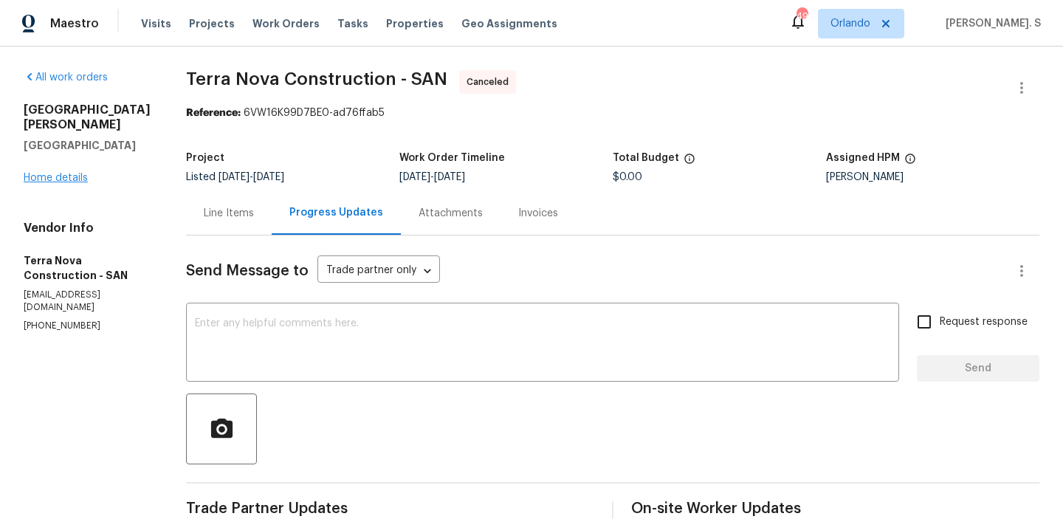
click at [78, 173] on link "Home details" at bounding box center [56, 178] width 64 height 10
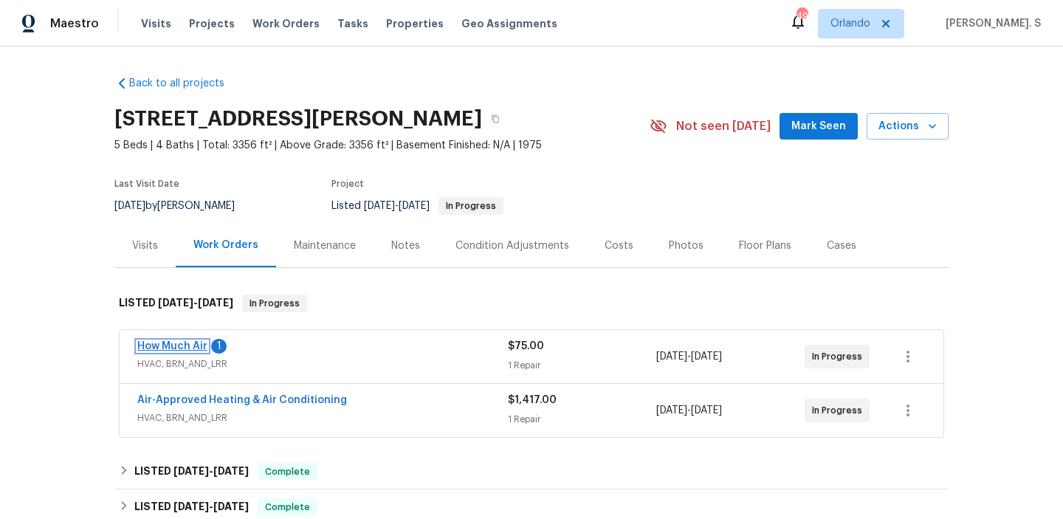
click at [179, 346] on link "How Much Air" at bounding box center [172, 346] width 70 height 10
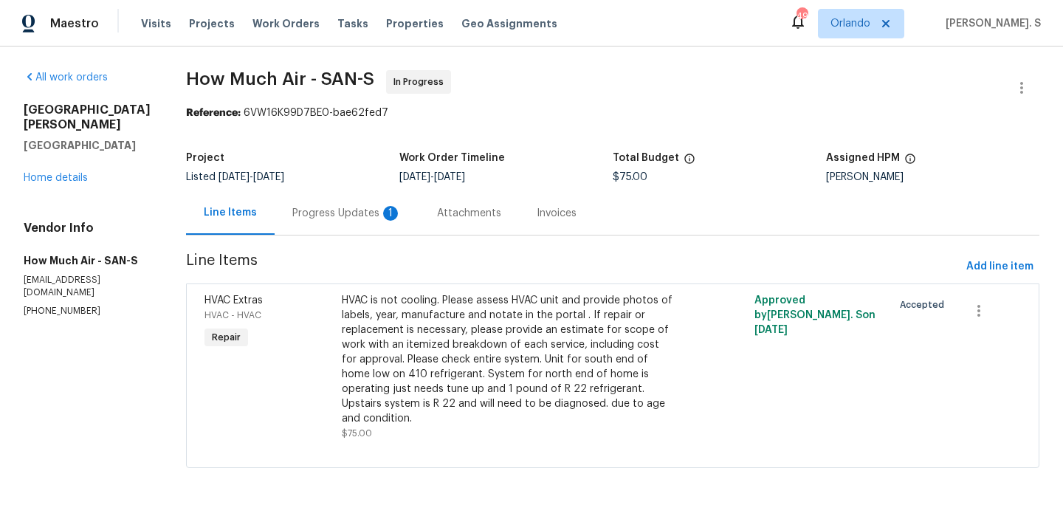
click at [362, 230] on div "Progress Updates 1" at bounding box center [347, 213] width 145 height 44
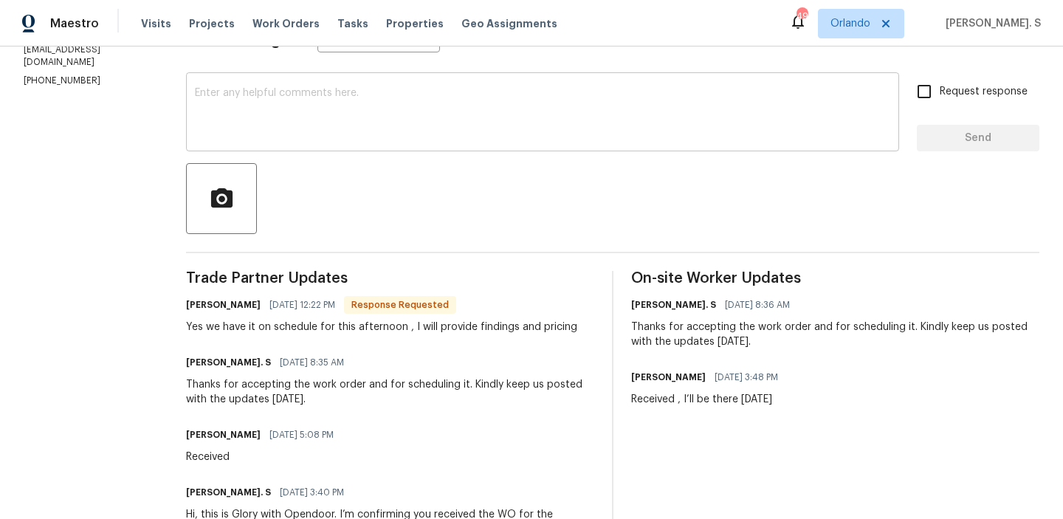
scroll to position [282, 0]
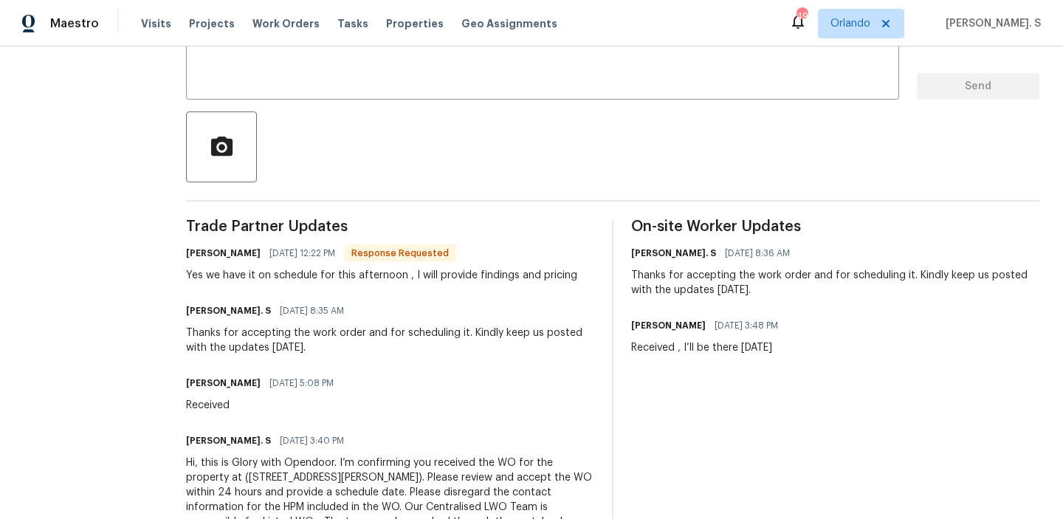
click at [355, 280] on div "Yes we have it on schedule for this afternoon , I will provide findings and pri…" at bounding box center [381, 275] width 391 height 15
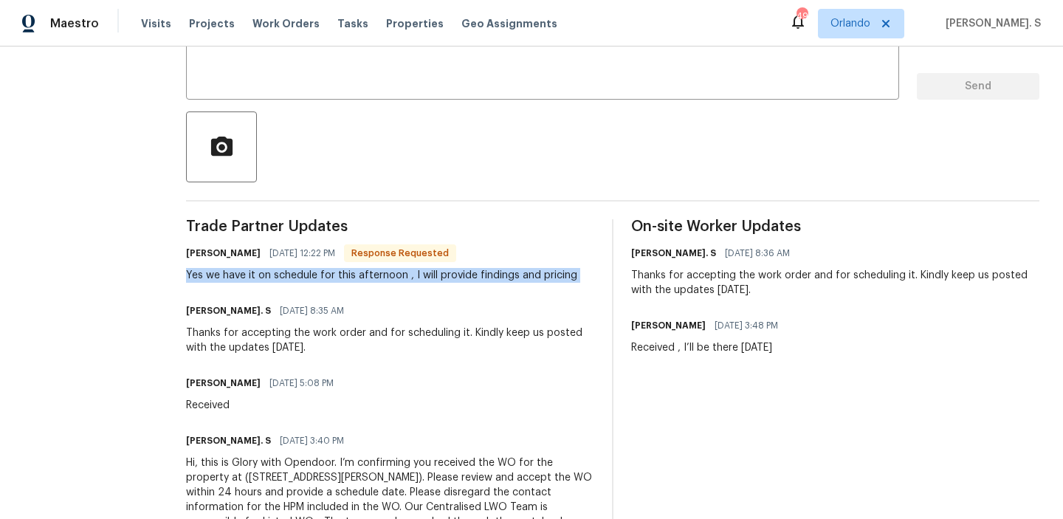
click at [355, 280] on div "Yes we have it on schedule for this afternoon , I will provide findings and pri…" at bounding box center [381, 275] width 391 height 15
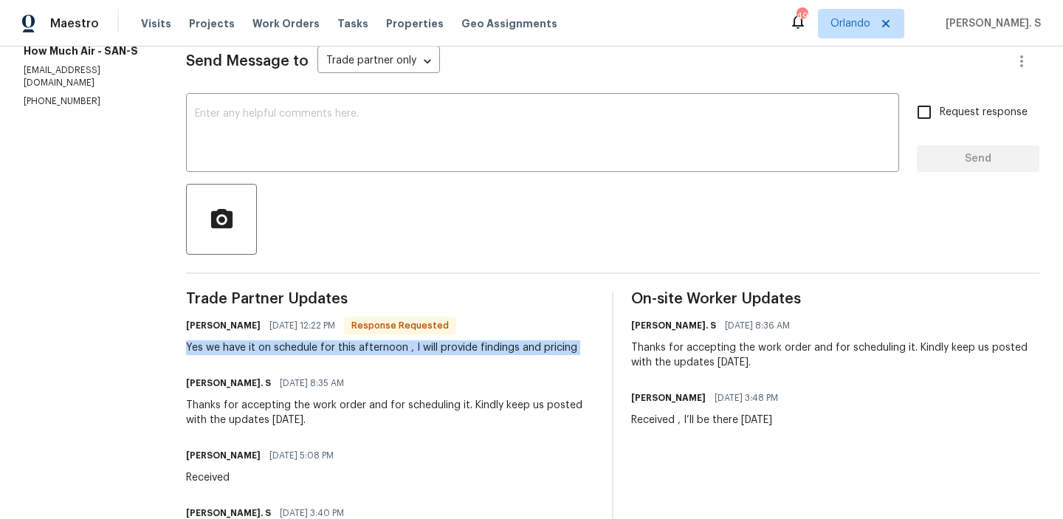
scroll to position [18, 0]
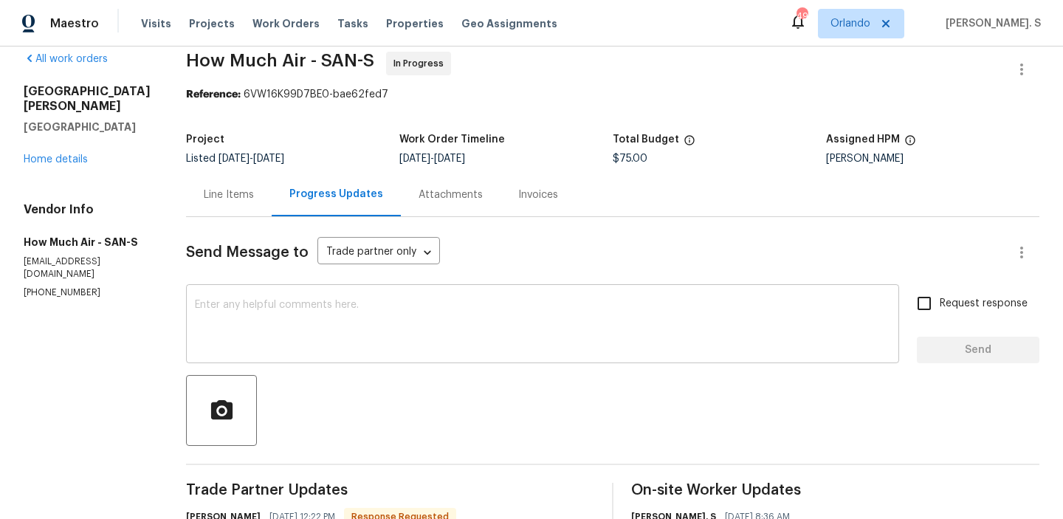
click at [340, 290] on div "x ​" at bounding box center [542, 325] width 713 height 75
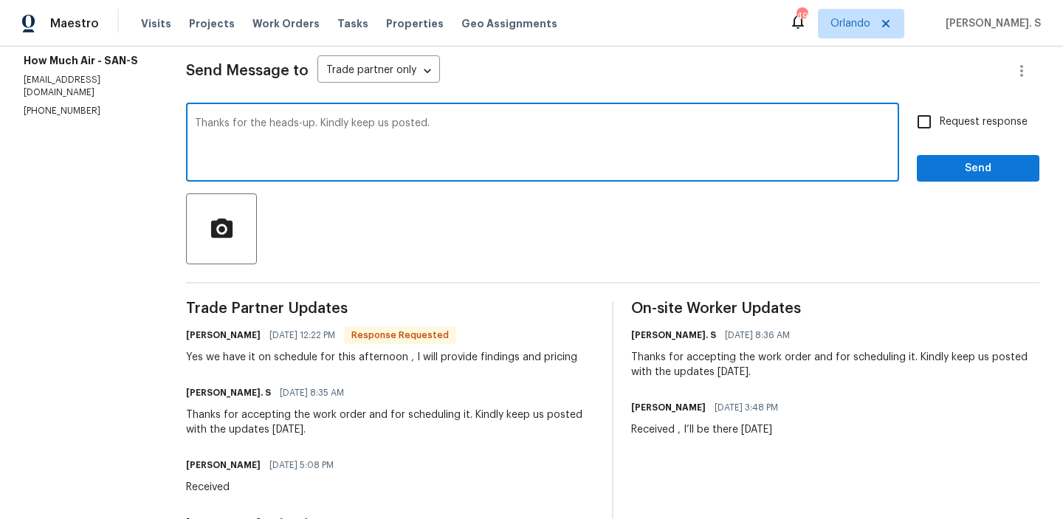
scroll to position [349, 0]
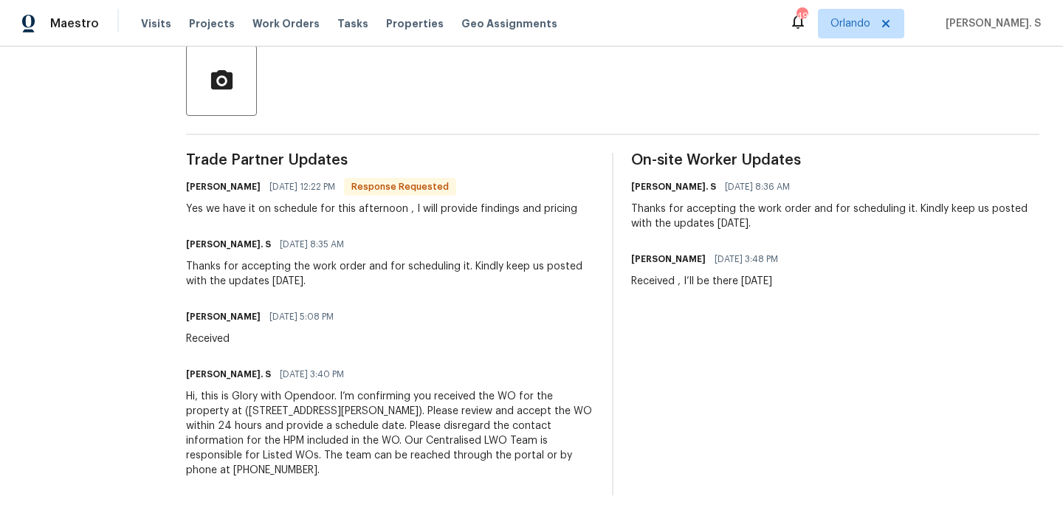
type textarea "Thanks for the heads-up. Kindly keep us posted."
click at [292, 210] on div "Yes we have it on schedule for this afternoon , I will provide findings and pri…" at bounding box center [381, 209] width 391 height 15
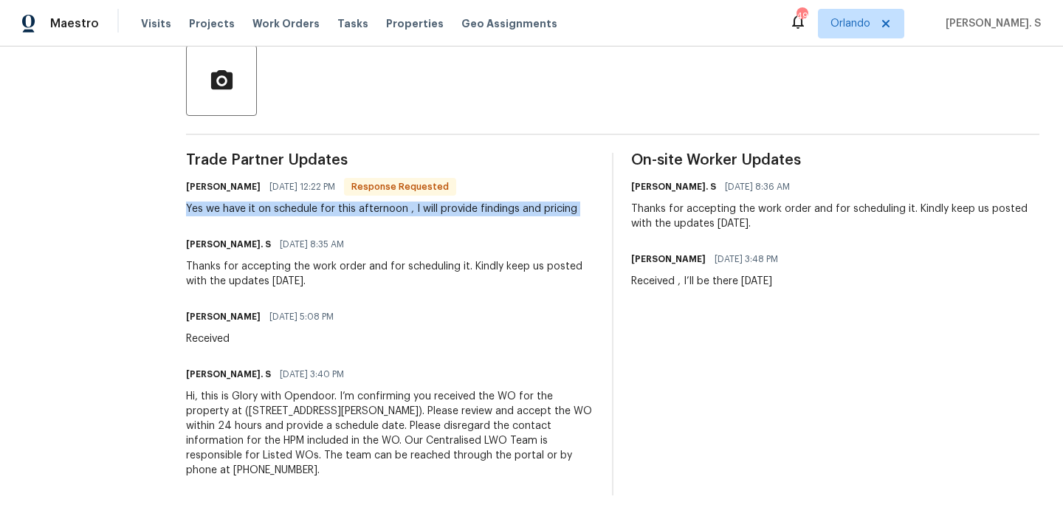
copy div "Yes we have it on schedule for this afternoon , I will provide findings and pri…"
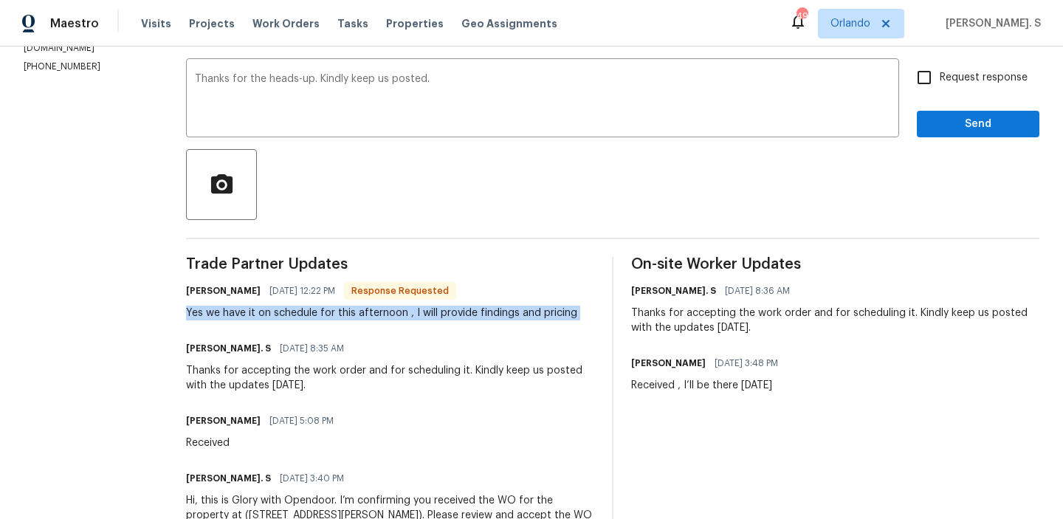
scroll to position [123, 0]
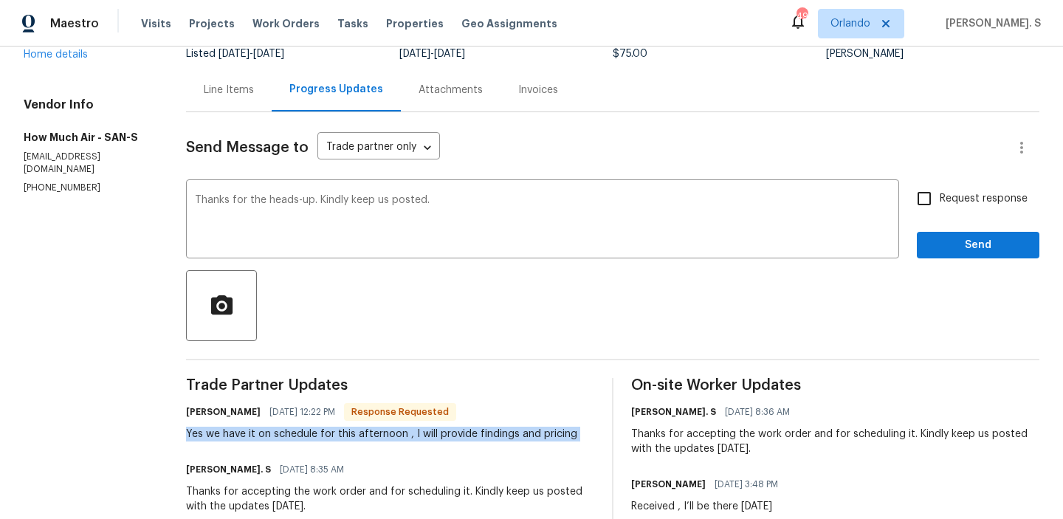
click at [917, 201] on input "Request response" at bounding box center [924, 198] width 31 height 31
checkbox input "true"
click at [938, 253] on span "Send" at bounding box center [978, 245] width 99 height 18
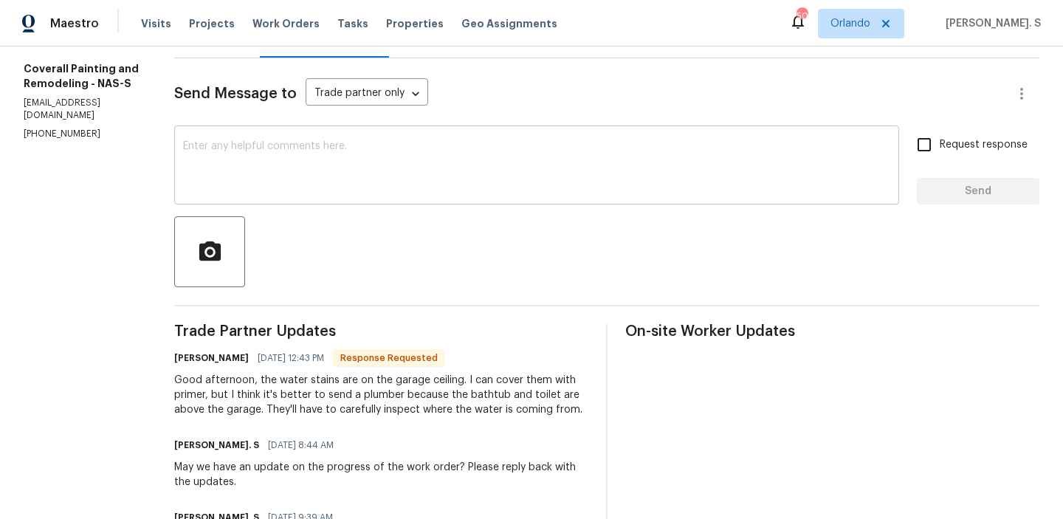
scroll to position [185, 0]
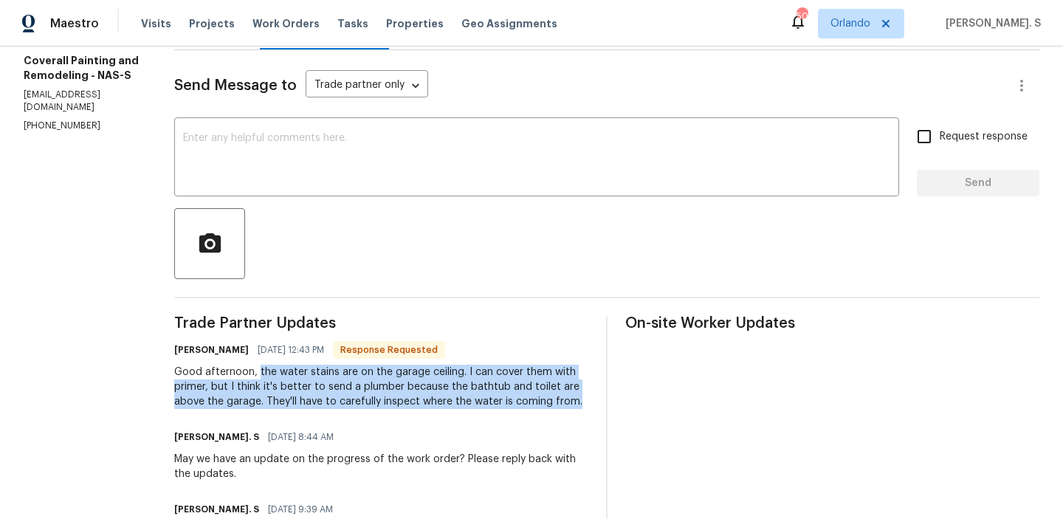
drag, startPoint x: 324, startPoint y: 373, endPoint x: 360, endPoint y: 411, distance: 52.8
click at [360, 409] on div "Good afternoon, the water stains are on the garage ceiling. I can cover them wi…" at bounding box center [381, 387] width 414 height 44
copy div "the water stains are on the garage ceiling. I can cover them with primer, but I…"
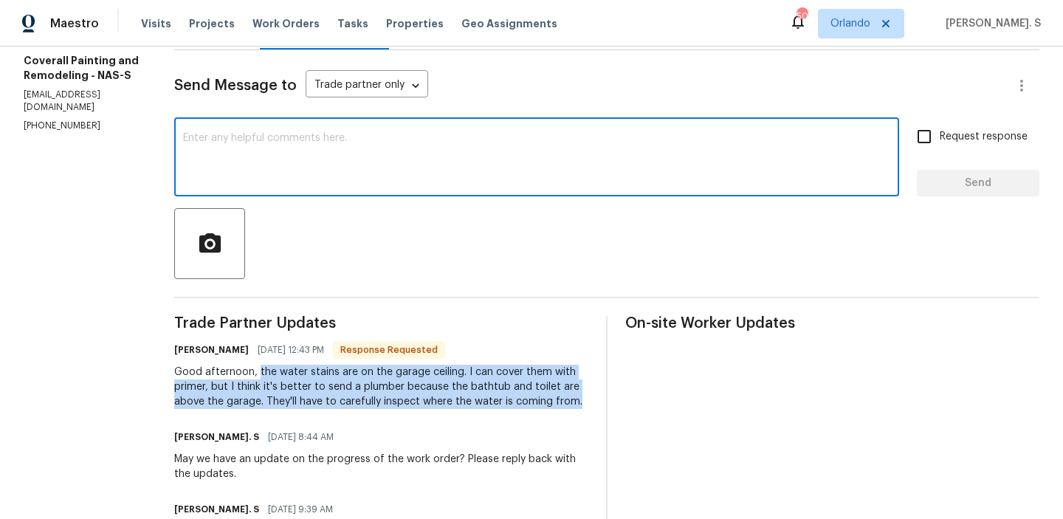
click at [360, 182] on textarea at bounding box center [536, 159] width 707 height 52
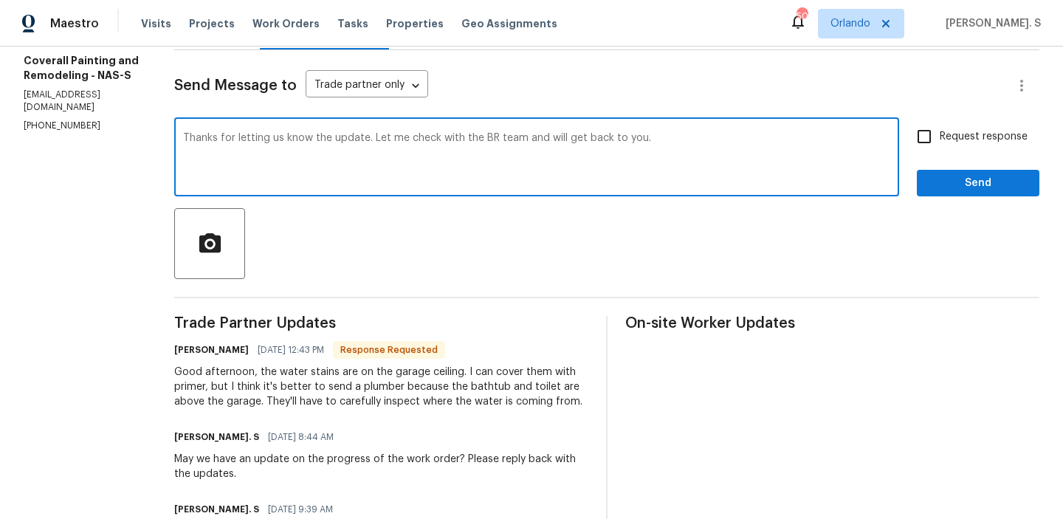
type textarea "Thanks for letting us know the update. Let me check with the BR team and will g…"
click at [942, 131] on span "Request response" at bounding box center [984, 137] width 88 height 16
click at [940, 131] on input "Request response" at bounding box center [924, 136] width 31 height 31
checkbox input "true"
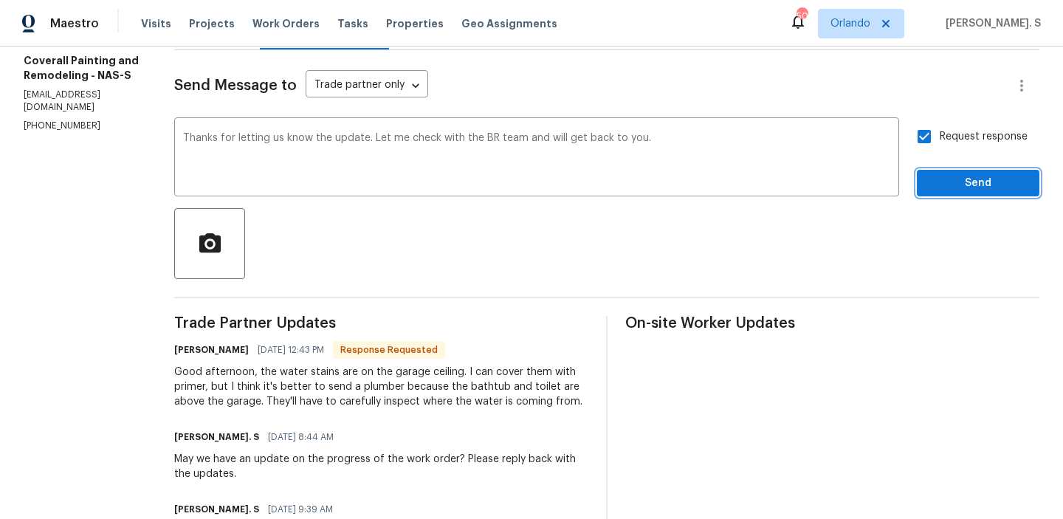
click at [942, 179] on span "Send" at bounding box center [978, 183] width 99 height 18
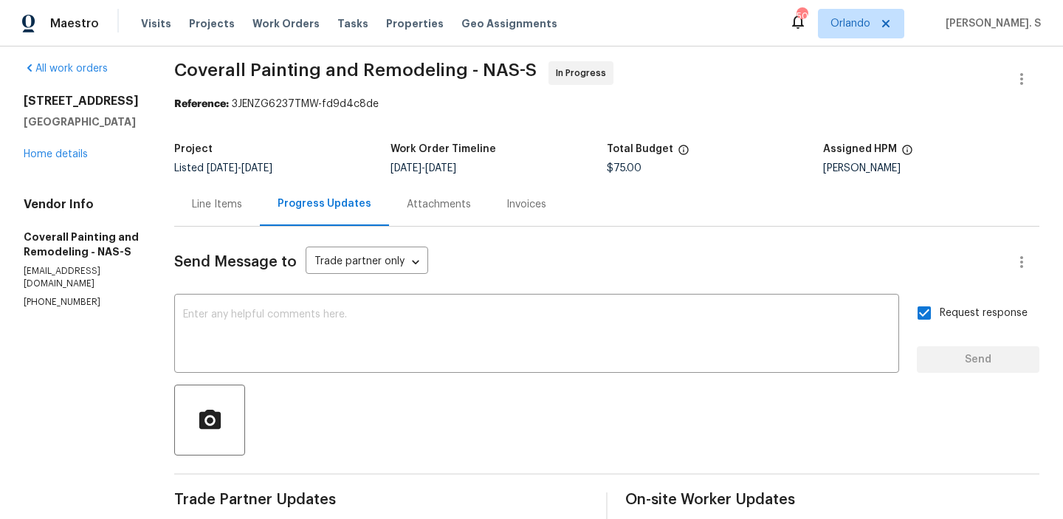
scroll to position [0, 0]
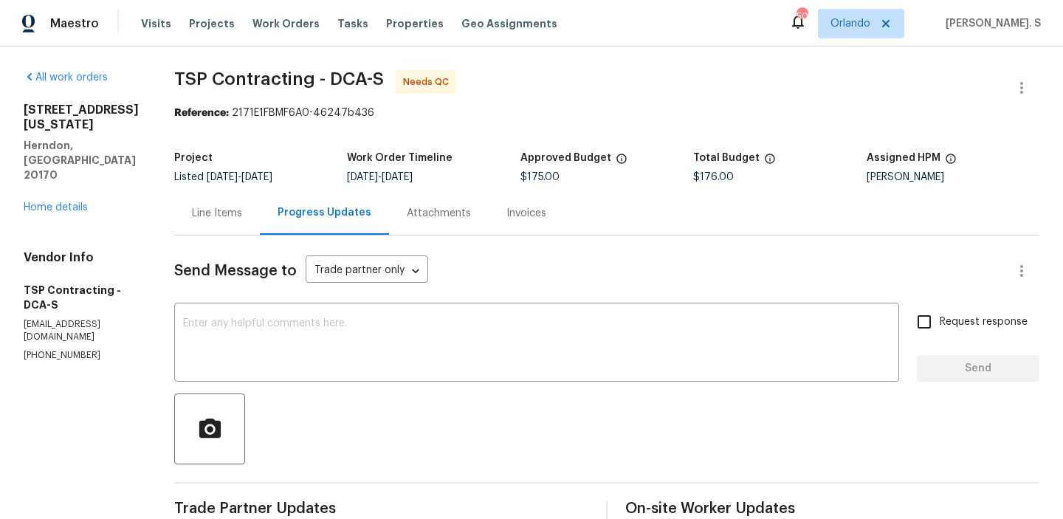
click at [207, 221] on div "Line Items" at bounding box center [217, 213] width 86 height 44
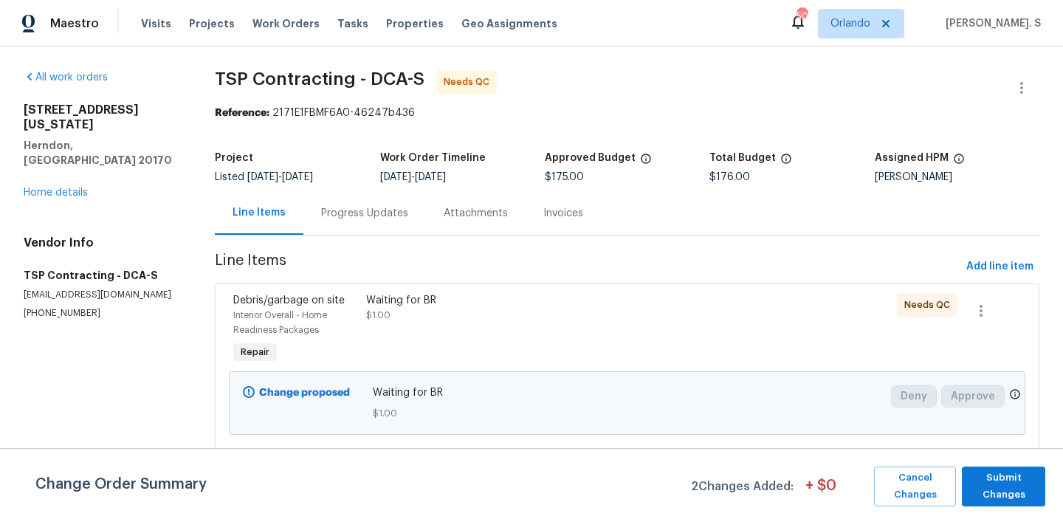
scroll to position [173, 0]
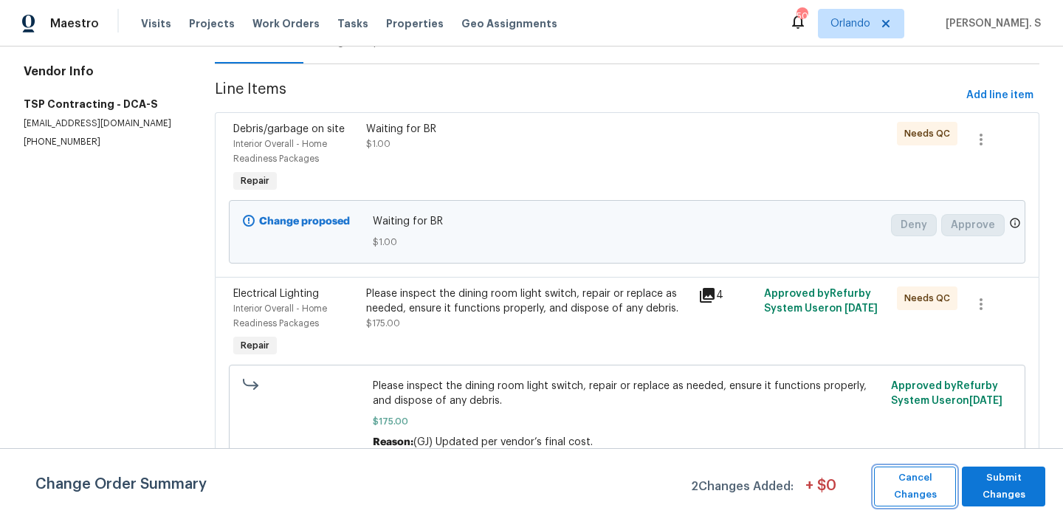
click at [925, 490] on span "Cancel Changes" at bounding box center [915, 487] width 67 height 34
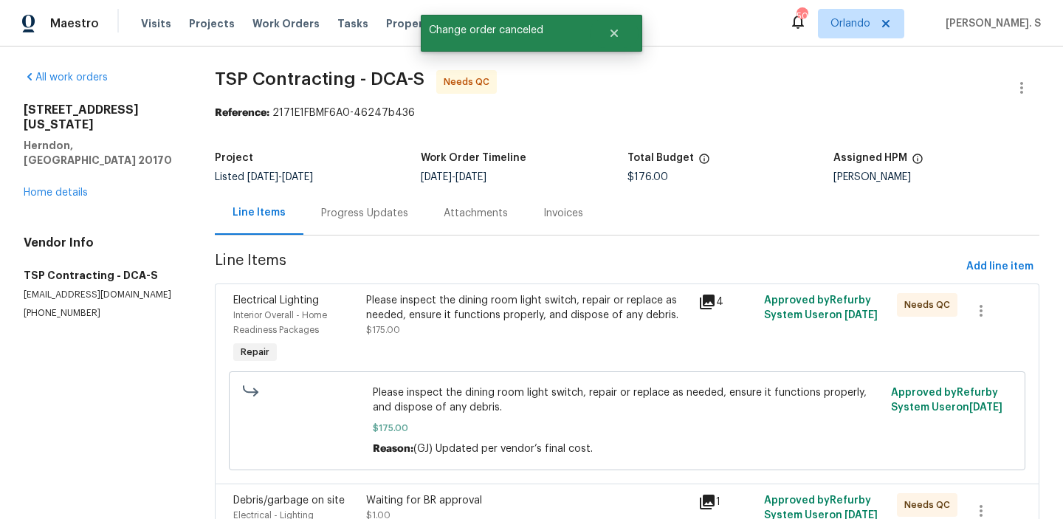
scroll to position [103, 0]
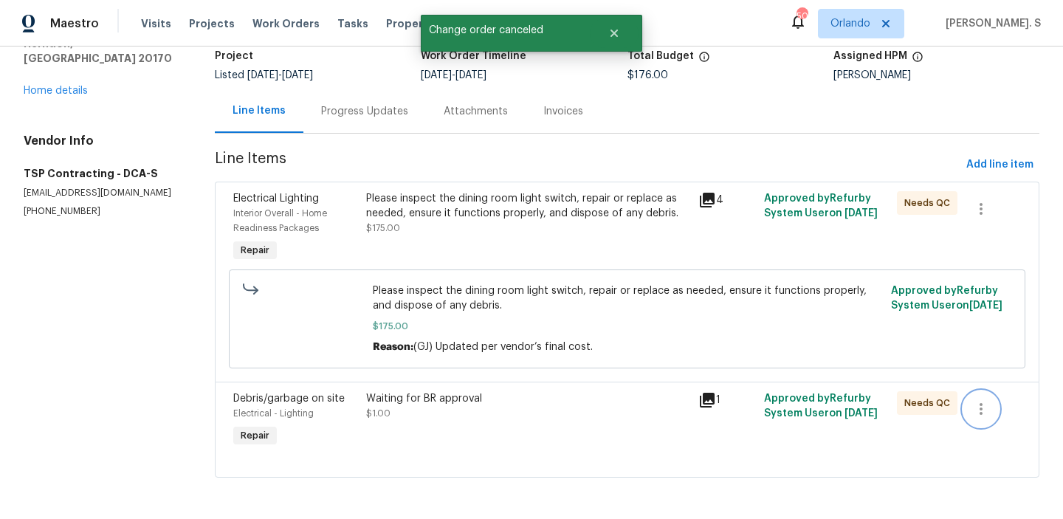
click at [978, 404] on icon "button" at bounding box center [982, 409] width 18 height 18
click at [1007, 414] on li "Cancel" at bounding box center [992, 409] width 57 height 24
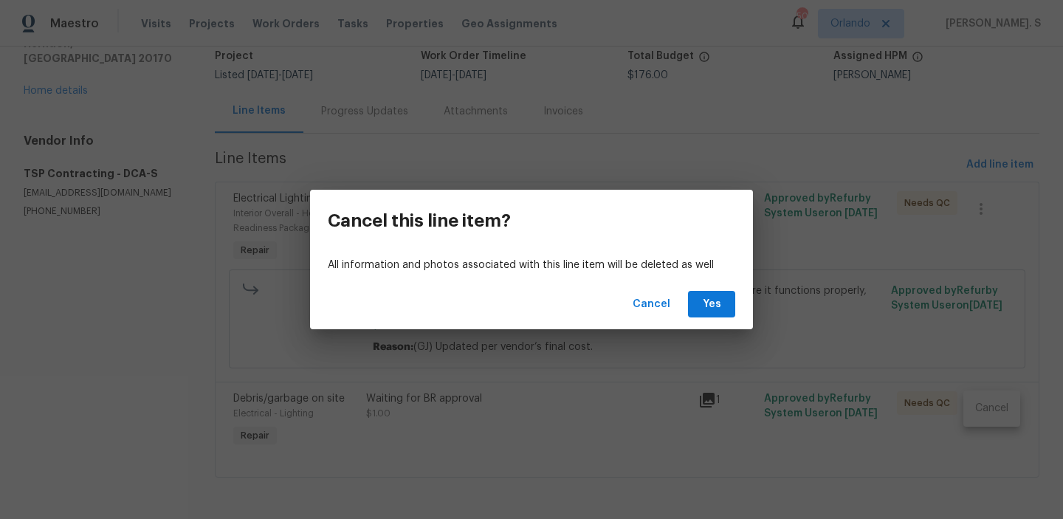
click at [724, 320] on div "Cancel Yes" at bounding box center [531, 304] width 443 height 51
click at [723, 314] on button "Yes" at bounding box center [711, 304] width 47 height 27
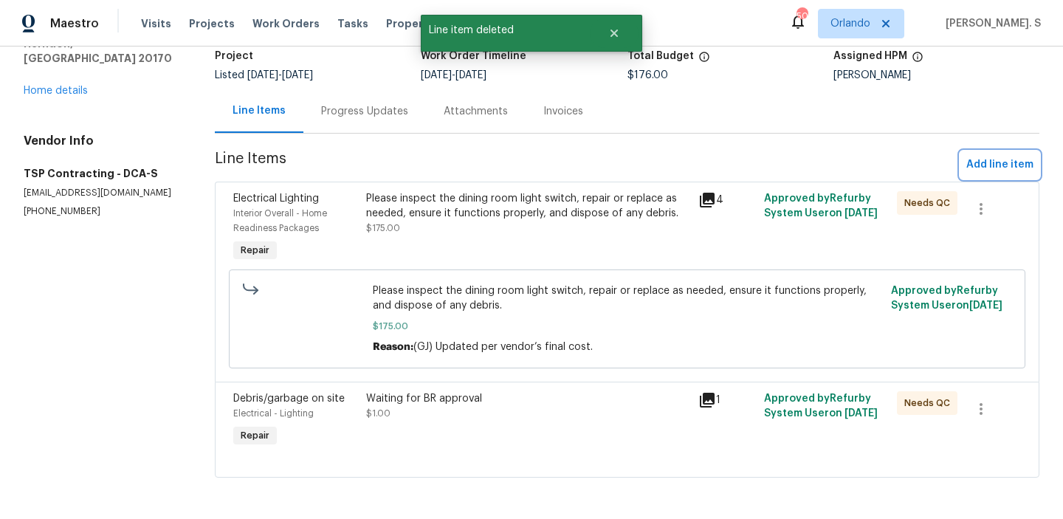
click at [988, 153] on button "Add line item" at bounding box center [1000, 164] width 79 height 27
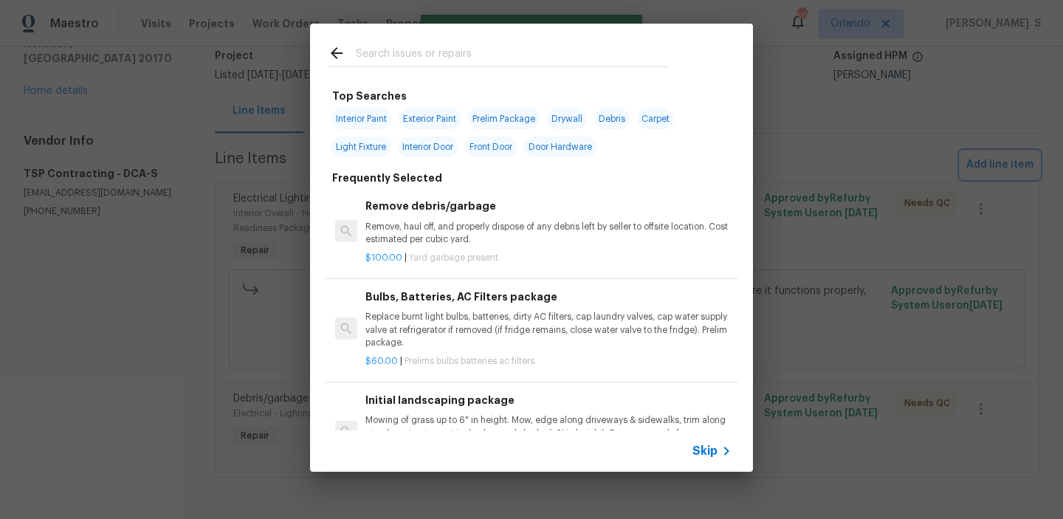
click at [988, 153] on div "Top Searches Interior Paint Exterior Paint Prelim Package Drywall Debris Carpet…" at bounding box center [531, 248] width 1063 height 496
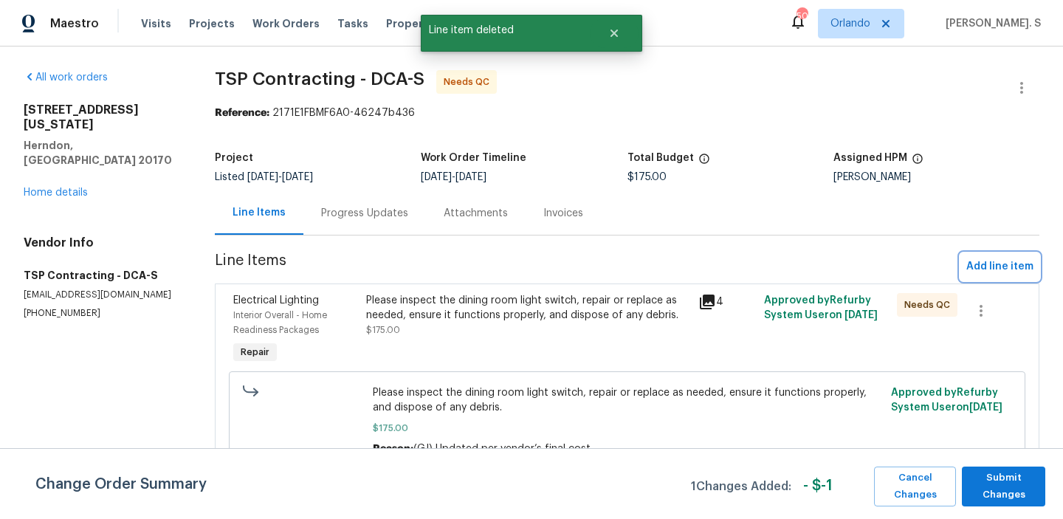
scroll to position [7, 0]
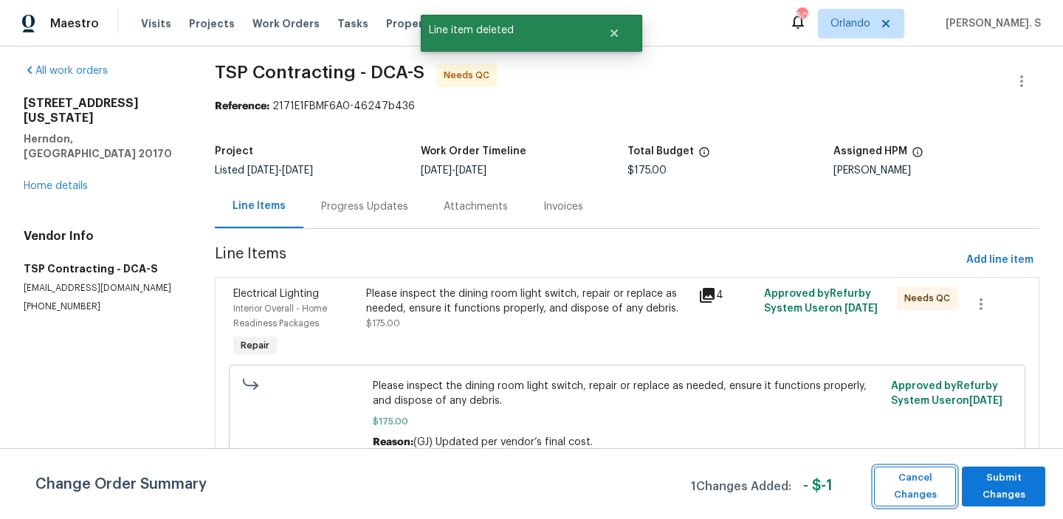
click at [880, 491] on button "Cancel Changes" at bounding box center [915, 487] width 82 height 40
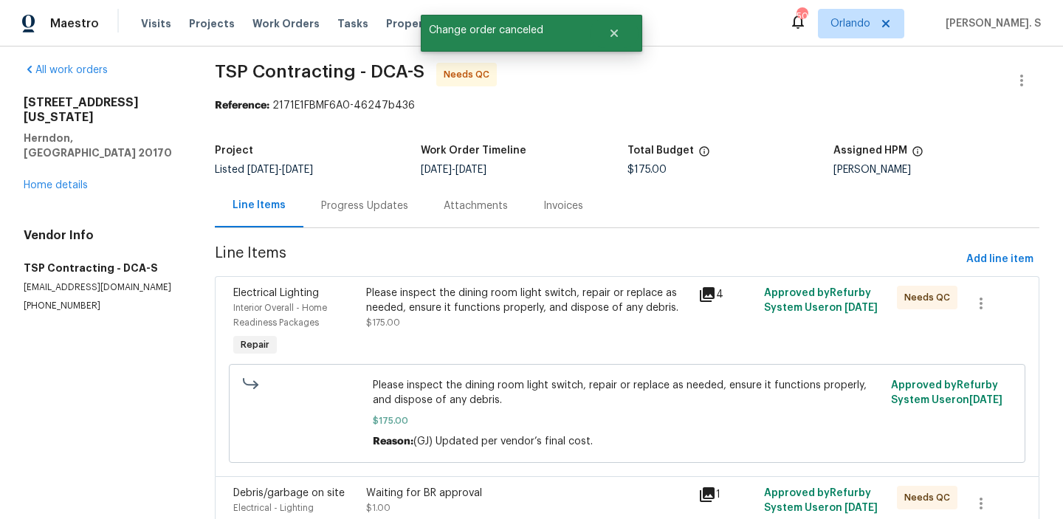
click at [999, 244] on section "TSP Contracting - DCA-S Needs QC Reference: 2171E1FBMF6A0-46247b436 Project Lis…" at bounding box center [627, 326] width 825 height 527
click at [1000, 253] on span "Add line item" at bounding box center [1000, 259] width 67 height 18
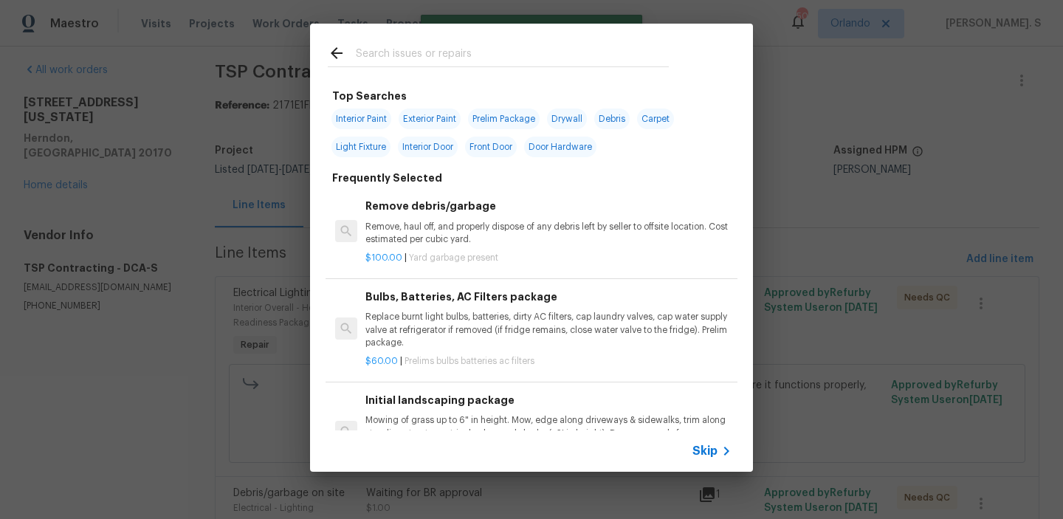
click at [433, 240] on p "Remove, haul off, and properly dispose of any debris left by seller to offsite …" at bounding box center [549, 233] width 366 height 25
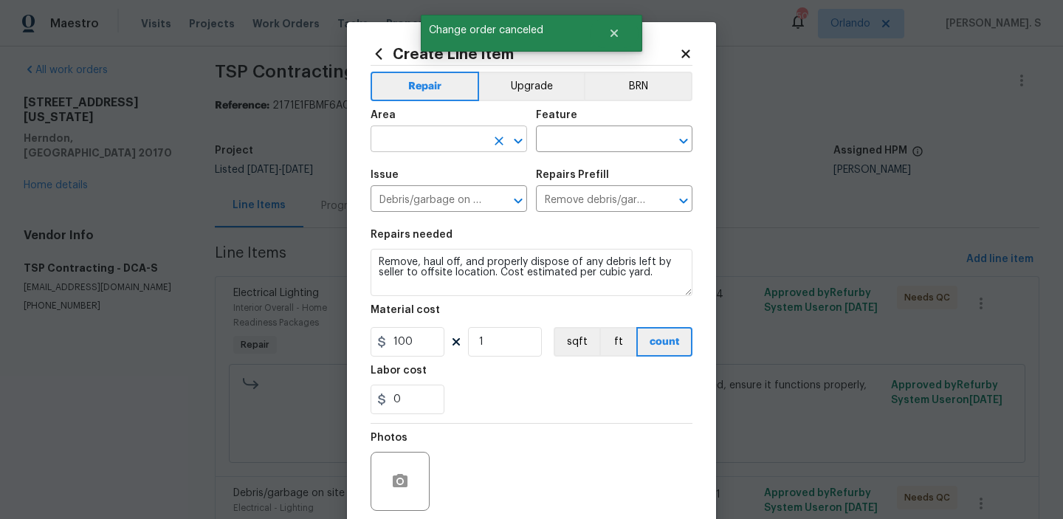
click at [513, 146] on icon "Open" at bounding box center [519, 141] width 18 height 18
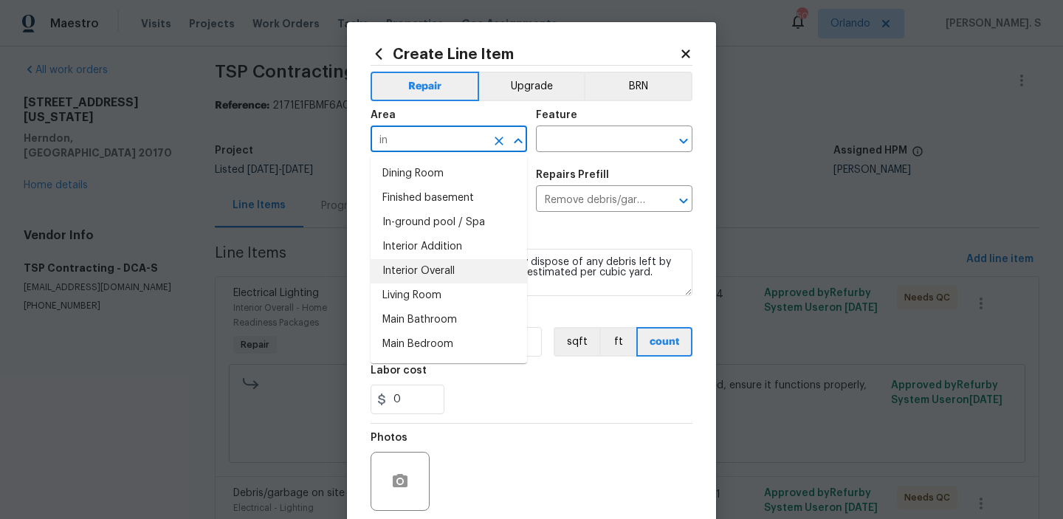
click at [478, 275] on li "Interior Overall" at bounding box center [449, 271] width 157 height 24
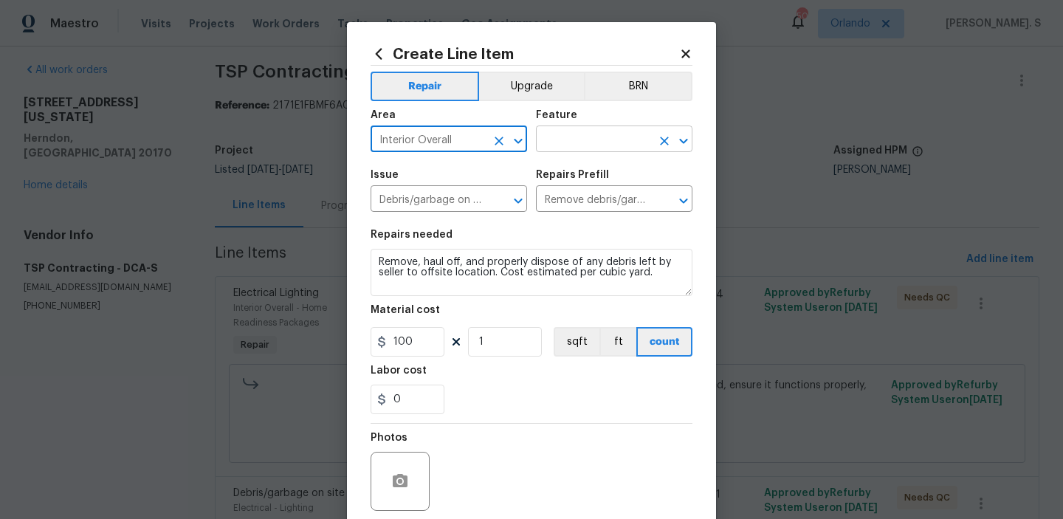
click at [676, 139] on icon "Open" at bounding box center [684, 141] width 18 height 18
type input "Interior Overall"
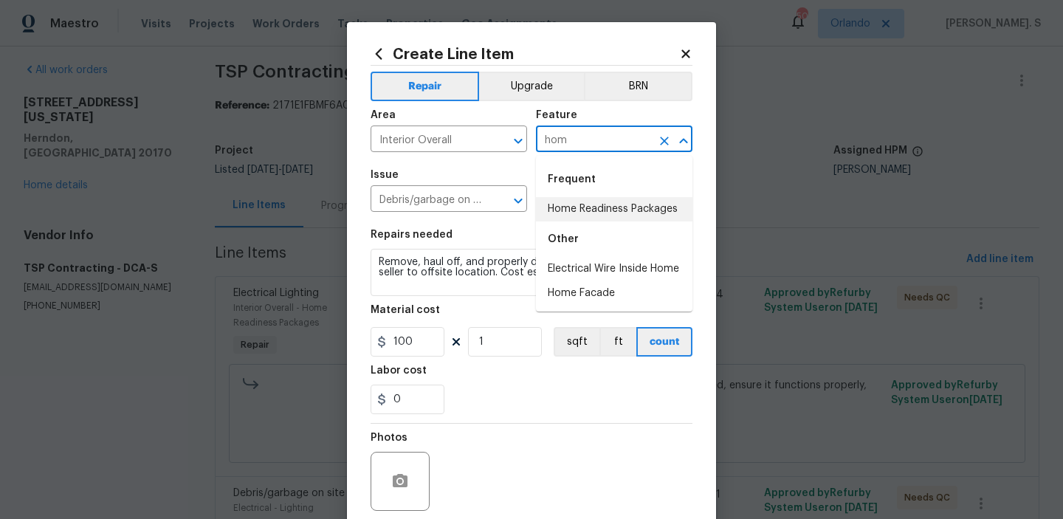
click at [675, 205] on li "Home Readiness Packages" at bounding box center [614, 209] width 157 height 24
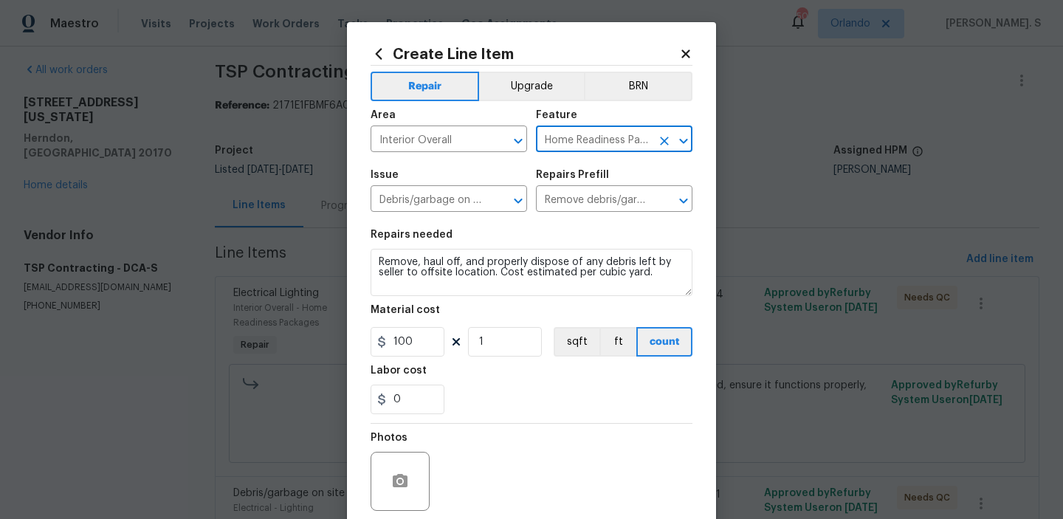
type input "Home Readiness Packages"
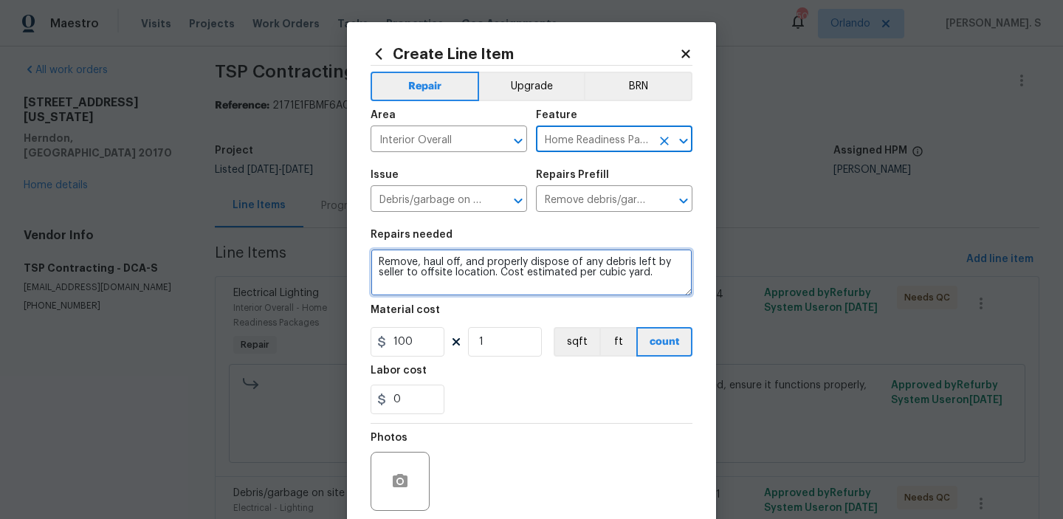
click at [515, 263] on textarea "Remove, haul off, and properly dispose of any debris left by seller to offsite …" at bounding box center [532, 272] width 322 height 47
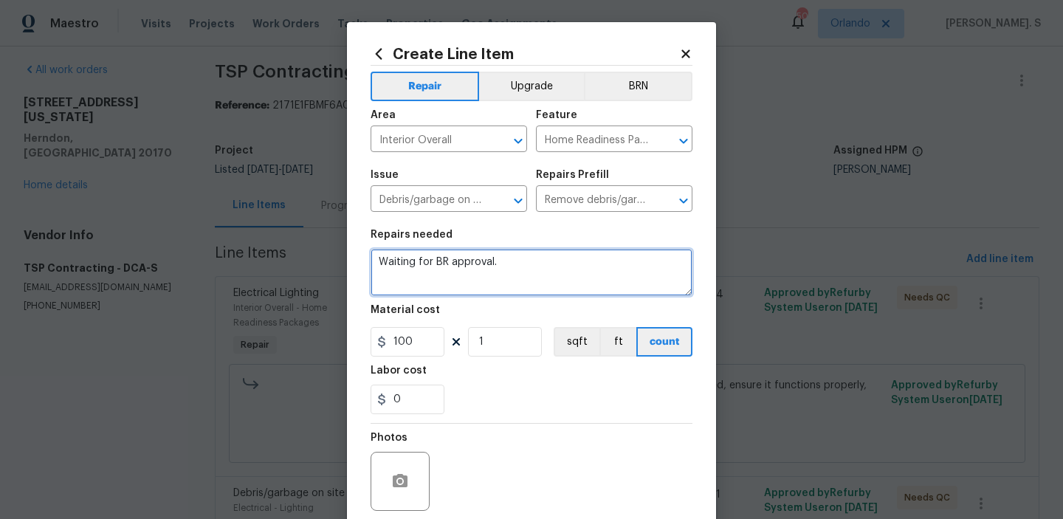
type textarea "Waiting for BR approval."
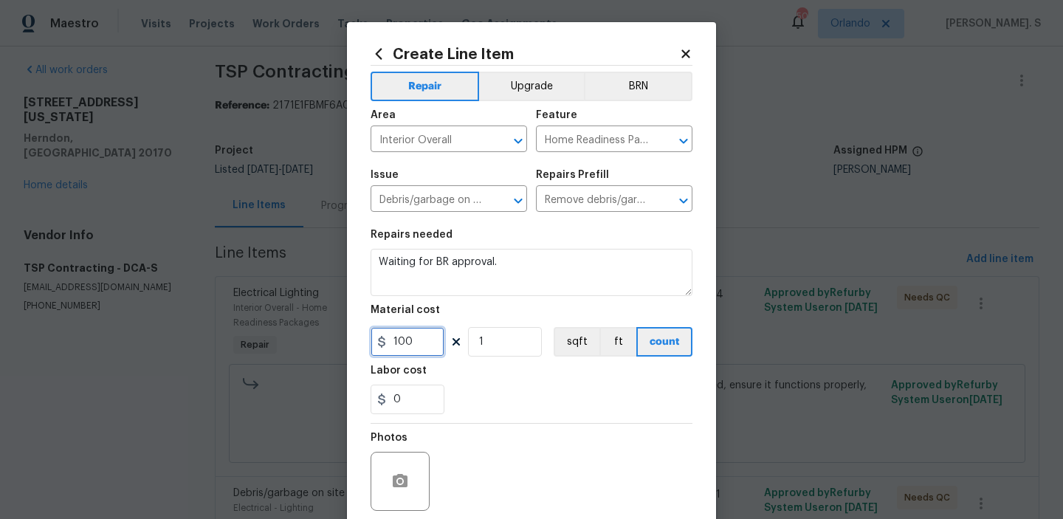
click at [408, 345] on input "100" at bounding box center [408, 342] width 74 height 30
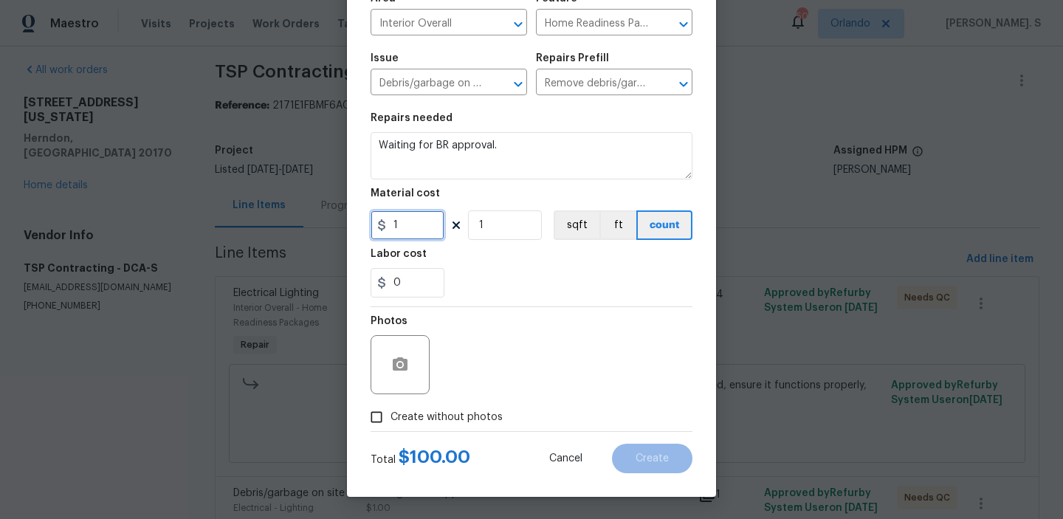
type input "1"
click at [436, 410] on span "Create without photos" at bounding box center [447, 418] width 112 height 16
click at [391, 410] on input "Create without photos" at bounding box center [377, 417] width 28 height 28
checkbox input "true"
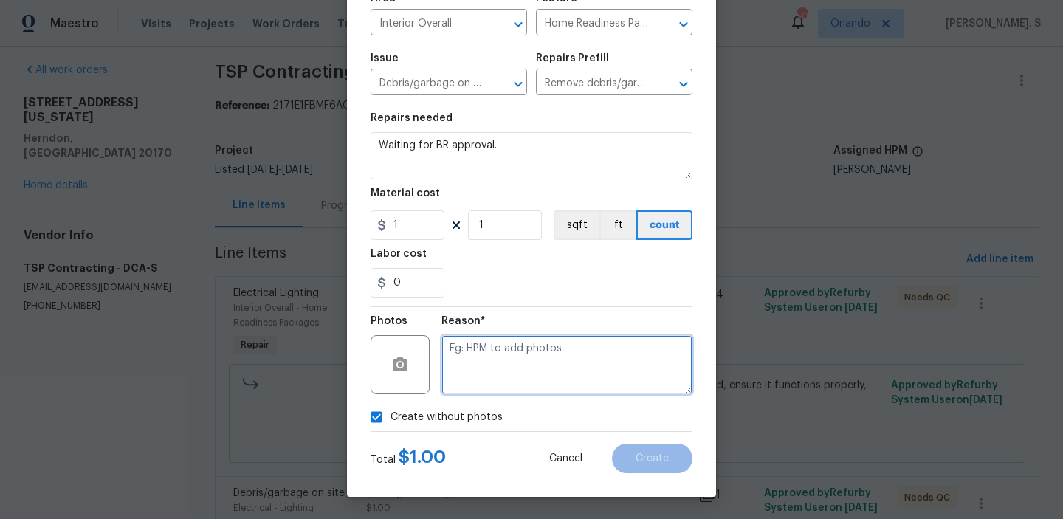
click at [547, 381] on textarea at bounding box center [567, 364] width 251 height 59
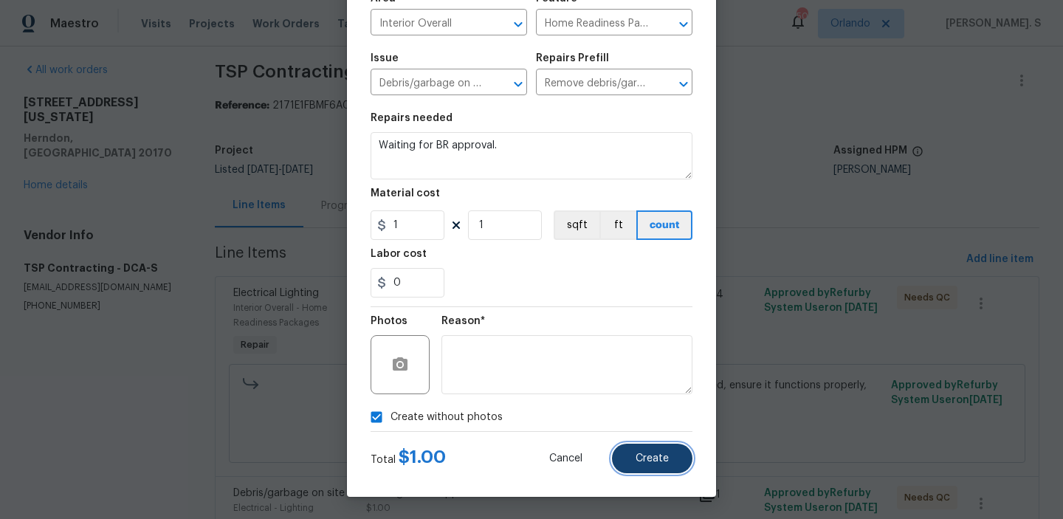
click at [649, 470] on button "Create" at bounding box center [652, 459] width 80 height 30
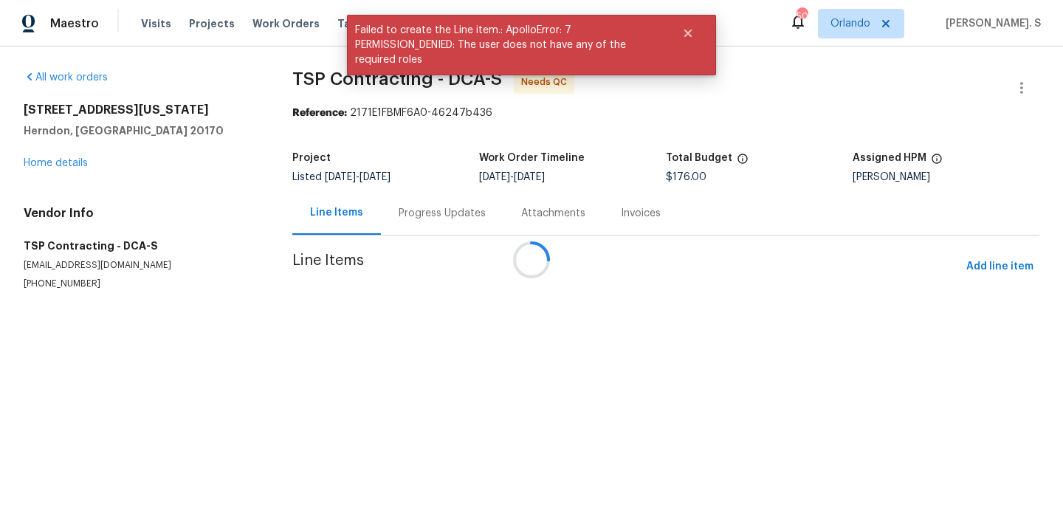
scroll to position [0, 0]
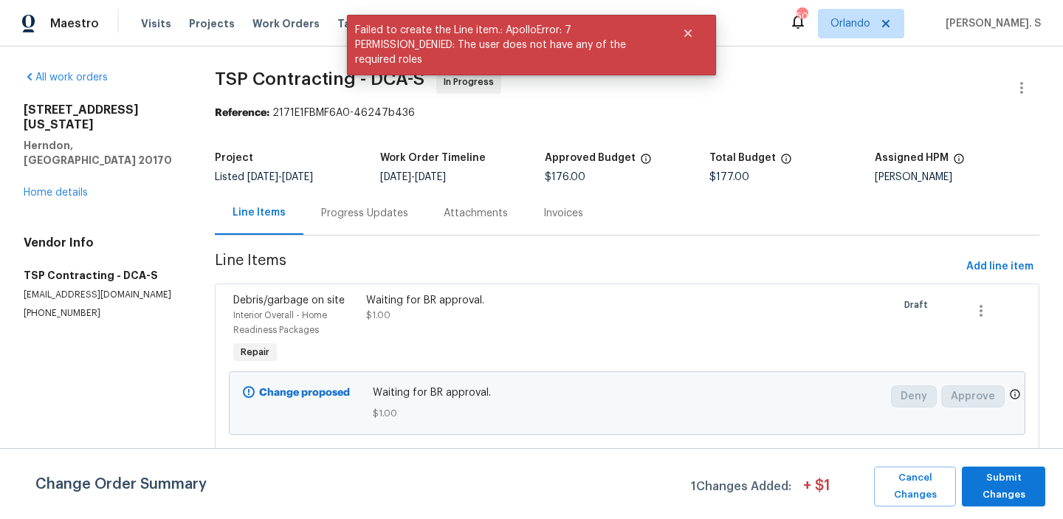
click at [398, 213] on div "Progress Updates" at bounding box center [364, 213] width 87 height 15
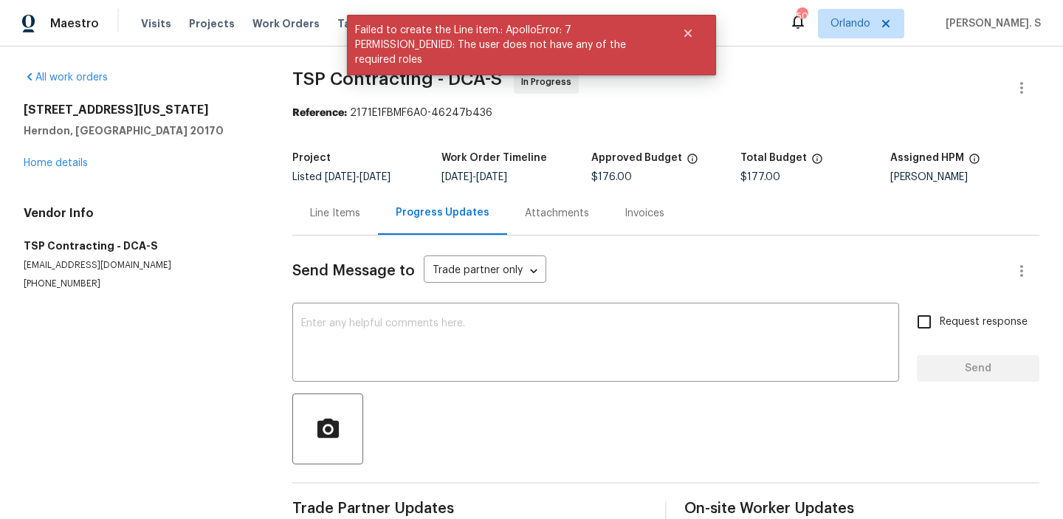
click at [398, 213] on div "Progress Updates" at bounding box center [443, 212] width 94 height 15
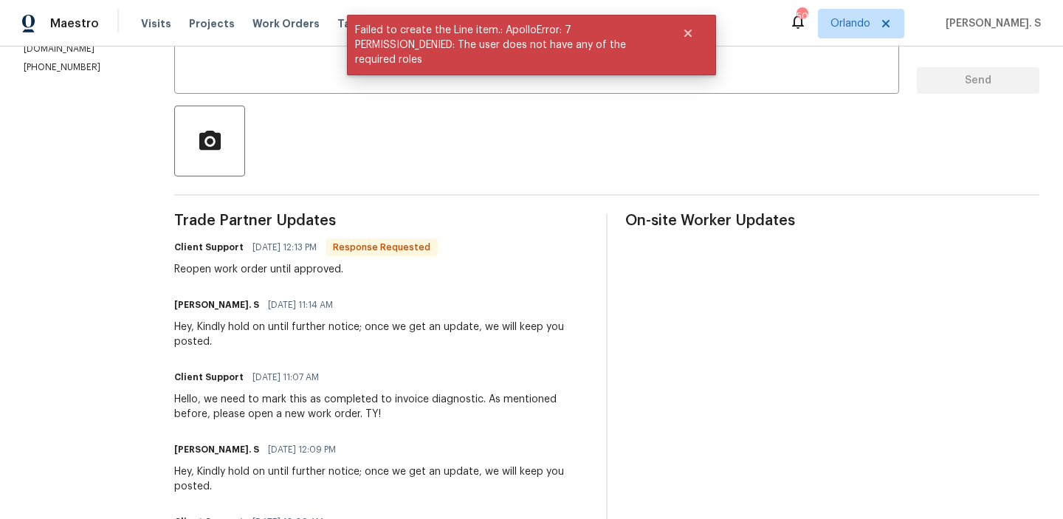
scroll to position [343, 0]
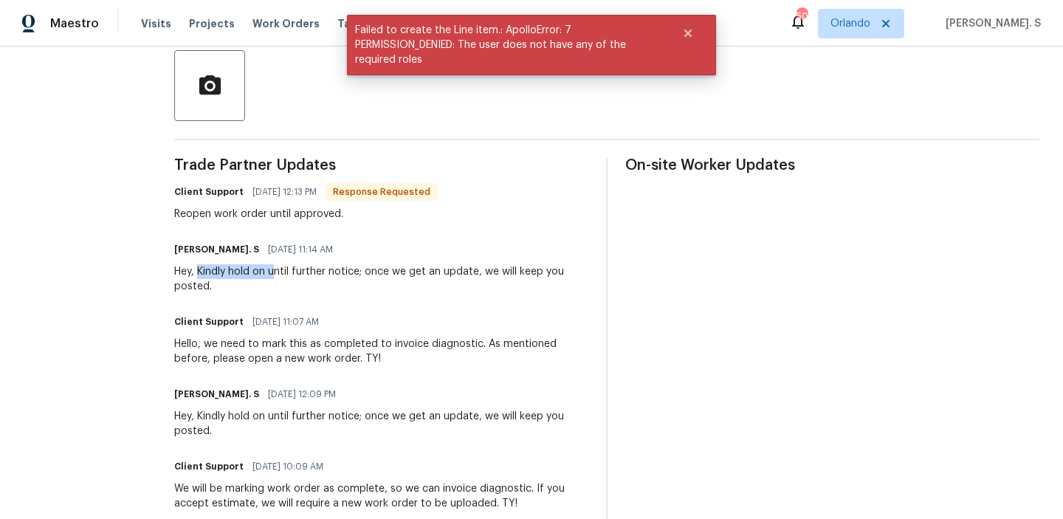
drag, startPoint x: 179, startPoint y: 271, endPoint x: 254, endPoint y: 271, distance: 74.6
click at [254, 271] on div "Hey, Kindly hold on until further notice; once we get an update, we will keep y…" at bounding box center [381, 279] width 414 height 30
copy div "Kindly hold on u"
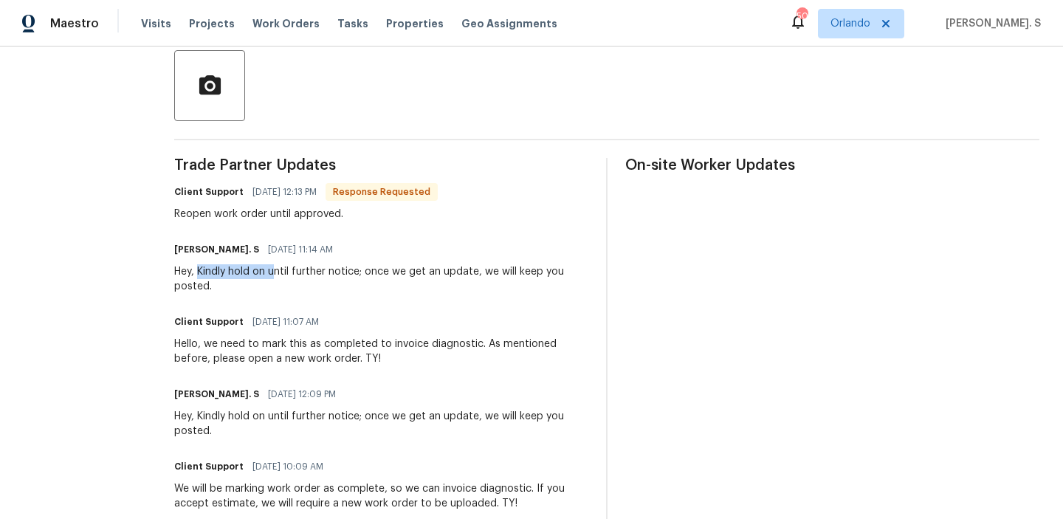
scroll to position [64, 0]
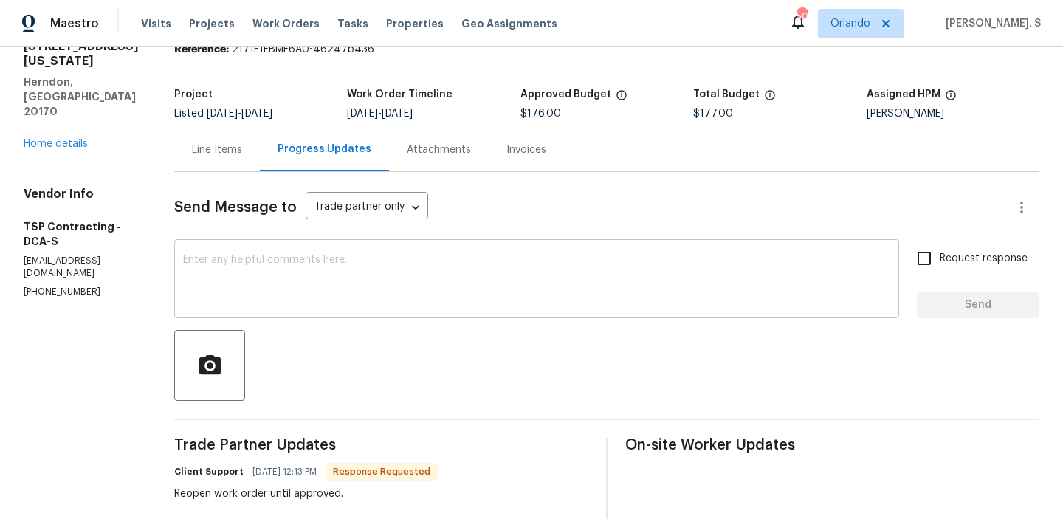
click at [256, 277] on textarea at bounding box center [536, 281] width 707 height 52
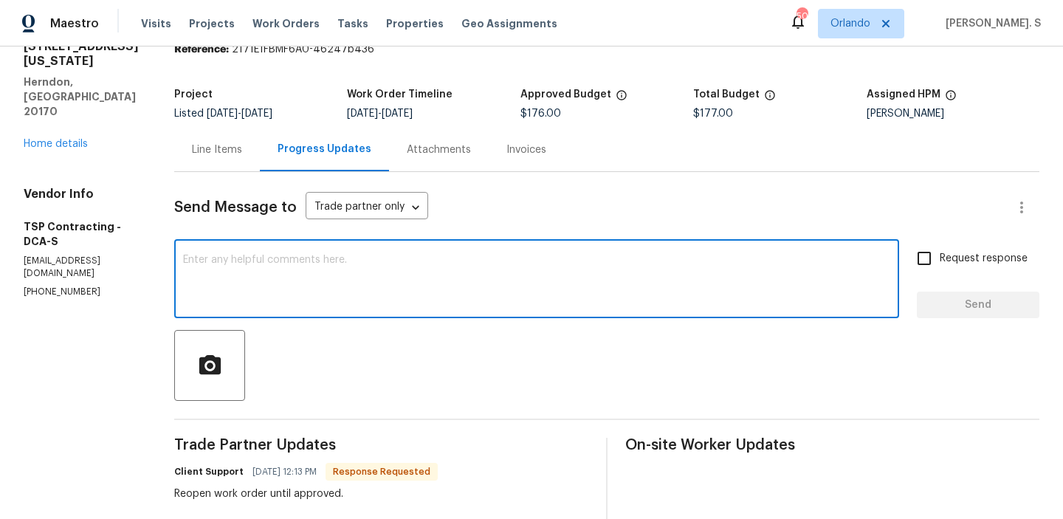
paste textarea "Kindly hold on u"
type textarea "Kindly hold on!"
click at [298, 495] on div "Reopen work order until approved." at bounding box center [306, 494] width 264 height 15
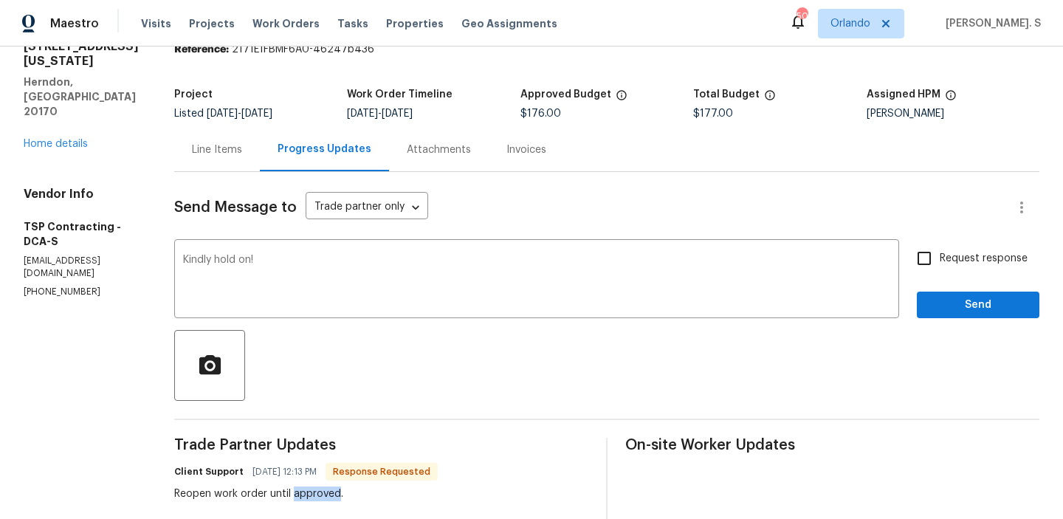
click at [298, 495] on div "Reopen work order until approved." at bounding box center [306, 494] width 264 height 15
copy div "Reopen work order until approved."
click at [944, 271] on label "Request response" at bounding box center [968, 258] width 119 height 31
click at [940, 271] on input "Request response" at bounding box center [924, 258] width 31 height 31
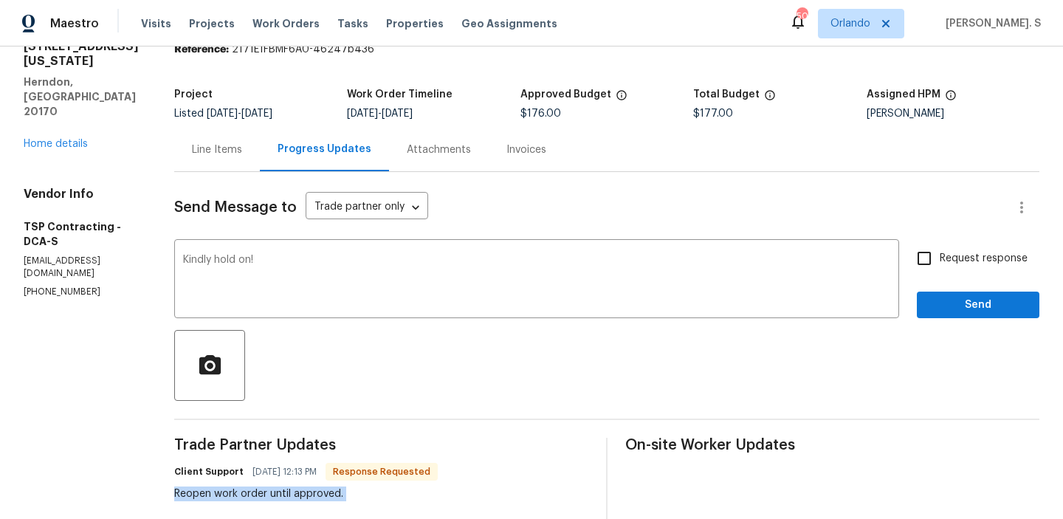
checkbox input "true"
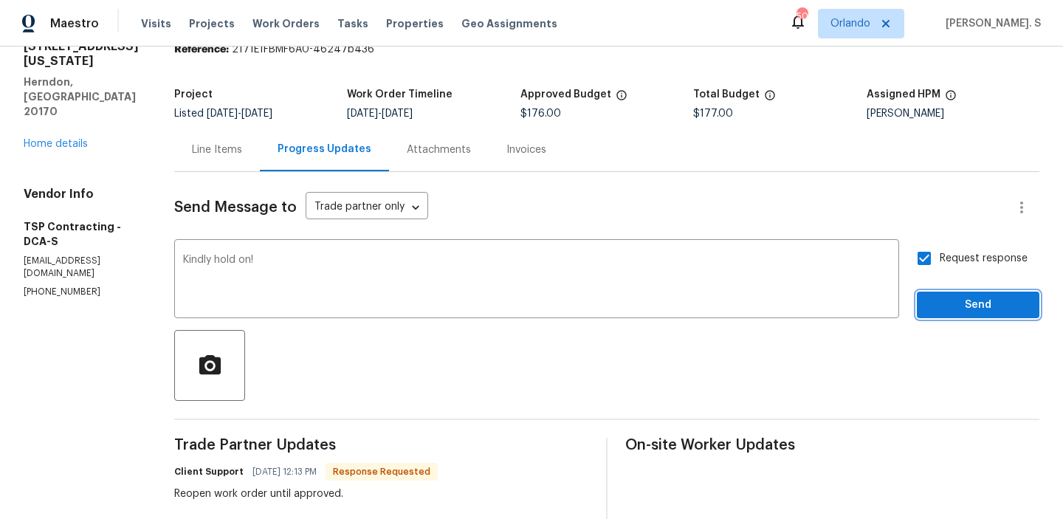
click at [945, 293] on button "Send" at bounding box center [978, 305] width 123 height 27
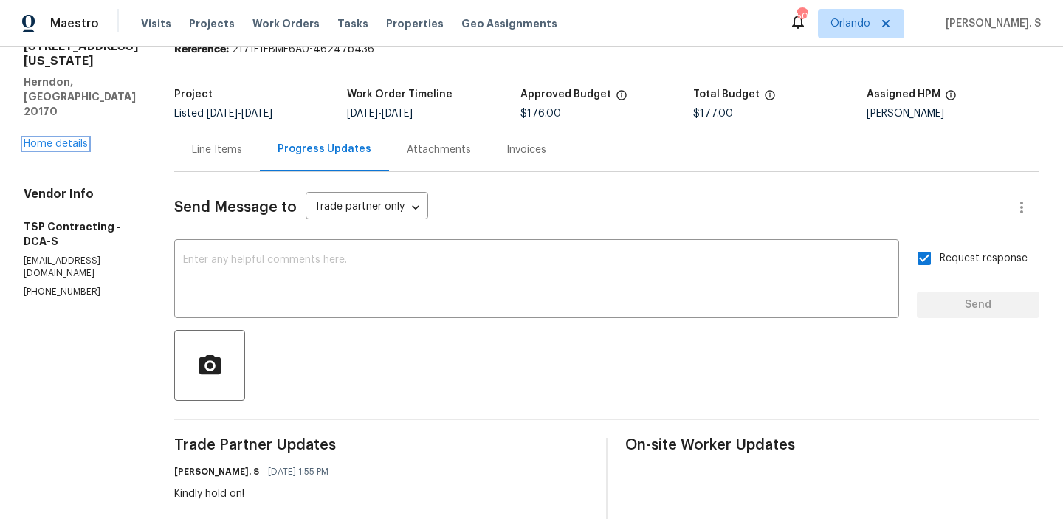
click at [46, 139] on link "Home details" at bounding box center [56, 144] width 64 height 10
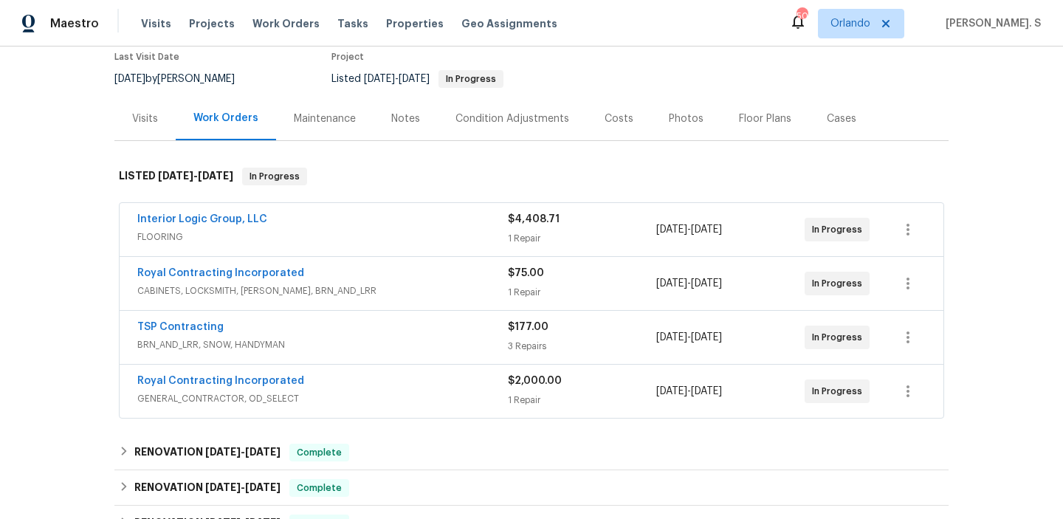
scroll to position [139, 0]
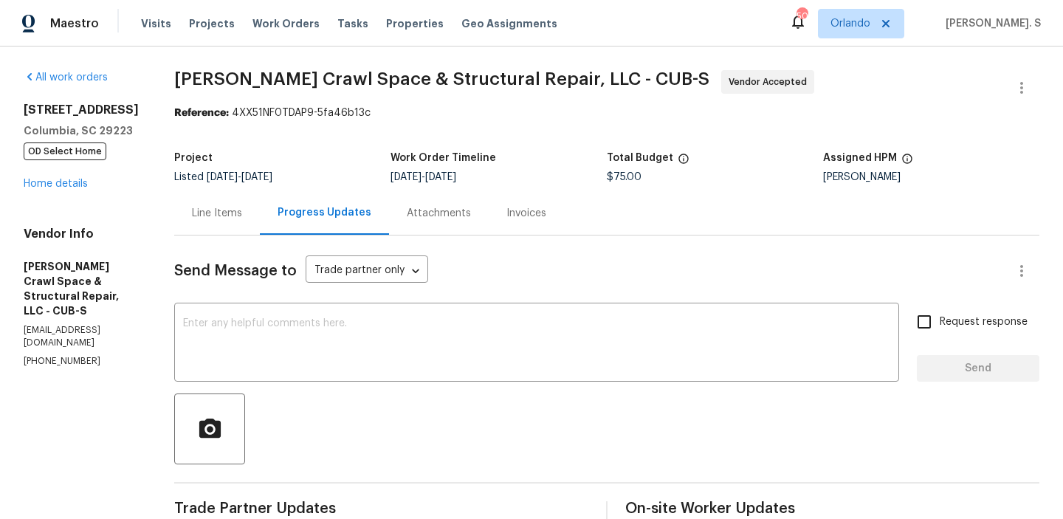
click at [234, 233] on div "Line Items" at bounding box center [217, 213] width 86 height 44
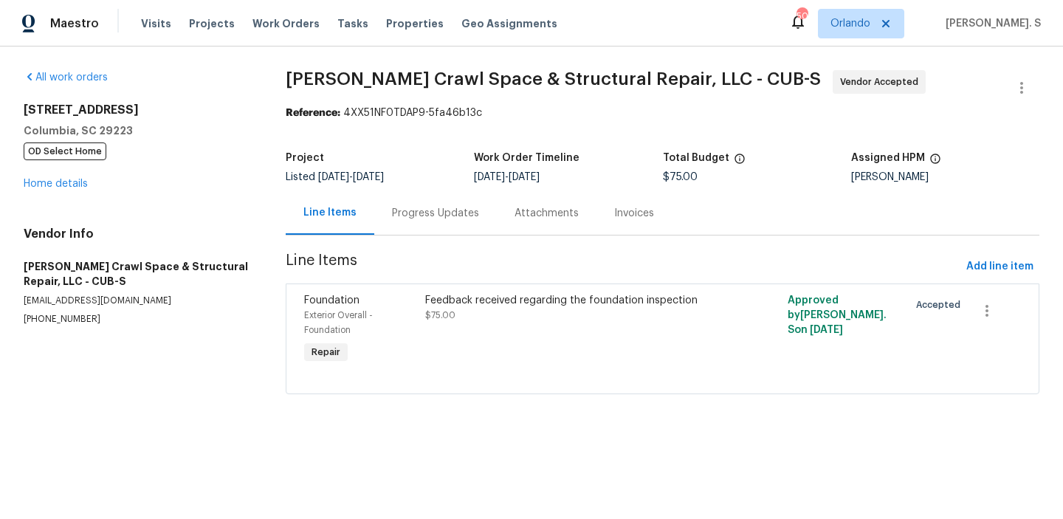
click at [414, 208] on div "Progress Updates" at bounding box center [435, 213] width 87 height 15
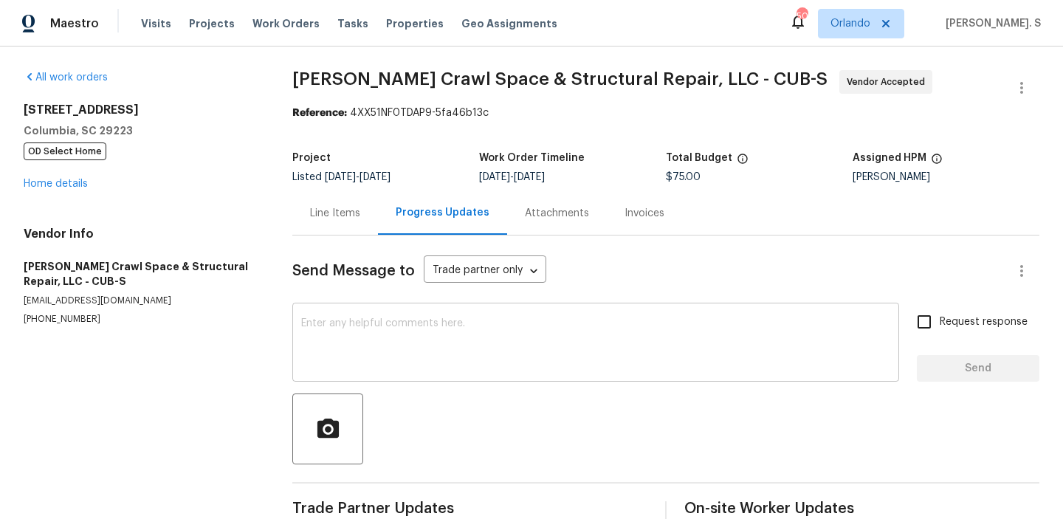
click at [383, 335] on textarea at bounding box center [595, 344] width 589 height 52
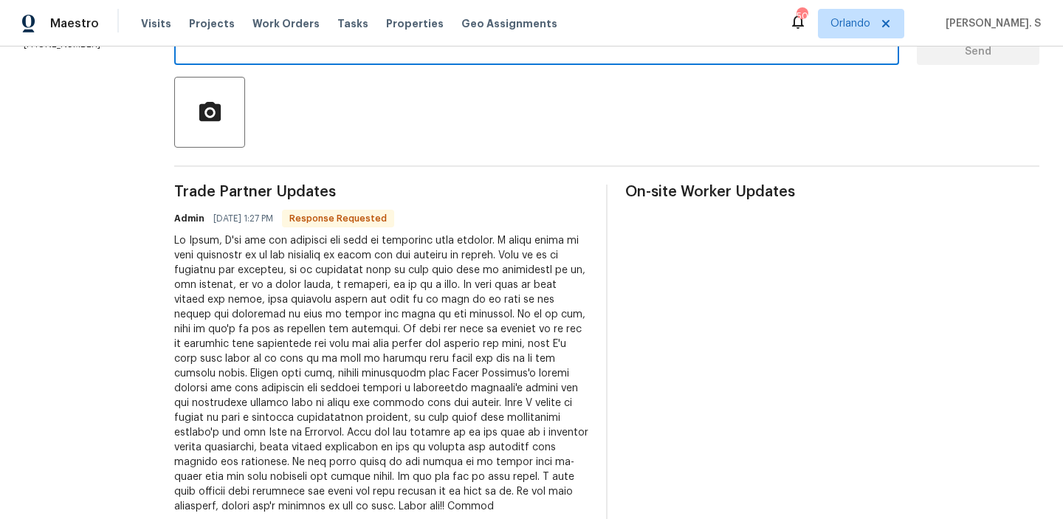
scroll to position [354, 0]
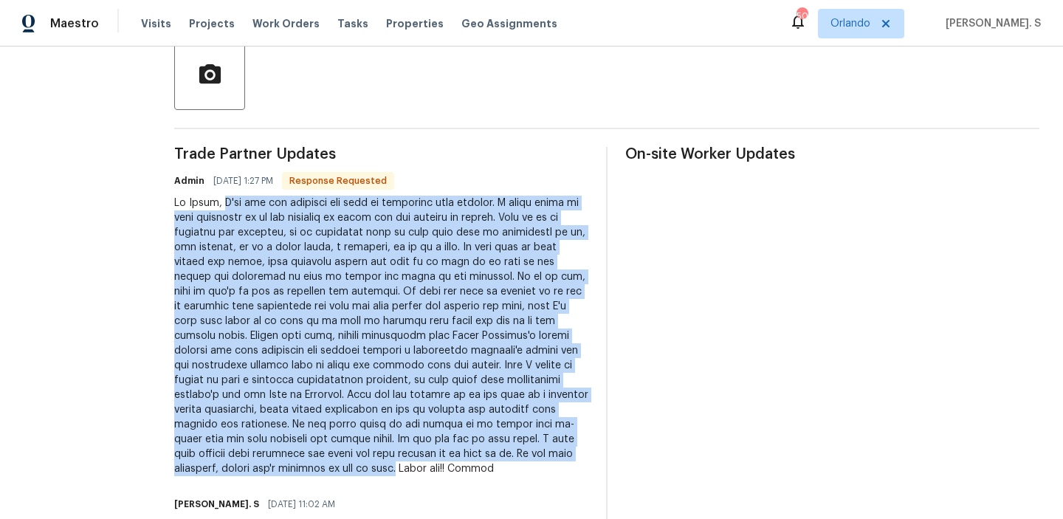
drag, startPoint x: 232, startPoint y: 199, endPoint x: 304, endPoint y: 470, distance: 279.8
click at [304, 470] on div at bounding box center [381, 336] width 414 height 281
copy div "I've got the pictures and will be uploading them shortly. I think there is some…"
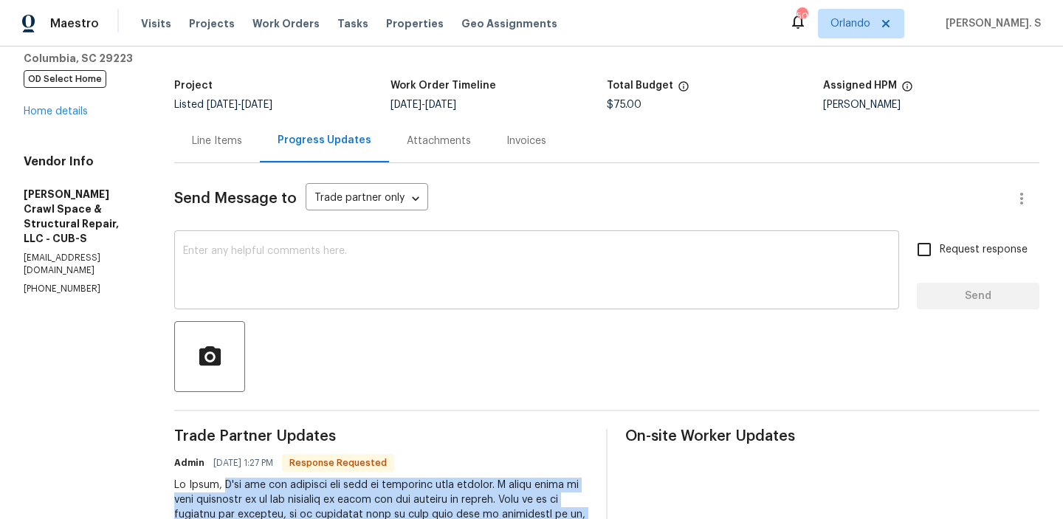
click at [432, 267] on textarea at bounding box center [536, 272] width 707 height 52
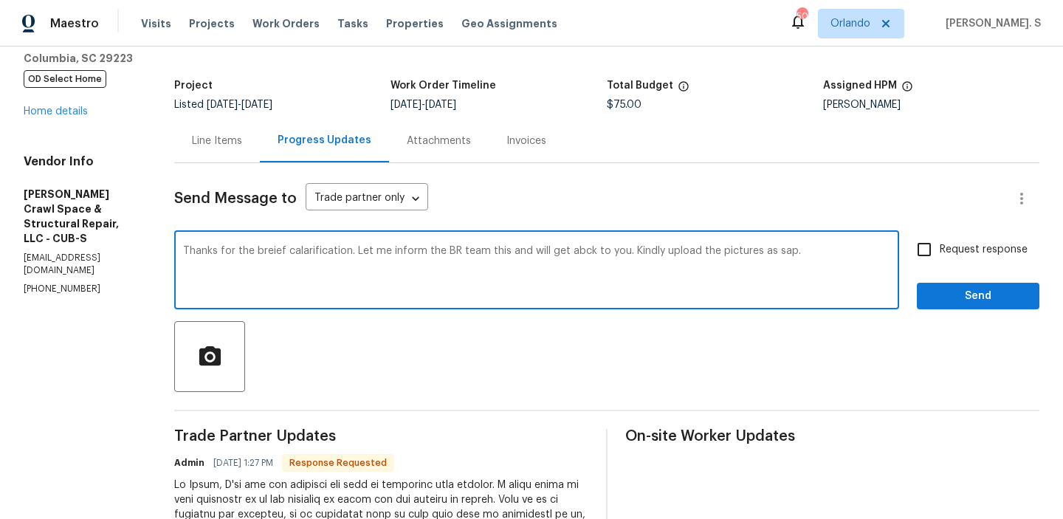
click at [789, 253] on textarea "Thanks for the breief calarification. Let me inform the BR team this and will g…" at bounding box center [536, 272] width 707 height 52
click at [0, 0] on span "brief clarification." at bounding box center [0, 0] width 0 height 0
click at [0, 0] on span "Fix the preposition" at bounding box center [0, 0] width 0 height 0
click at [0, 0] on qb-div "Correct the spelling error back" at bounding box center [0, 0] width 0 height 0
type textarea "Thanks for the brief clarification. Let me inform the BR team of this and will …"
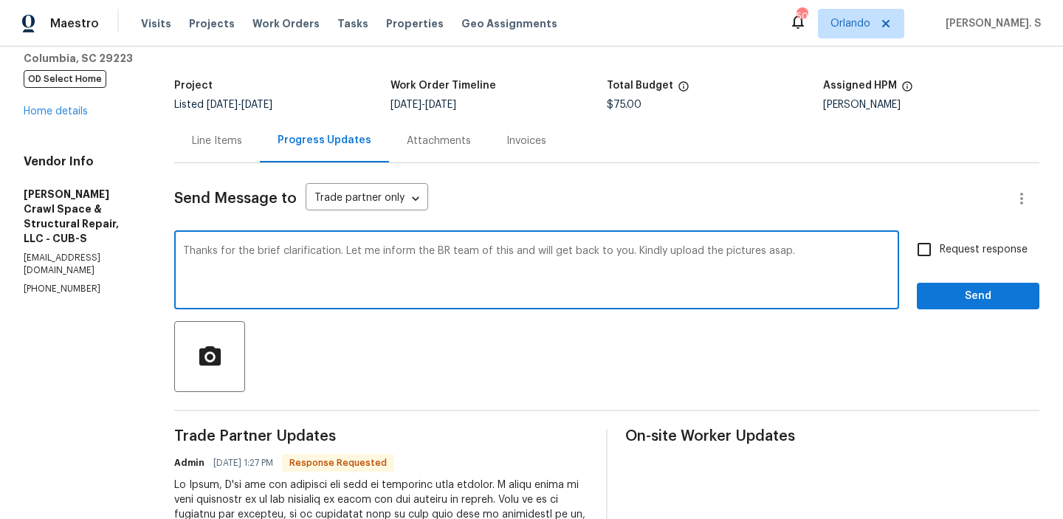
click at [930, 258] on input "Request response" at bounding box center [924, 249] width 31 height 31
checkbox input "true"
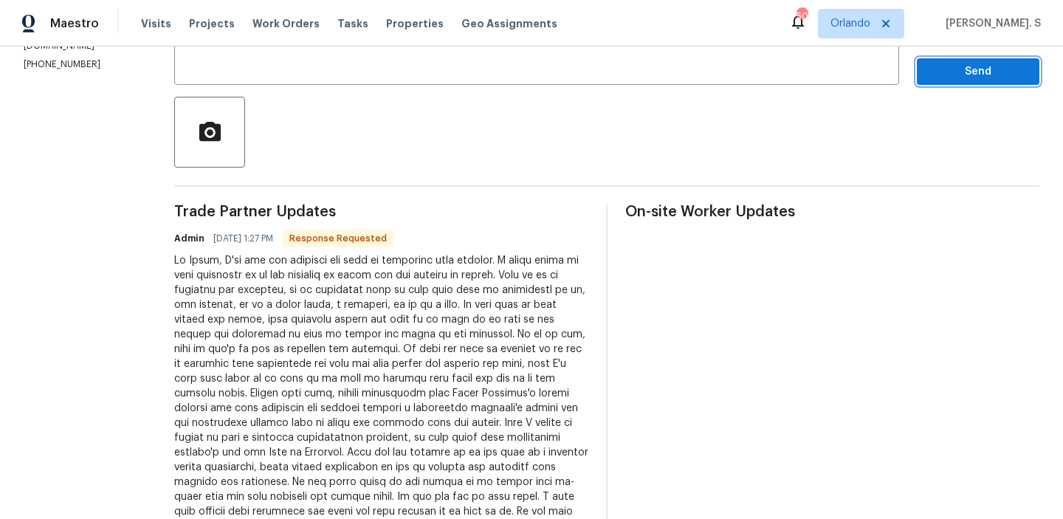
click at [933, 81] on button "Send" at bounding box center [978, 71] width 123 height 27
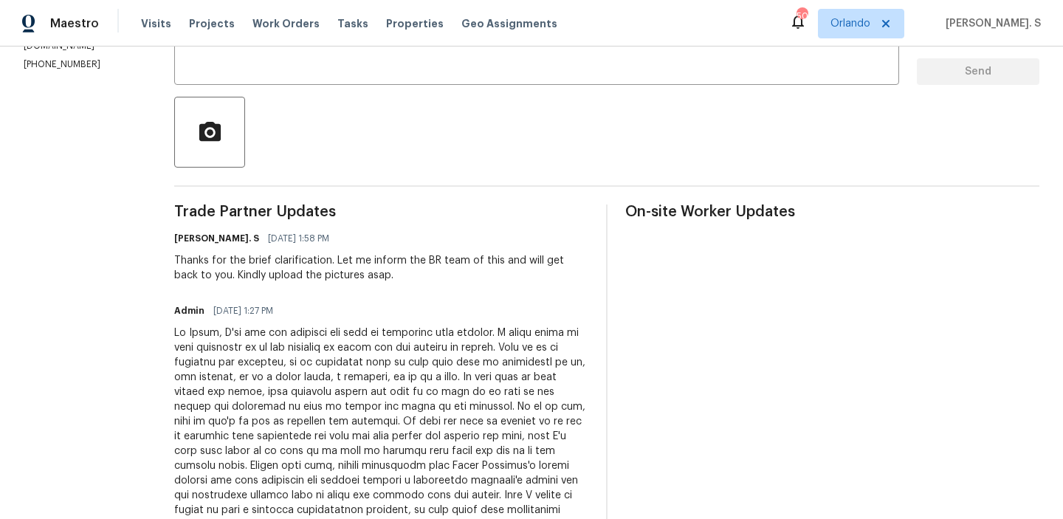
scroll to position [0, 0]
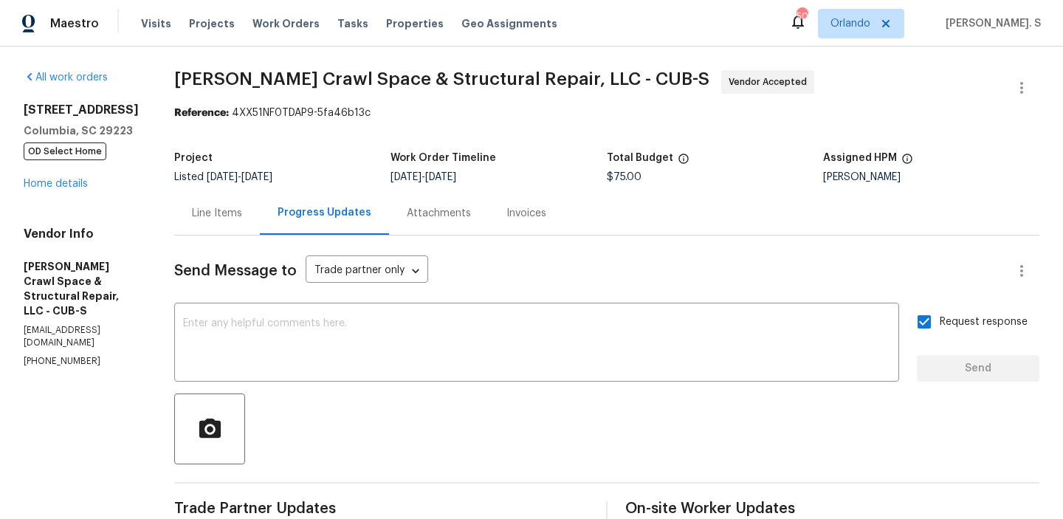
click at [64, 190] on div "1920 Pennfield Dr Columbia, SC 29223 OD Select Home Home details" at bounding box center [81, 147] width 115 height 89
click at [69, 186] on link "Home details" at bounding box center [56, 184] width 64 height 10
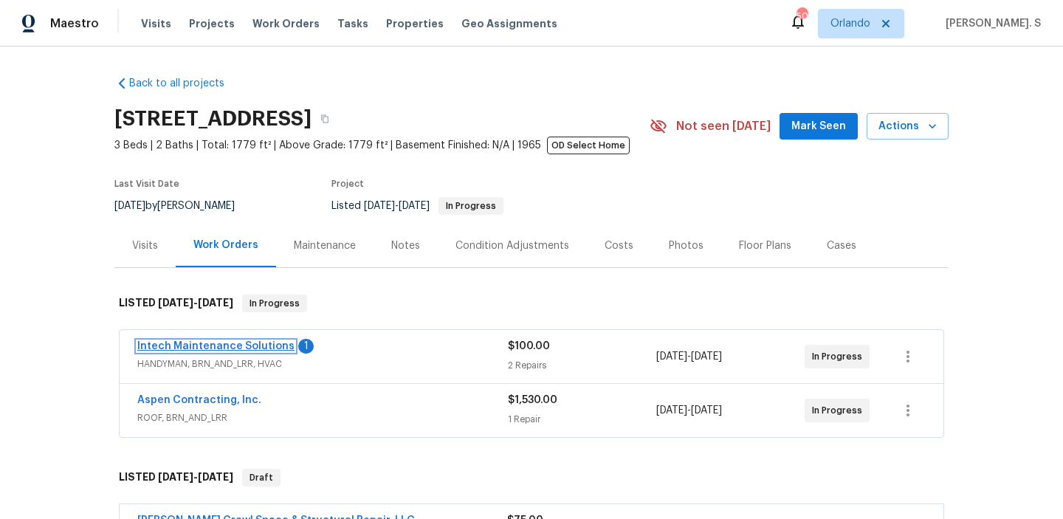
click at [239, 344] on link "Intech Maintenance Solutions" at bounding box center [215, 346] width 157 height 10
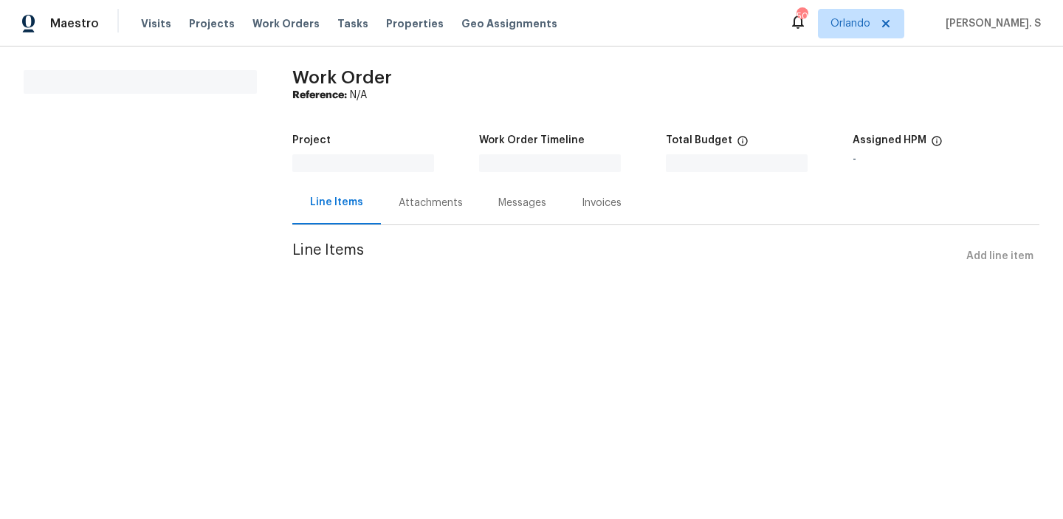
click at [396, 176] on div "Project Work Order Timeline Total Budget $0.00 Assigned HPM -" at bounding box center [665, 153] width 747 height 55
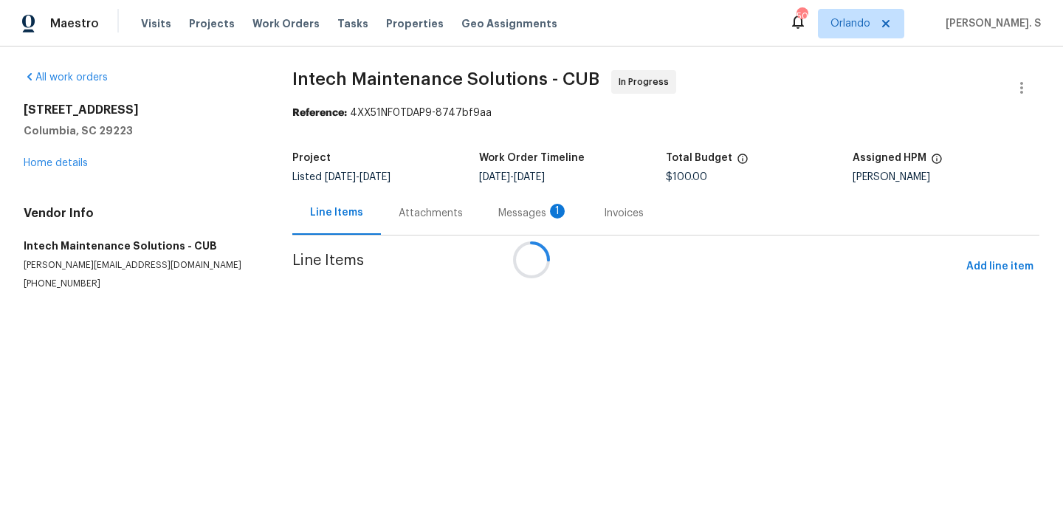
click at [402, 209] on div at bounding box center [531, 259] width 1063 height 519
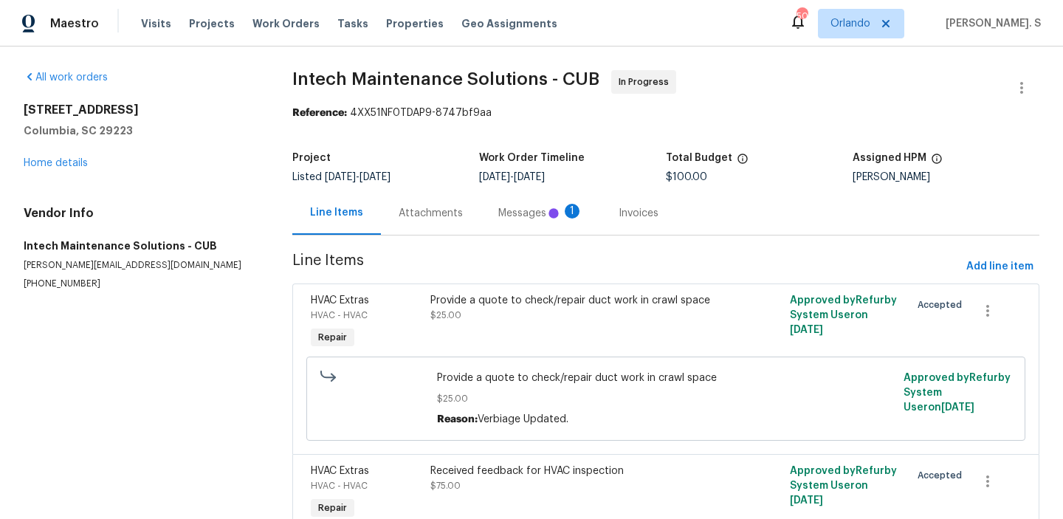
click at [402, 209] on div "Attachments" at bounding box center [431, 213] width 64 height 15
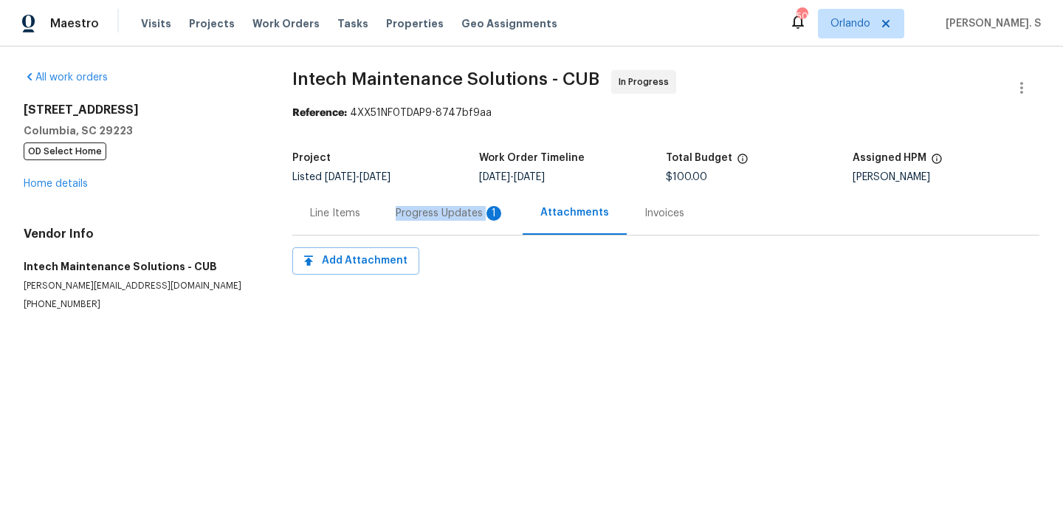
click at [402, 209] on div "Progress Updates 1" at bounding box center [450, 213] width 109 height 15
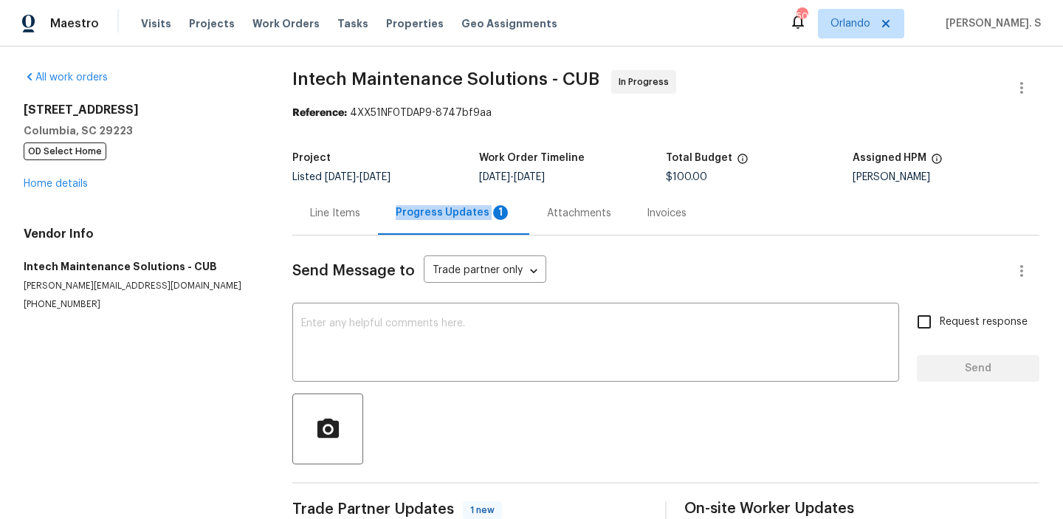
click at [402, 209] on div "Progress Updates 1" at bounding box center [454, 212] width 116 height 15
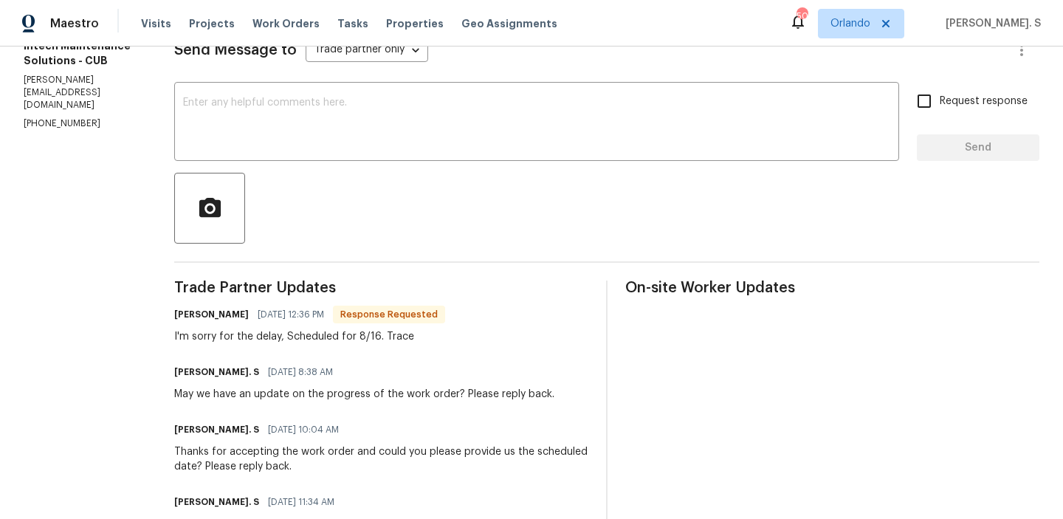
scroll to position [220, 0]
click at [327, 165] on div "Send Message to Trade partner only Trade partner only ​ x ​ Request response Se…" at bounding box center [607, 313] width 866 height 594
click at [321, 136] on textarea at bounding box center [536, 124] width 707 height 52
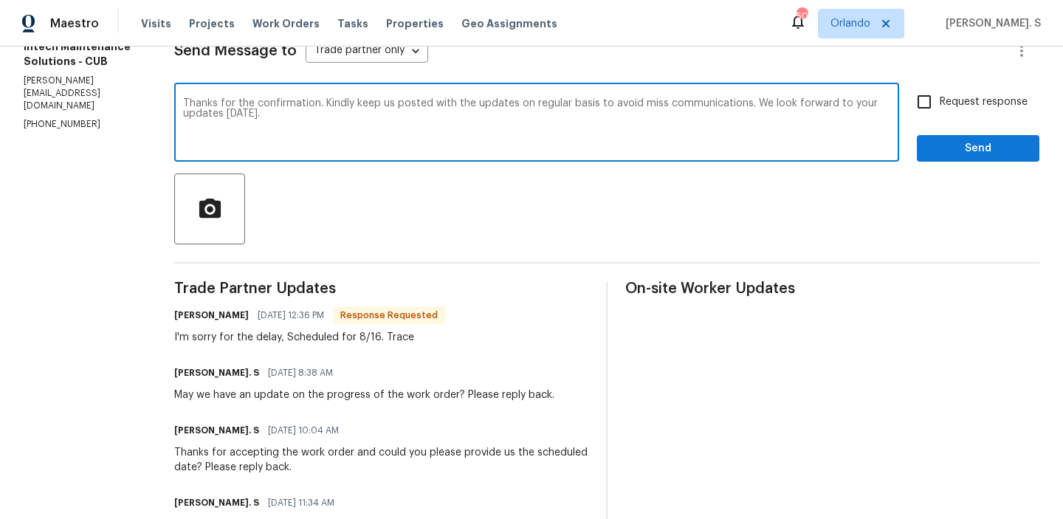
click at [0, 0] on div "miscommunications." at bounding box center [0, 0] width 0 height 0
click at [0, 0] on span "Correct the article" at bounding box center [0, 0] width 0 height 0
type textarea "Thanks for the confirmation. Kindly keep us posted with the updates on a regula…"
click at [379, 332] on div "I'm sorry for the delay, Scheduled for 8/16. Trace" at bounding box center [309, 337] width 271 height 15
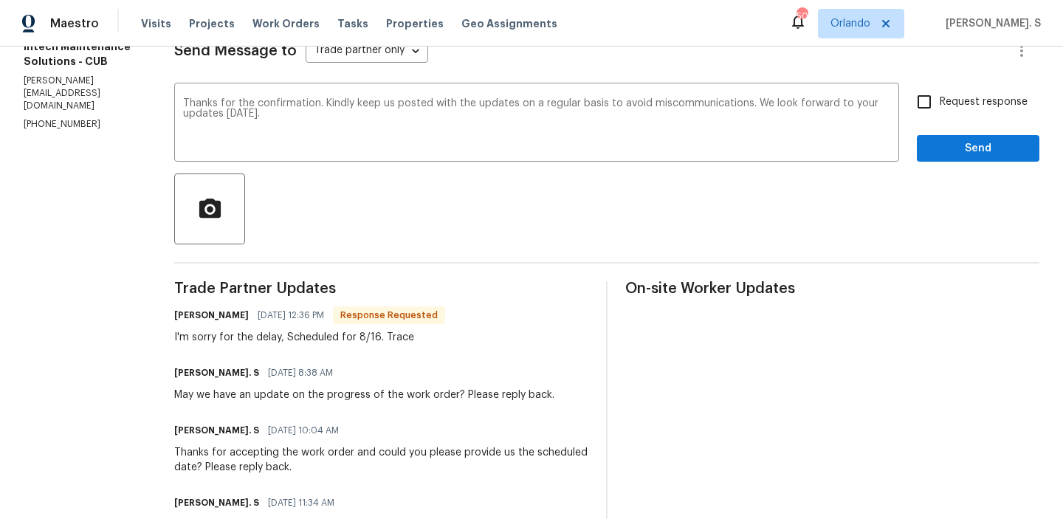
click at [379, 332] on div "I'm sorry for the delay, Scheduled for 8/16. Trace" at bounding box center [309, 337] width 271 height 15
copy div "I'm sorry for the delay, Scheduled for 8/16. Trace"
click at [971, 91] on label "Request response" at bounding box center [968, 101] width 119 height 31
click at [940, 91] on input "Request response" at bounding box center [924, 101] width 31 height 31
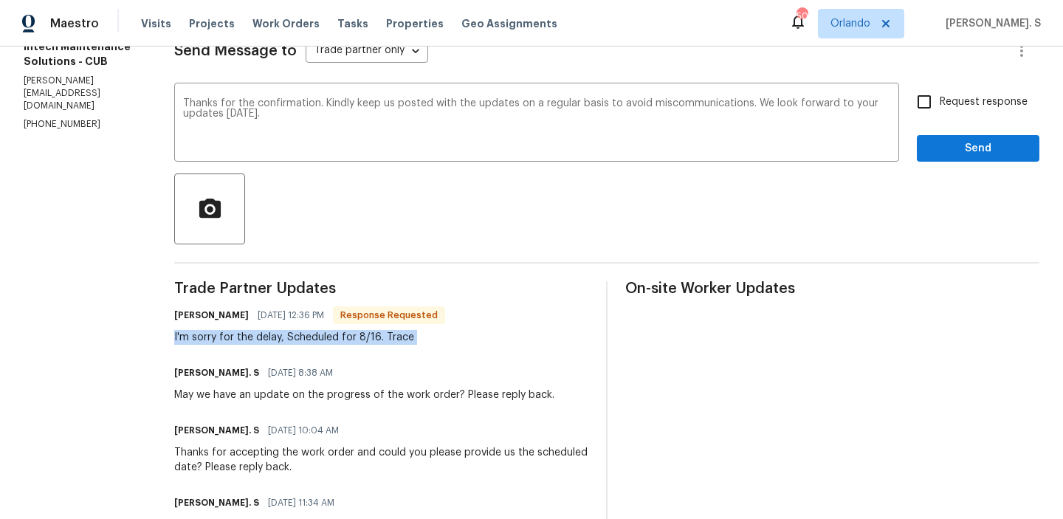
checkbox input "true"
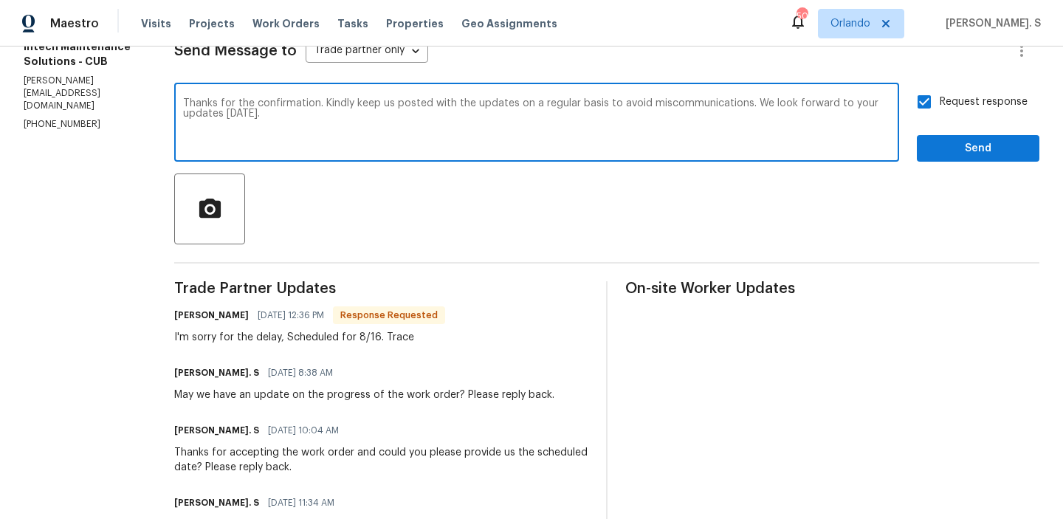
drag, startPoint x: 166, startPoint y: 103, endPoint x: 259, endPoint y: 123, distance: 95.2
click at [259, 123] on textarea "Thanks for the confirmation. Kindly keep us posted with the updates on a regula…" at bounding box center [536, 124] width 707 height 52
click at [982, 143] on span "Send" at bounding box center [978, 149] width 99 height 18
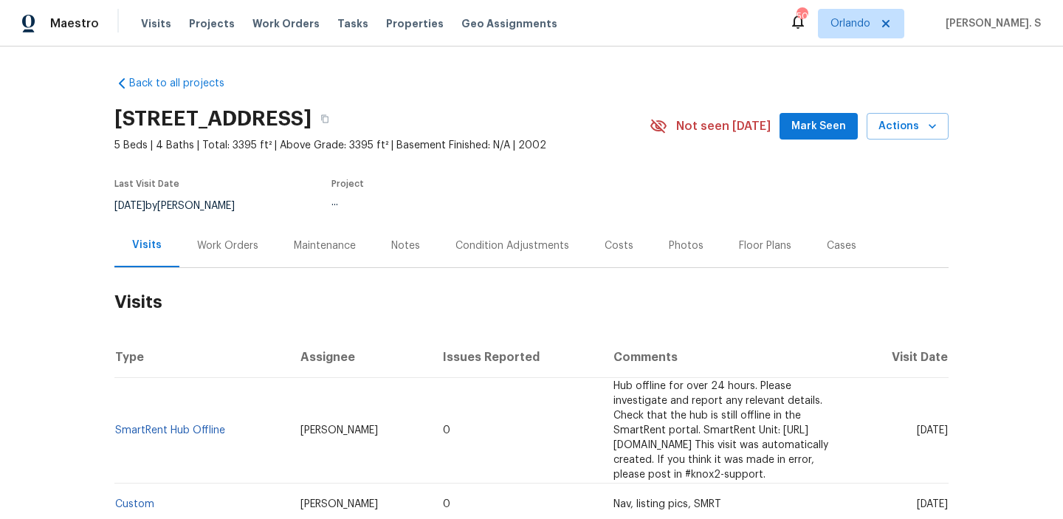
click at [264, 239] on div "Work Orders" at bounding box center [227, 246] width 97 height 44
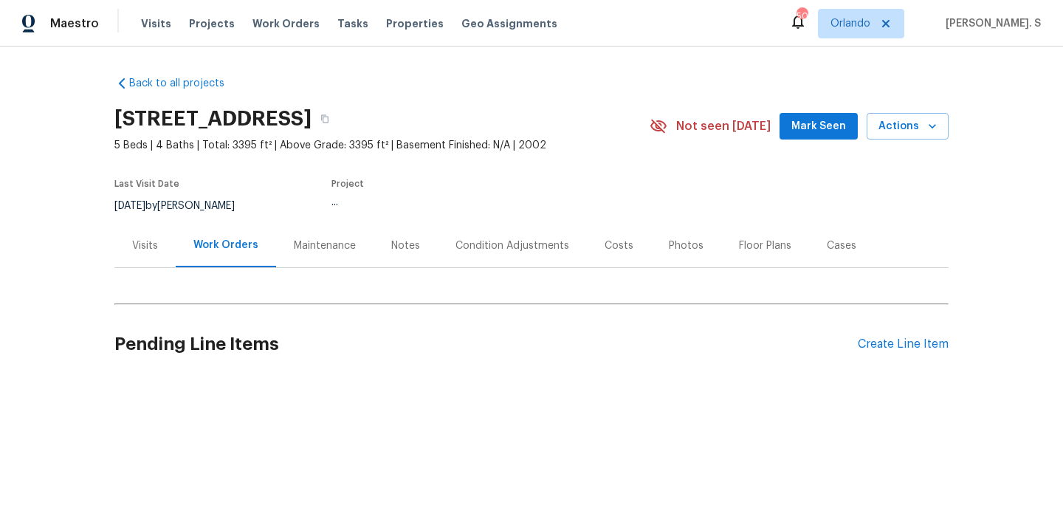
click at [264, 239] on div "Work Orders" at bounding box center [226, 246] width 100 height 44
